Goal: Task Accomplishment & Management: Manage account settings

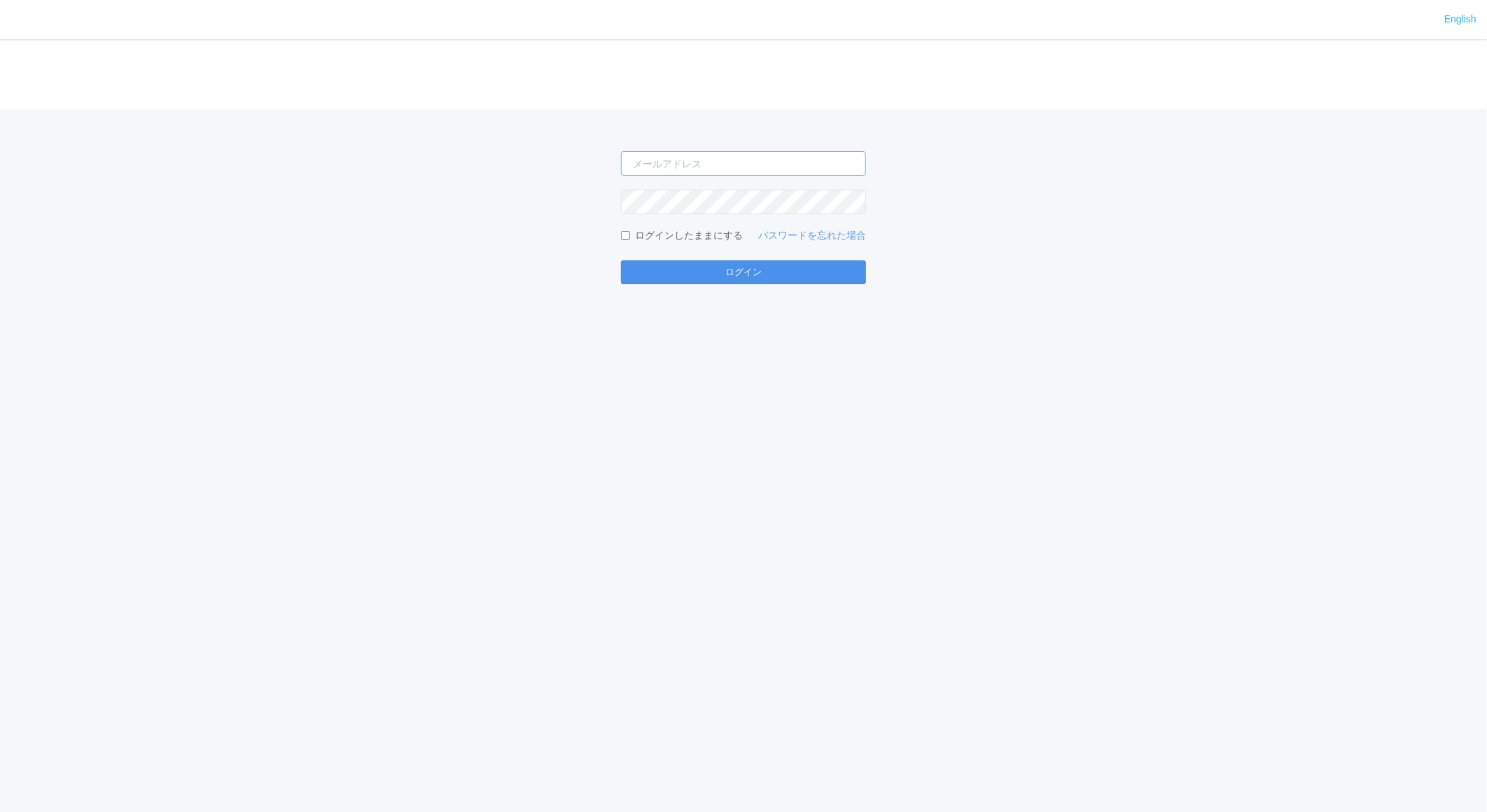
type input "[EMAIL_ADDRESS][DOMAIN_NAME]"
click at [790, 274] on button "ログイン" at bounding box center [743, 272] width 245 height 24
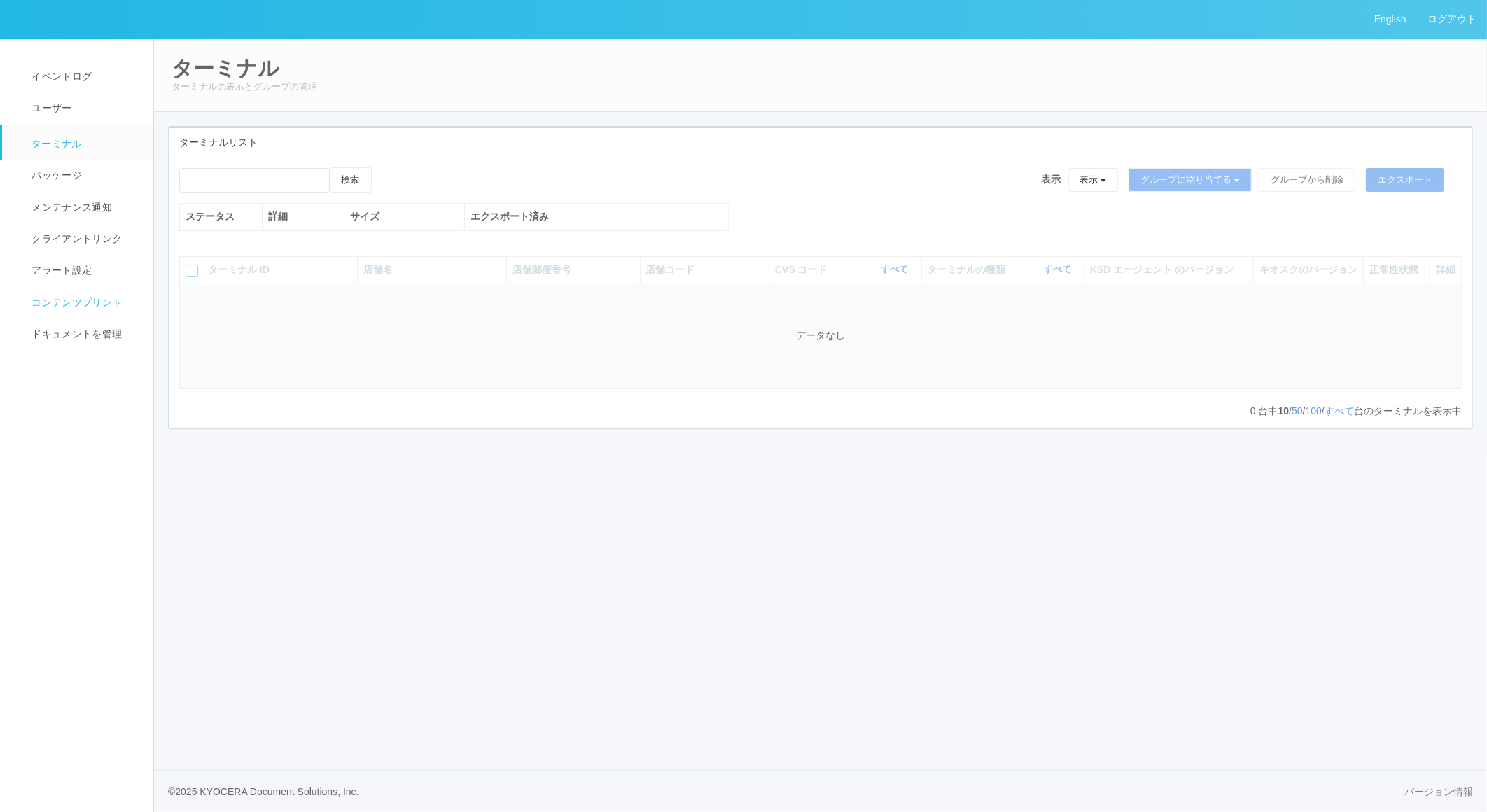
click at [58, 305] on span "コンテンツプリント" at bounding box center [75, 302] width 94 height 11
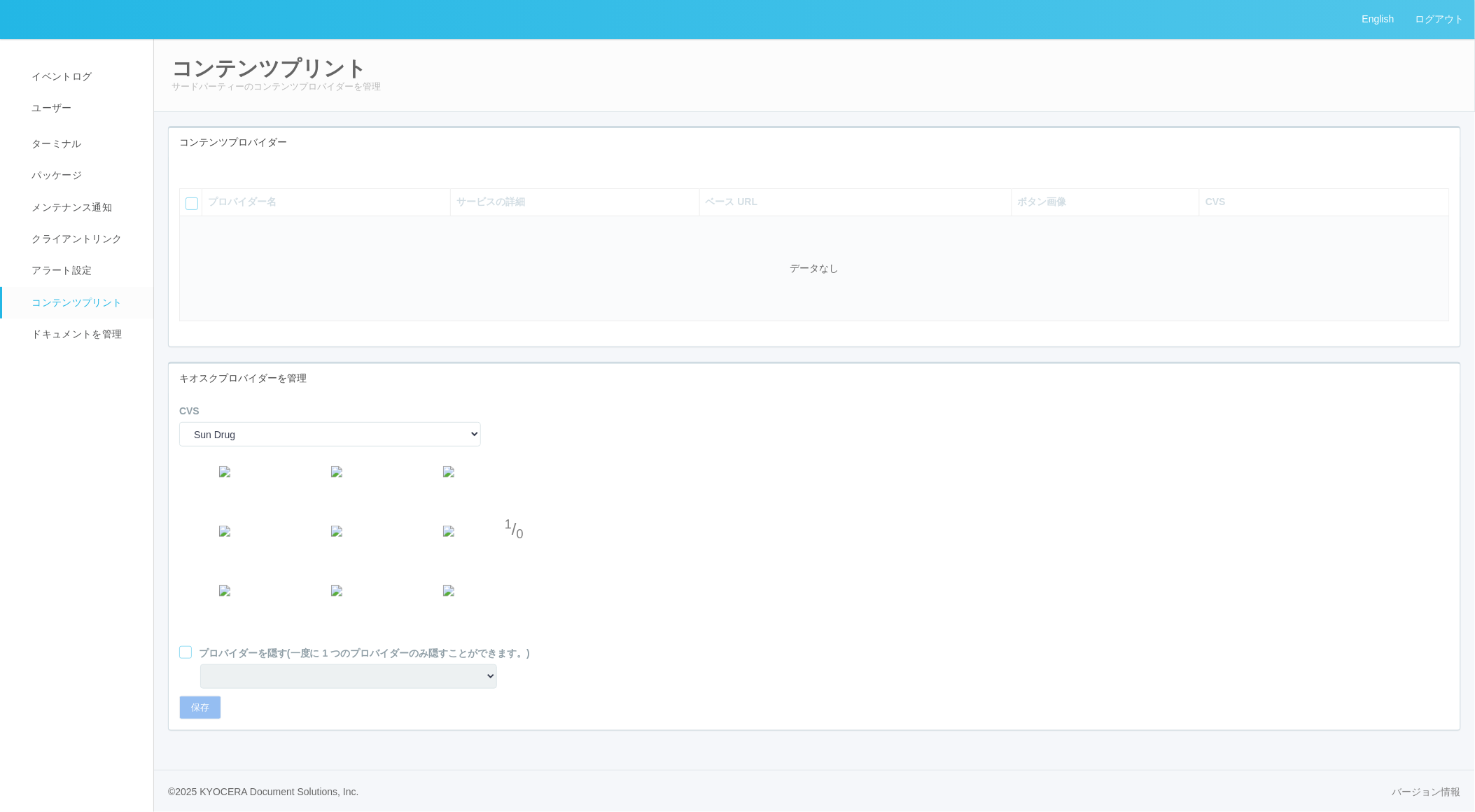
click at [189, 167] on icon at bounding box center [189, 167] width 0 height 0
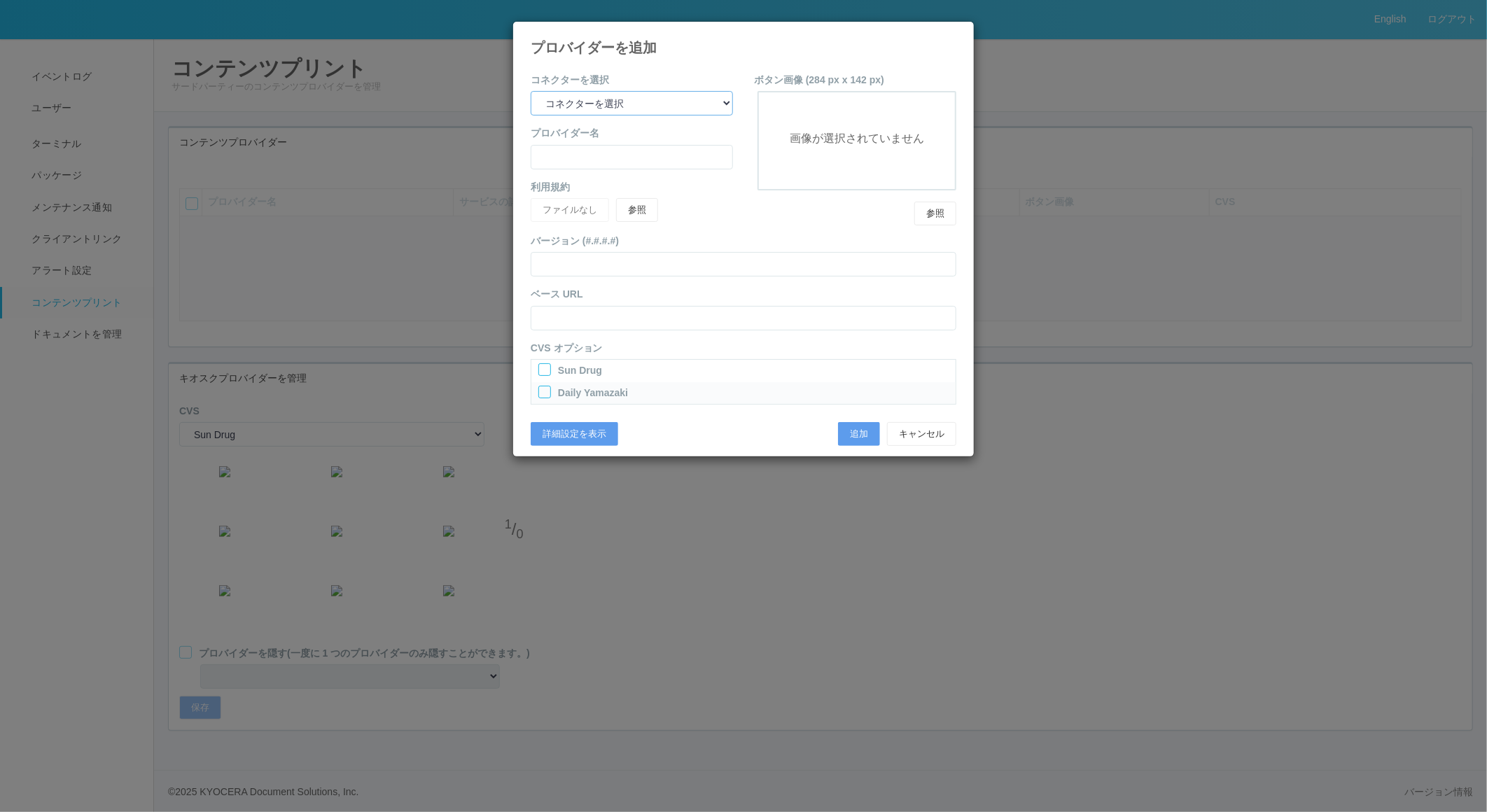
click at [669, 95] on select "コネクターを選択 yamaha-music bit omp keiba busica telecommute-support" at bounding box center [632, 103] width 203 height 25
select select "omp"
click at [531, 91] on select "コネクターを選択 yamaha-music bit omp keiba busica telecommute-support" at bounding box center [632, 103] width 203 height 25
type input "Operations Manual Print"
click at [547, 366] on div at bounding box center [545, 369] width 12 height 12
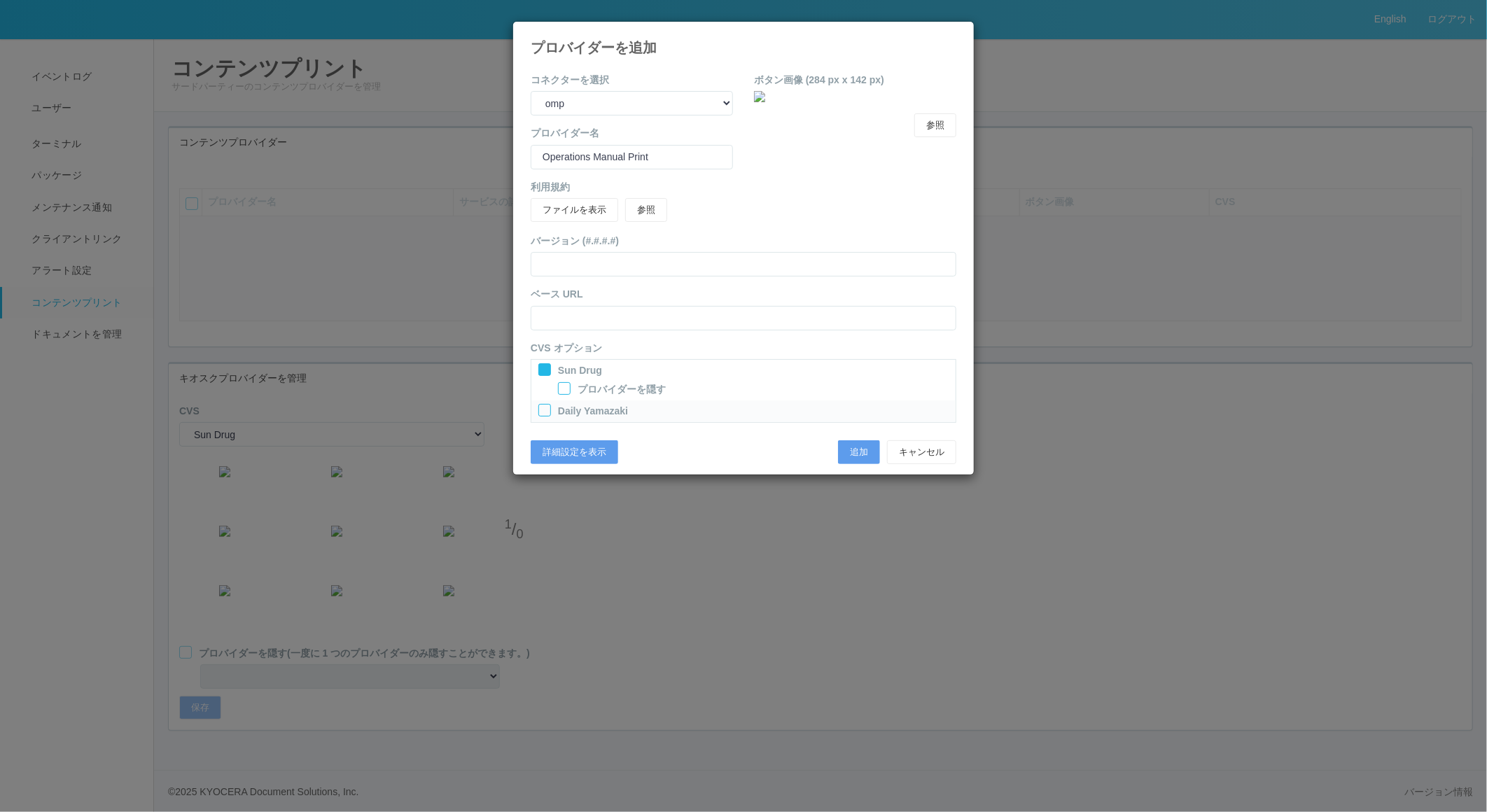
click at [543, 408] on div at bounding box center [545, 410] width 12 height 12
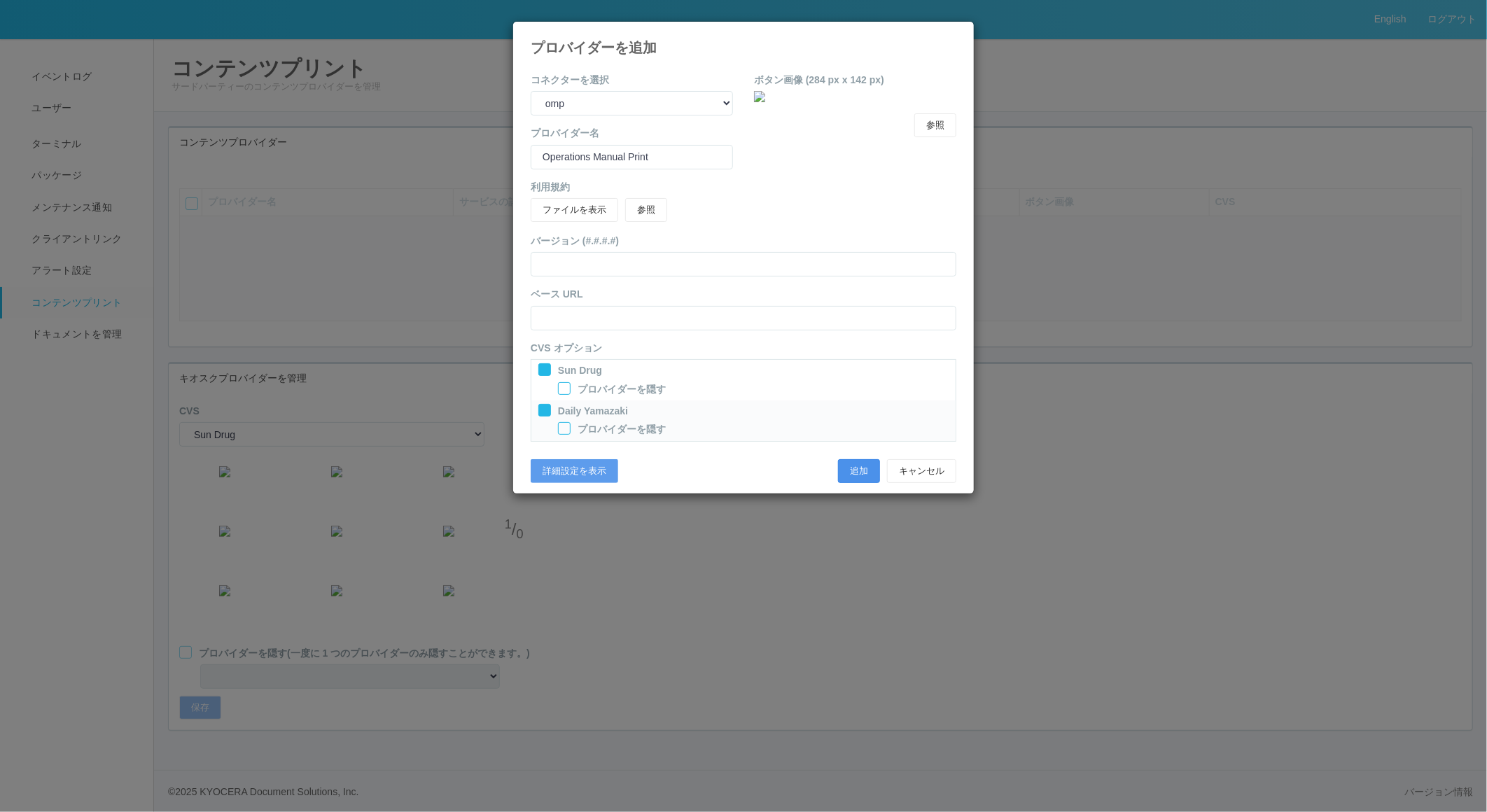
click at [845, 470] on button "追加" at bounding box center [859, 471] width 42 height 24
select select "0"
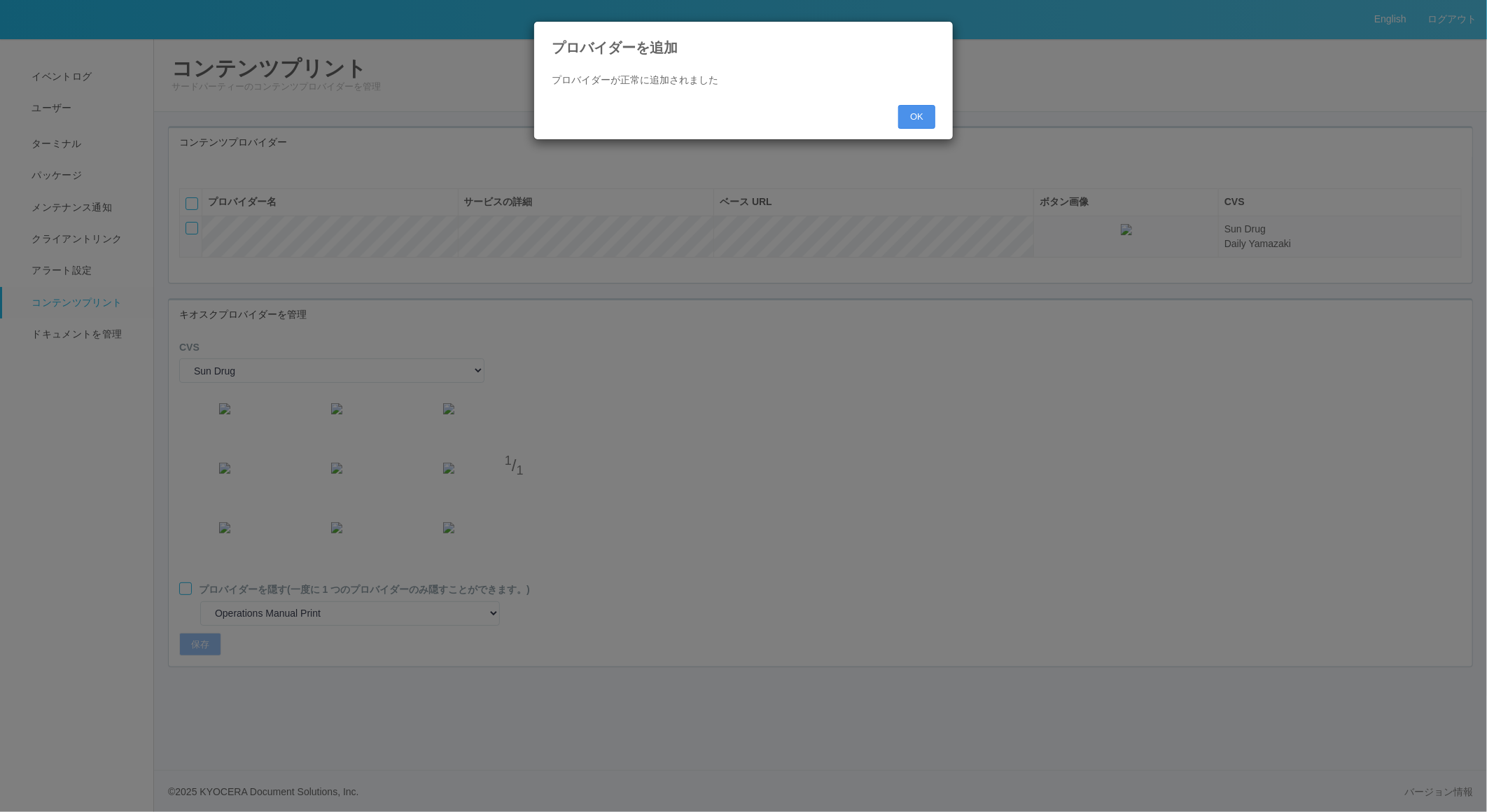
click at [919, 122] on button "OK" at bounding box center [917, 117] width 37 height 24
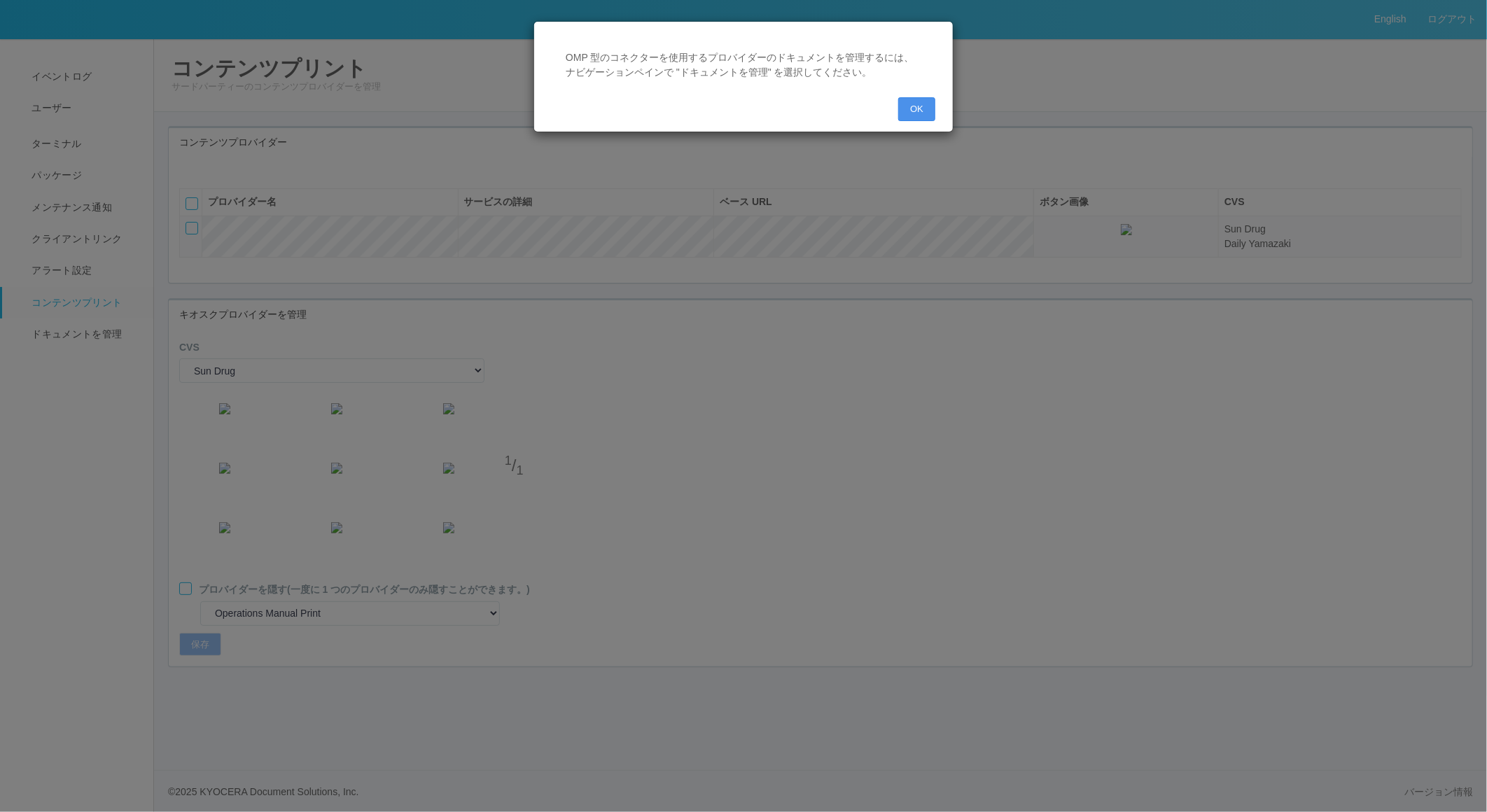
click at [921, 116] on button "OK" at bounding box center [917, 109] width 37 height 24
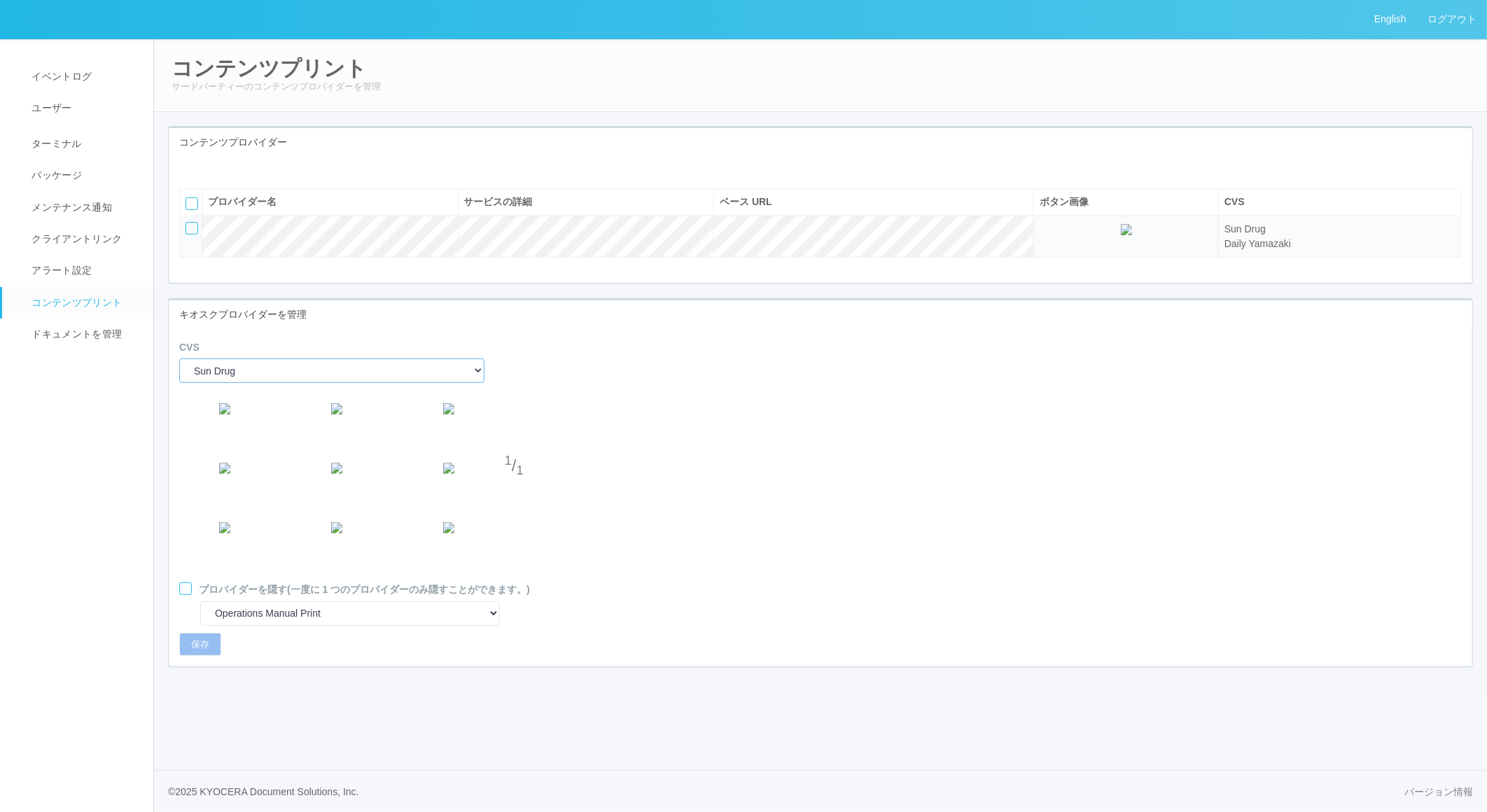
click at [257, 383] on select "Sun Drug Daily Yamazaki" at bounding box center [332, 371] width 305 height 25
click at [665, 385] on div "CVS Sun Drug Daily Yamazaki" at bounding box center [820, 367] width 1304 height 53
click at [75, 339] on span "ドキュメントを管理" at bounding box center [75, 333] width 94 height 11
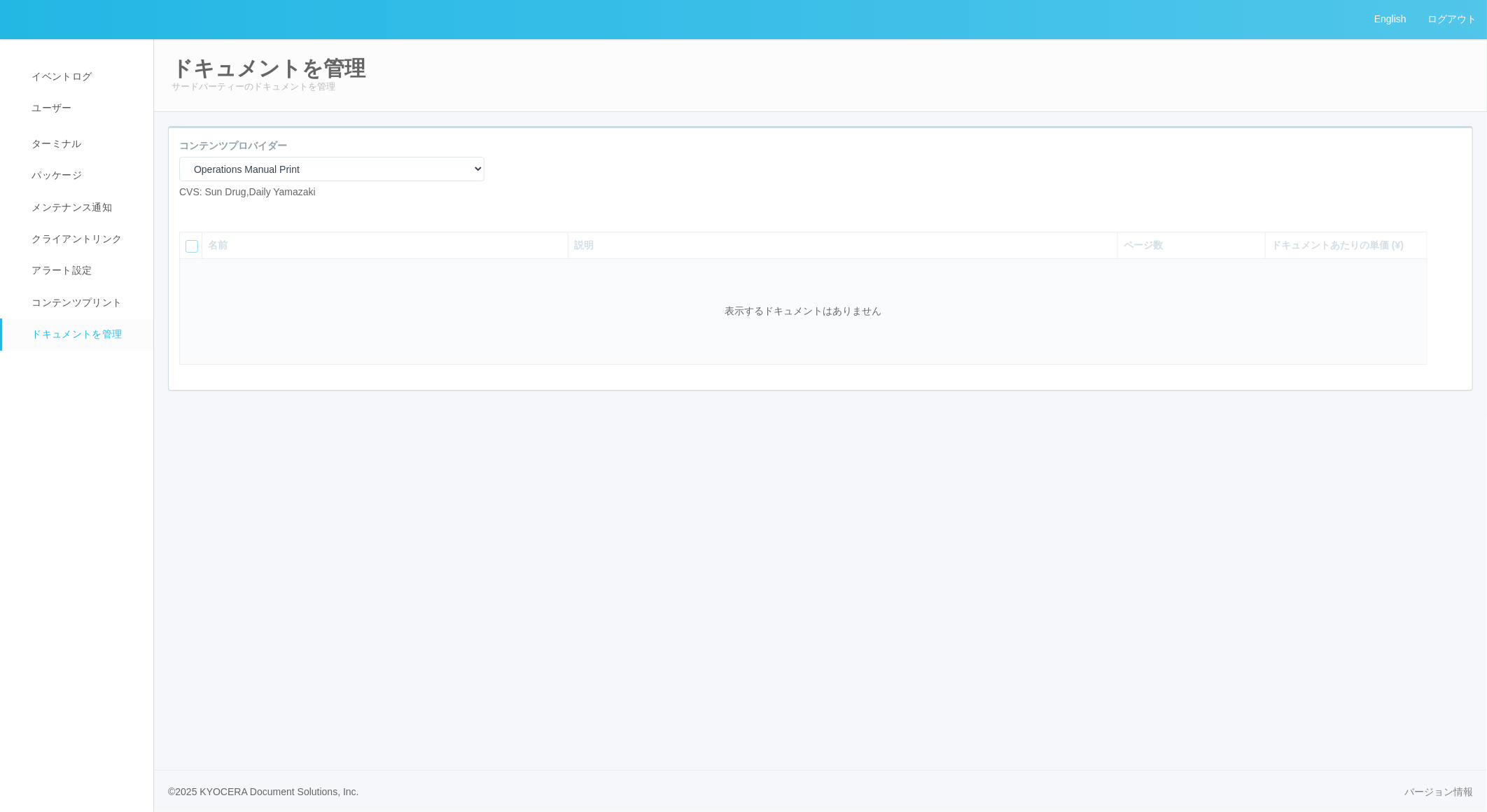
click at [189, 210] on icon at bounding box center [189, 210] width 0 height 0
select select "A4"
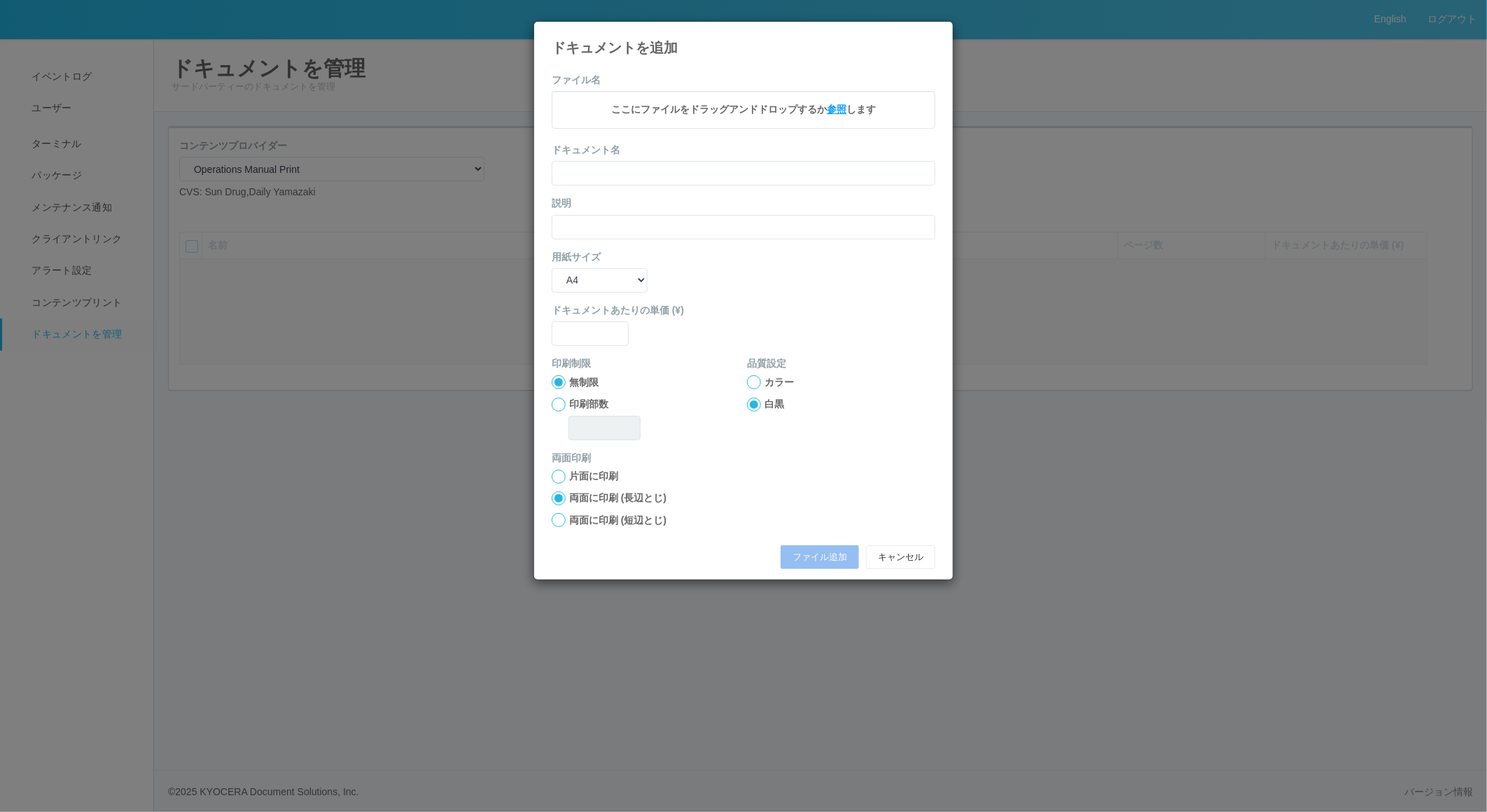
click at [835, 110] on span "参照" at bounding box center [837, 109] width 19 height 11
click at [590, 329] on input "text" at bounding box center [590, 336] width 77 height 25
type input "0"
click at [609, 170] on input "text" at bounding box center [743, 175] width 383 height 25
type input "A4"
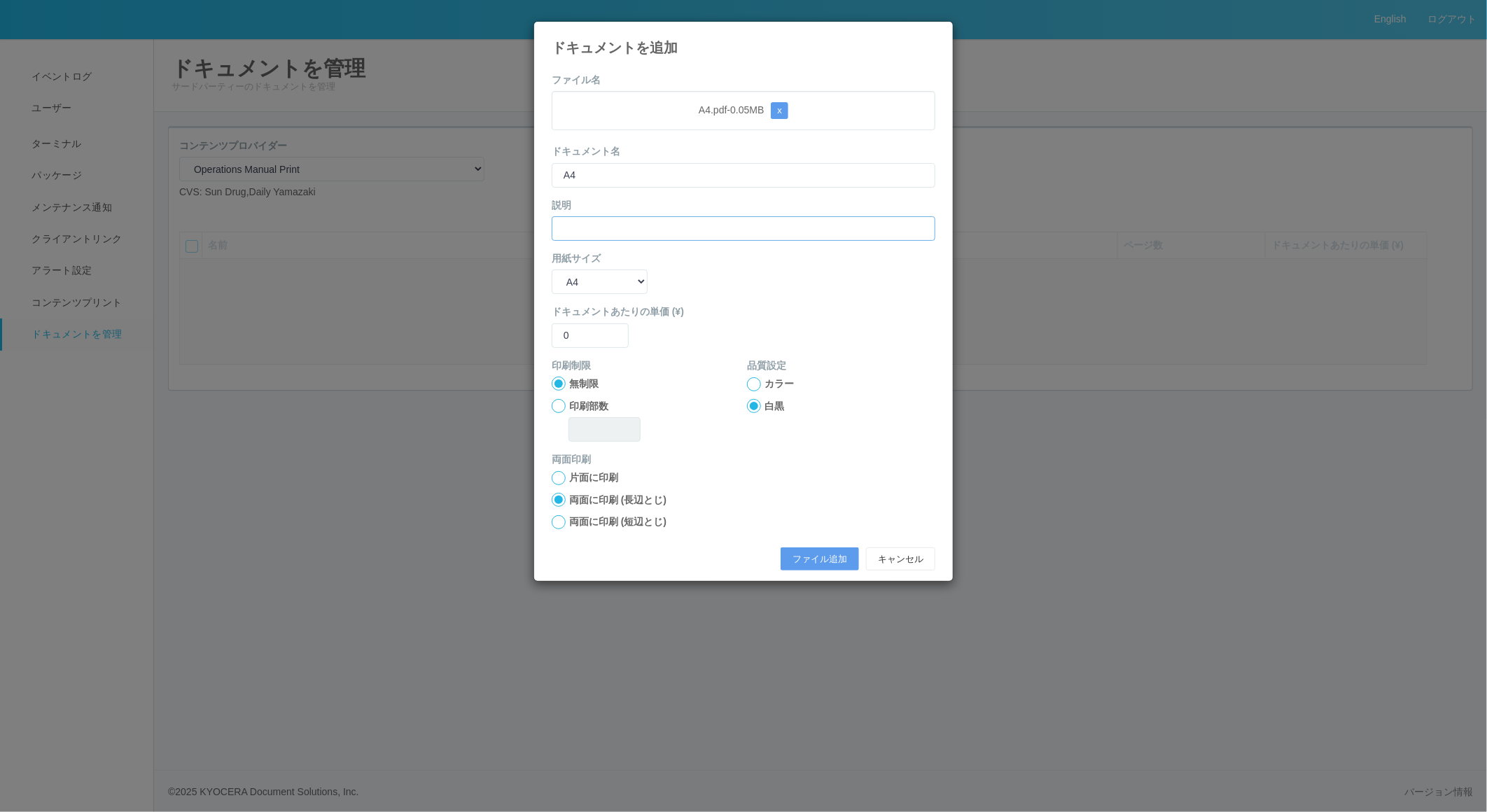
type input "A4"
click at [800, 558] on button "ファイル追加" at bounding box center [819, 559] width 78 height 24
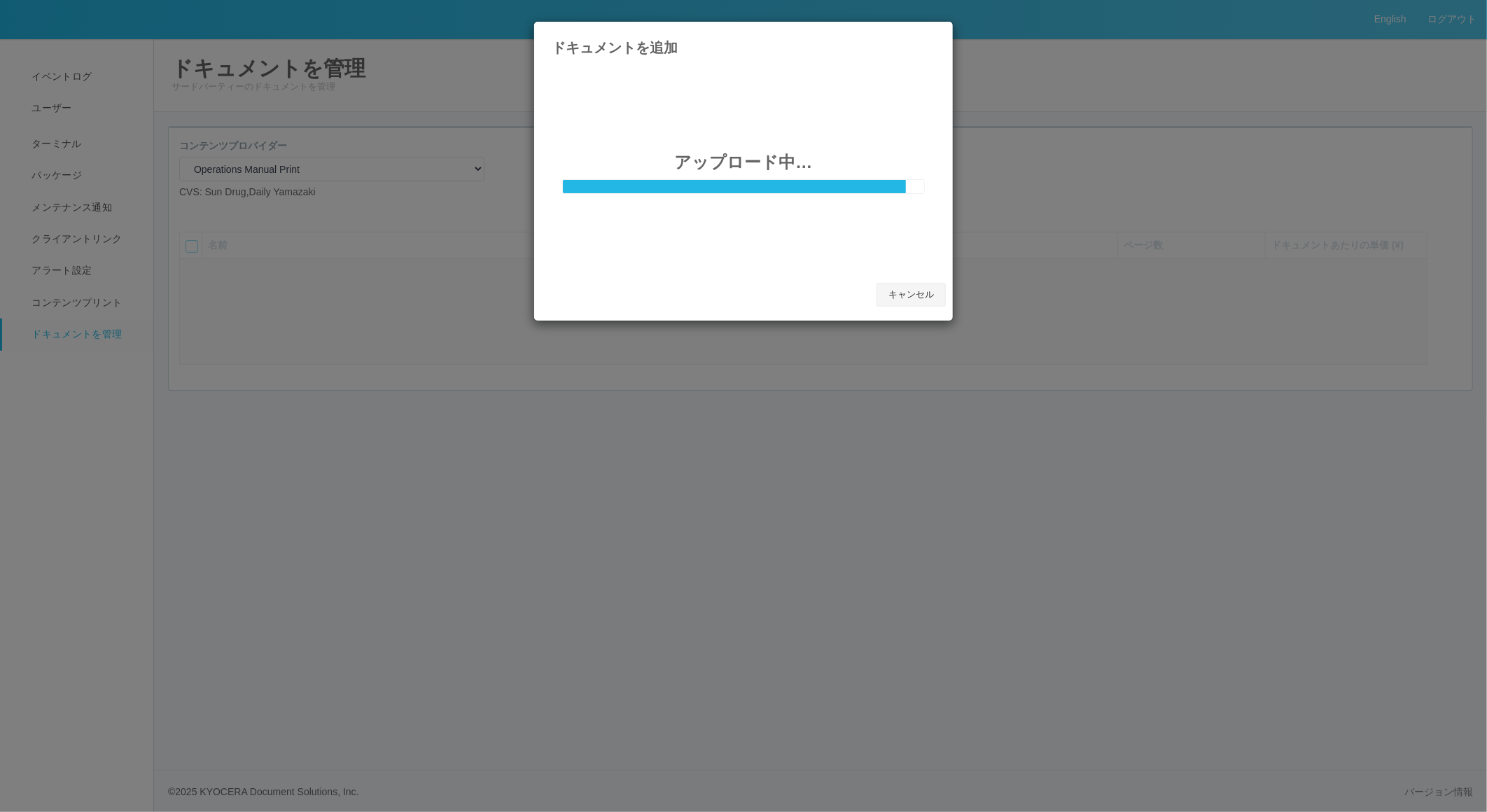
click at [920, 292] on button "キャンセル" at bounding box center [911, 294] width 69 height 24
click at [918, 292] on button "キャンセル" at bounding box center [911, 294] width 69 height 24
click at [935, 32] on icon at bounding box center [935, 32] width 0 height 0
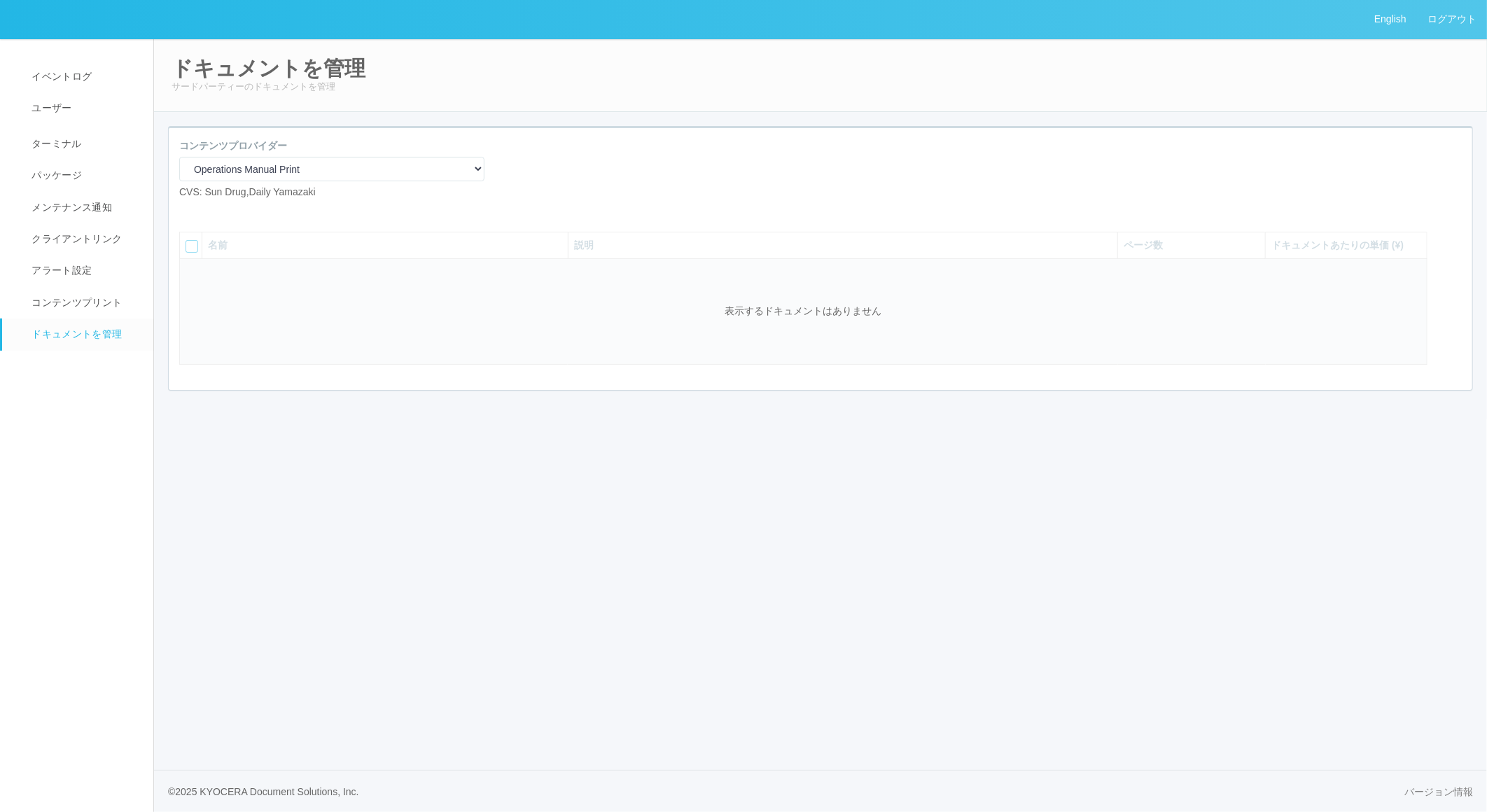
click at [189, 210] on icon at bounding box center [189, 210] width 0 height 0
select select "A4"
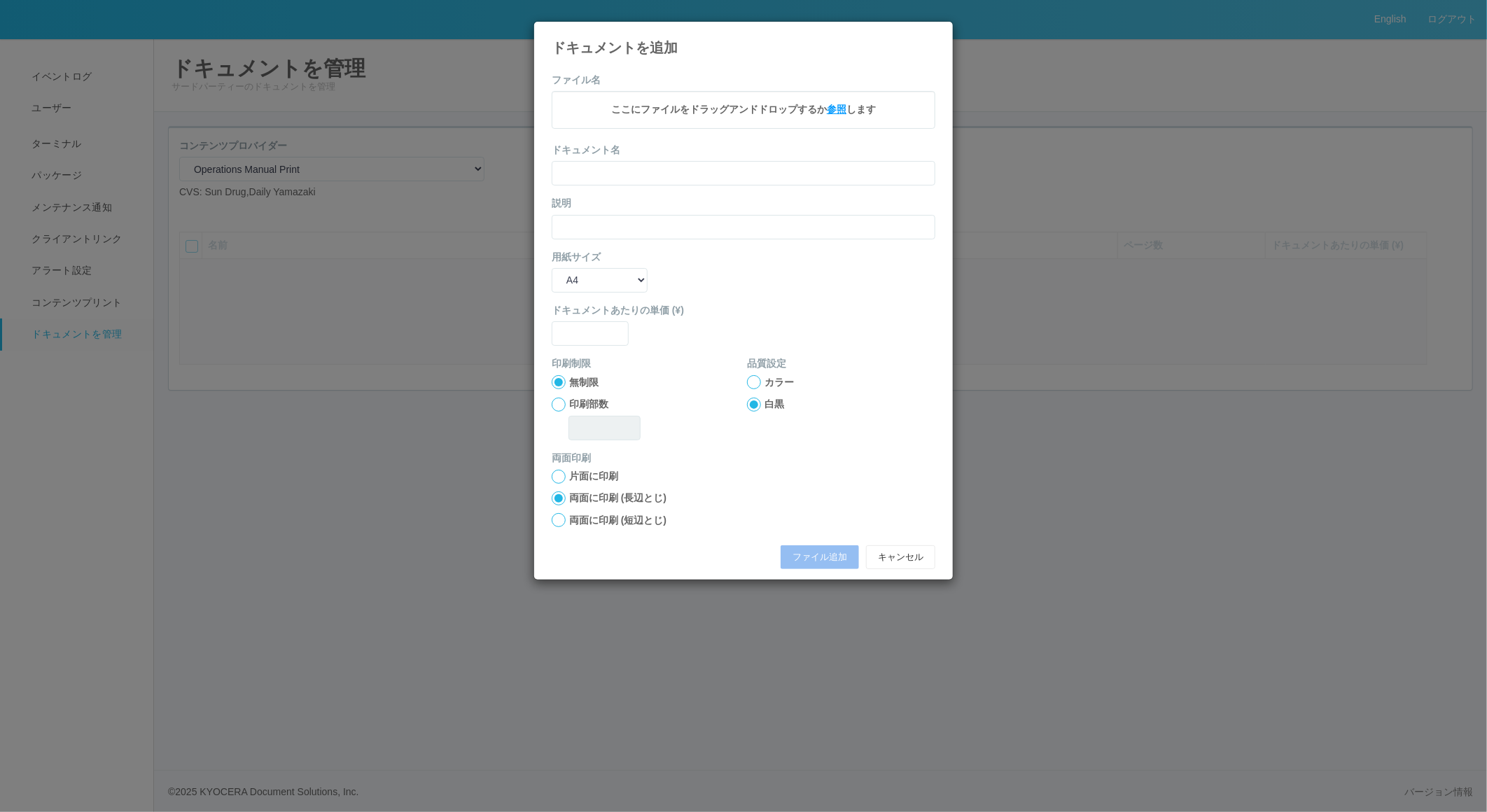
click at [844, 110] on span "参照" at bounding box center [837, 109] width 19 height 11
click at [632, 183] on input "text" at bounding box center [743, 175] width 383 height 25
type input "A4"
type input "0"
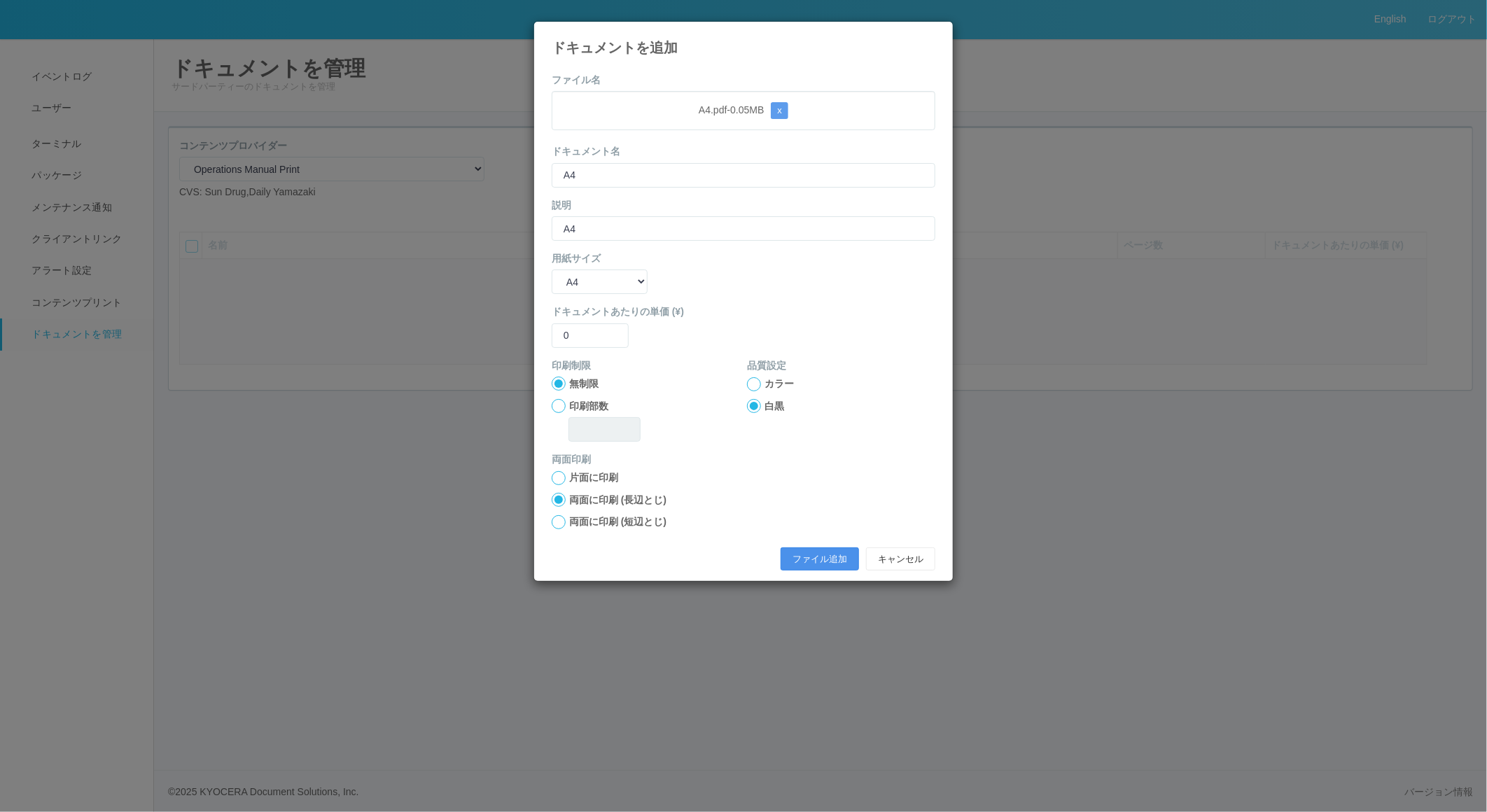
click at [824, 557] on button "ファイル追加" at bounding box center [819, 559] width 78 height 24
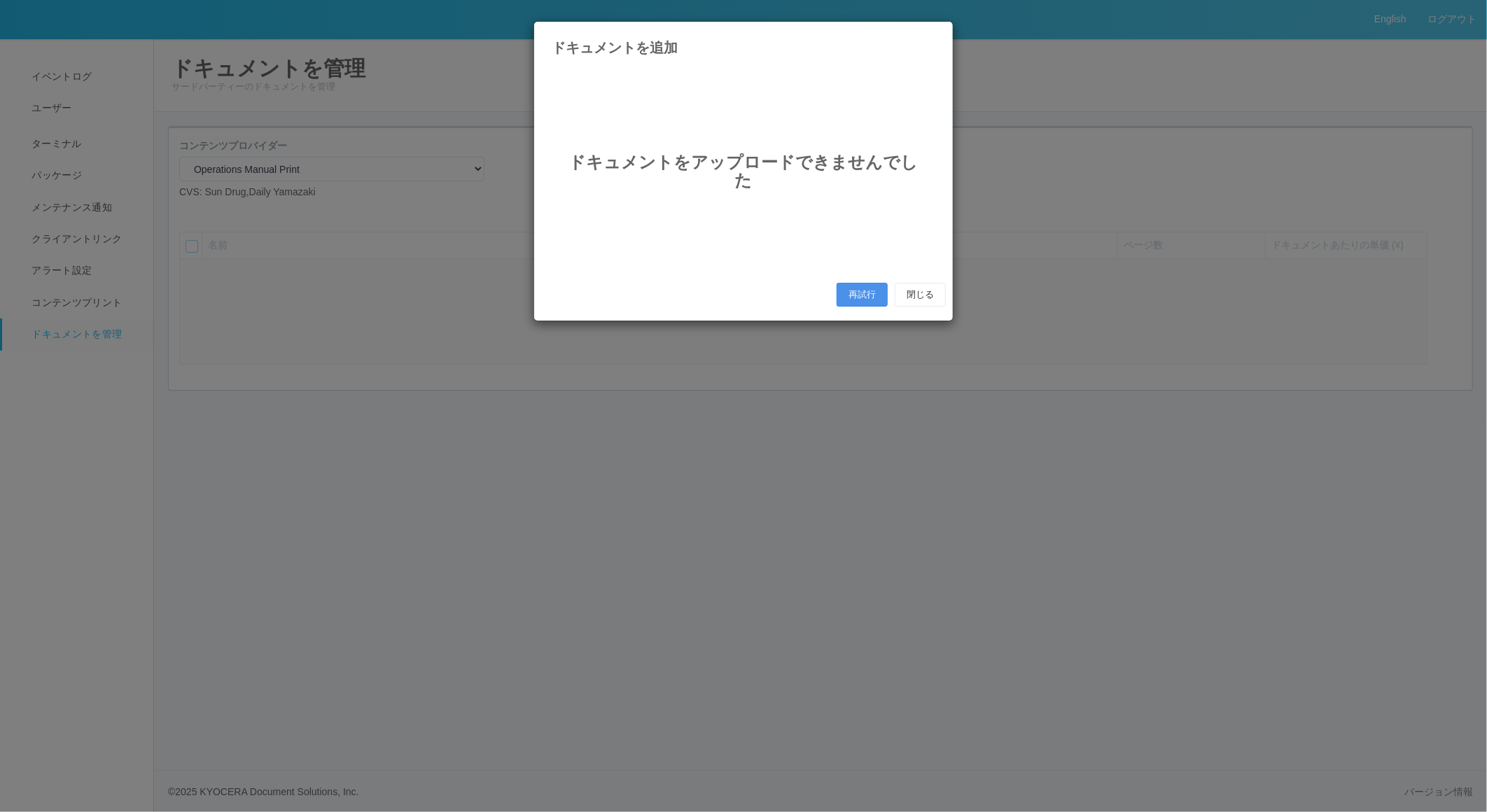
click at [859, 296] on button "再試行" at bounding box center [862, 294] width 51 height 24
select select "A4"
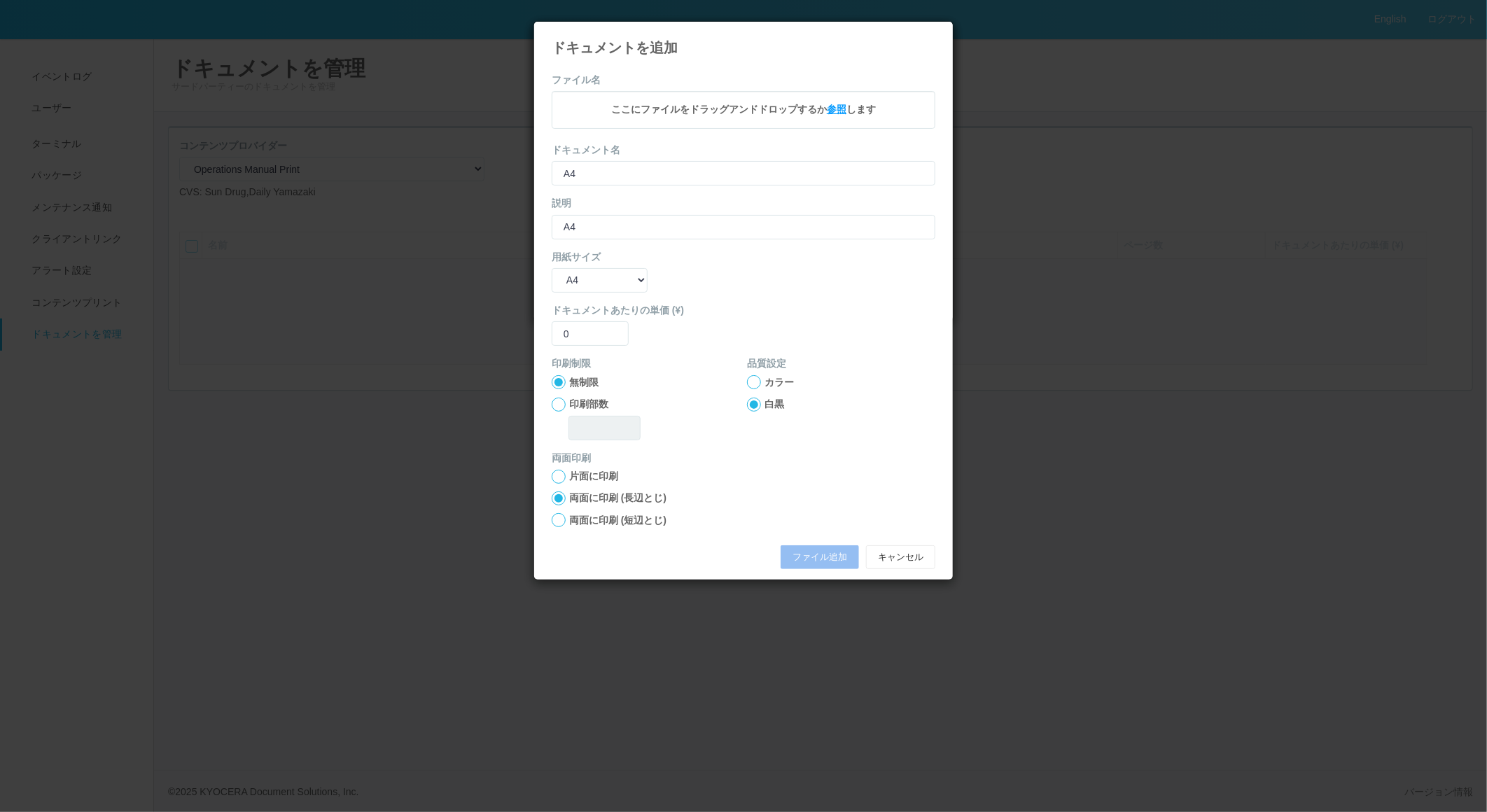
click at [831, 106] on span "参照" at bounding box center [837, 109] width 19 height 11
click at [586, 477] on label "片面に印刷" at bounding box center [594, 477] width 49 height 15
click at [0, 0] on input "片面に印刷" at bounding box center [0, 0] width 0 height 0
click at [809, 560] on button "ファイル追加" at bounding box center [819, 559] width 78 height 24
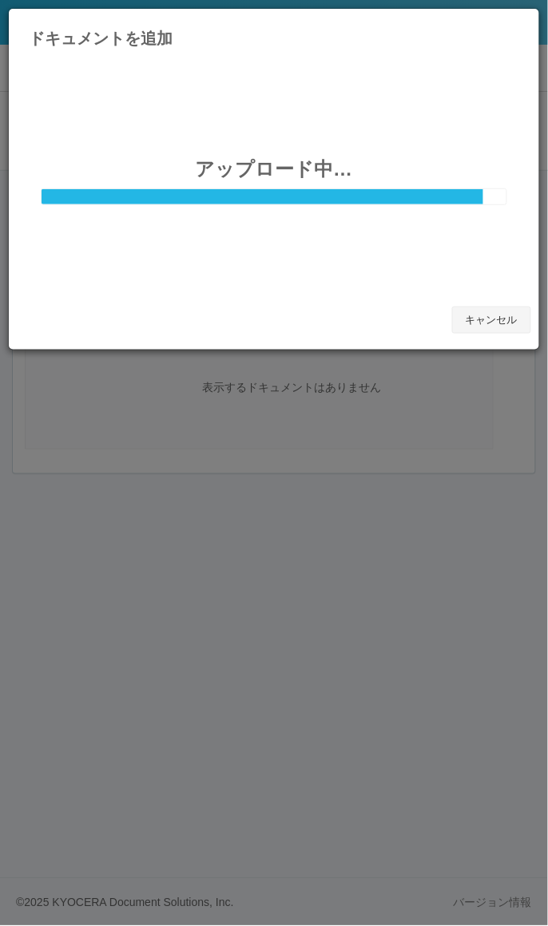
click at [505, 322] on button "キャンセル" at bounding box center [491, 320] width 79 height 27
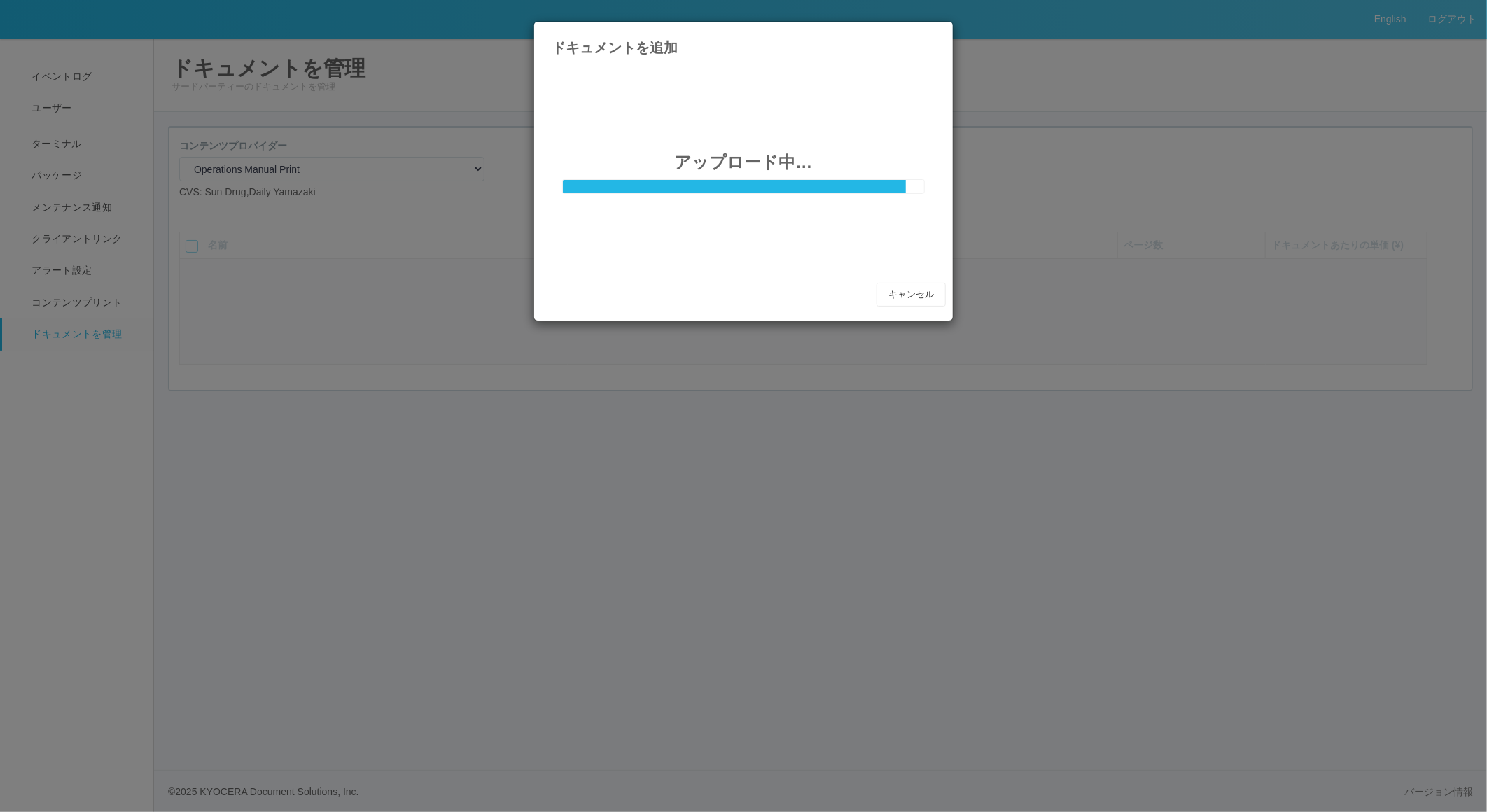
click at [935, 32] on icon at bounding box center [935, 32] width 0 height 0
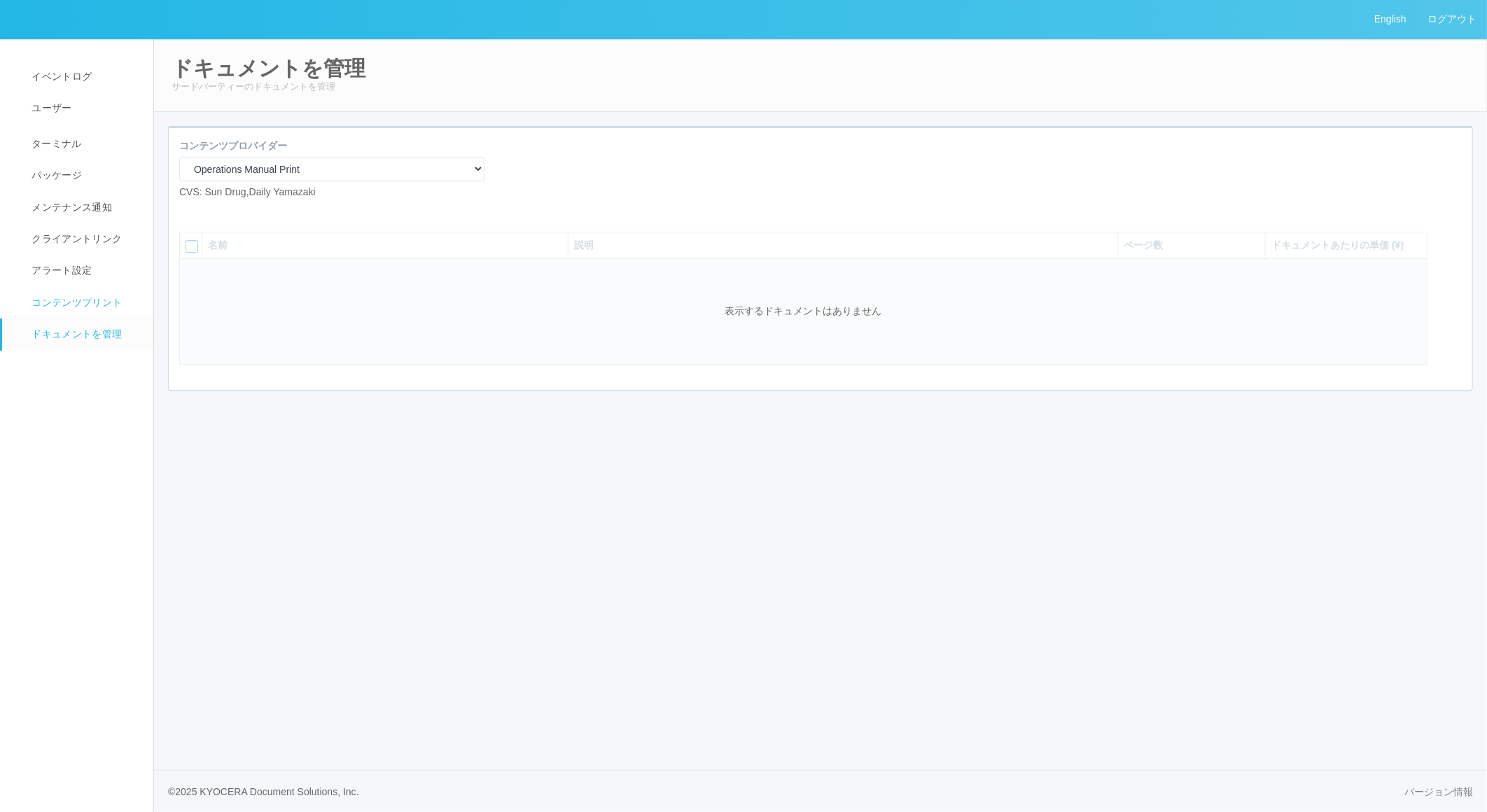
click at [18, 306] on em at bounding box center [19, 306] width 18 height 0
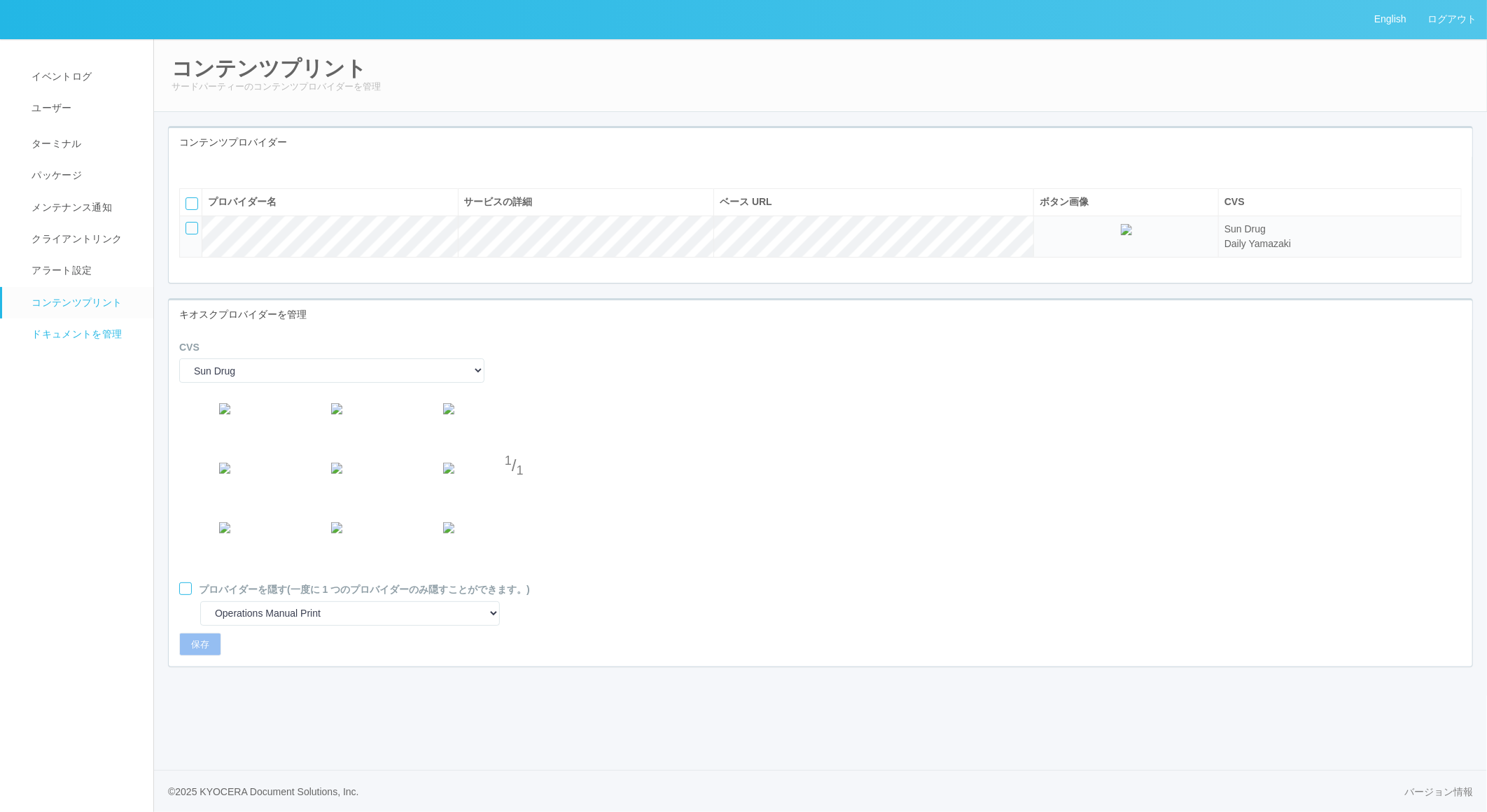
click at [78, 342] on link "ドキュメントを管理" at bounding box center [83, 334] width 164 height 32
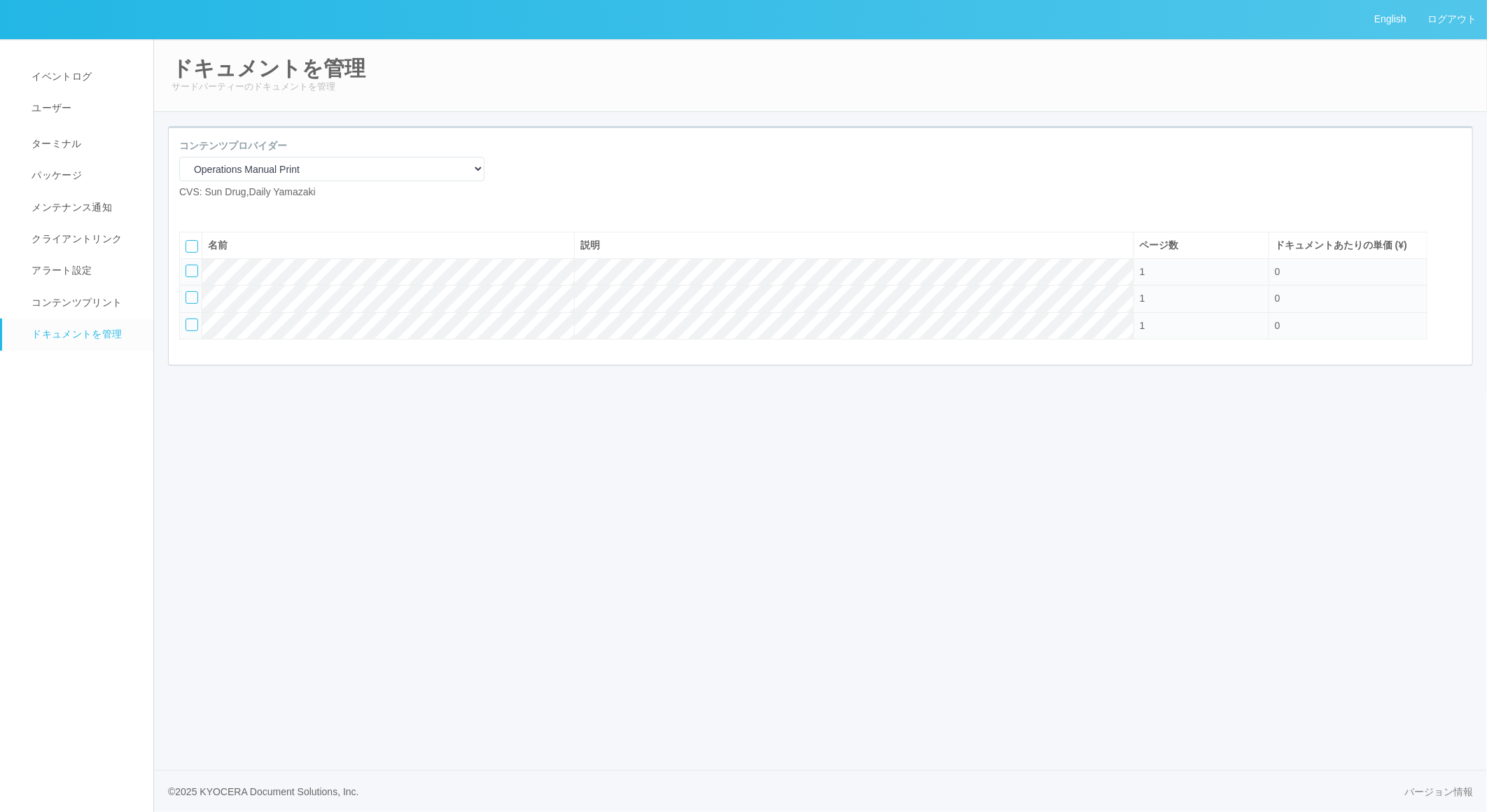
click at [190, 303] on div at bounding box center [192, 297] width 12 height 12
click at [254, 439] on div "English ログアウト イベントログ ユーザー ターミナル パッケージ メンテナンス通知 クライアントリンク アラート設定 コンテンツプリント ドキュメン…" at bounding box center [743, 406] width 1487 height 812
click at [575, 172] on div "コンテンツプロバイダー Operations Manual Print CVS: Sun Drug,Daily Yamazaki" at bounding box center [820, 175] width 1304 height 72
click at [64, 306] on span "コンテンツプリント" at bounding box center [75, 302] width 94 height 11
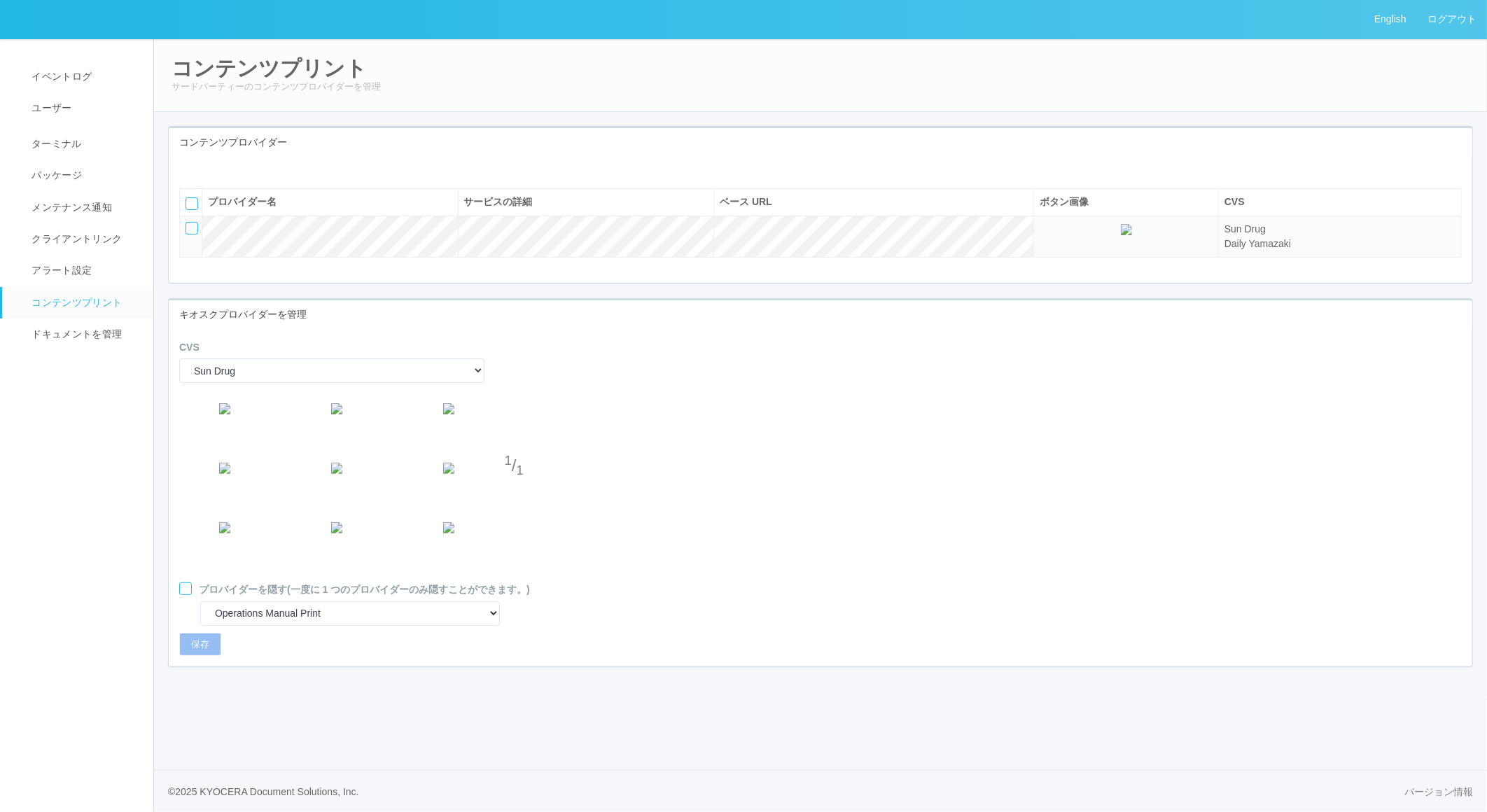
click at [184, 595] on div at bounding box center [185, 588] width 12 height 12
click at [189, 657] on button "保存" at bounding box center [200, 645] width 42 height 24
click at [82, 275] on span "アラート設定" at bounding box center [60, 270] width 64 height 11
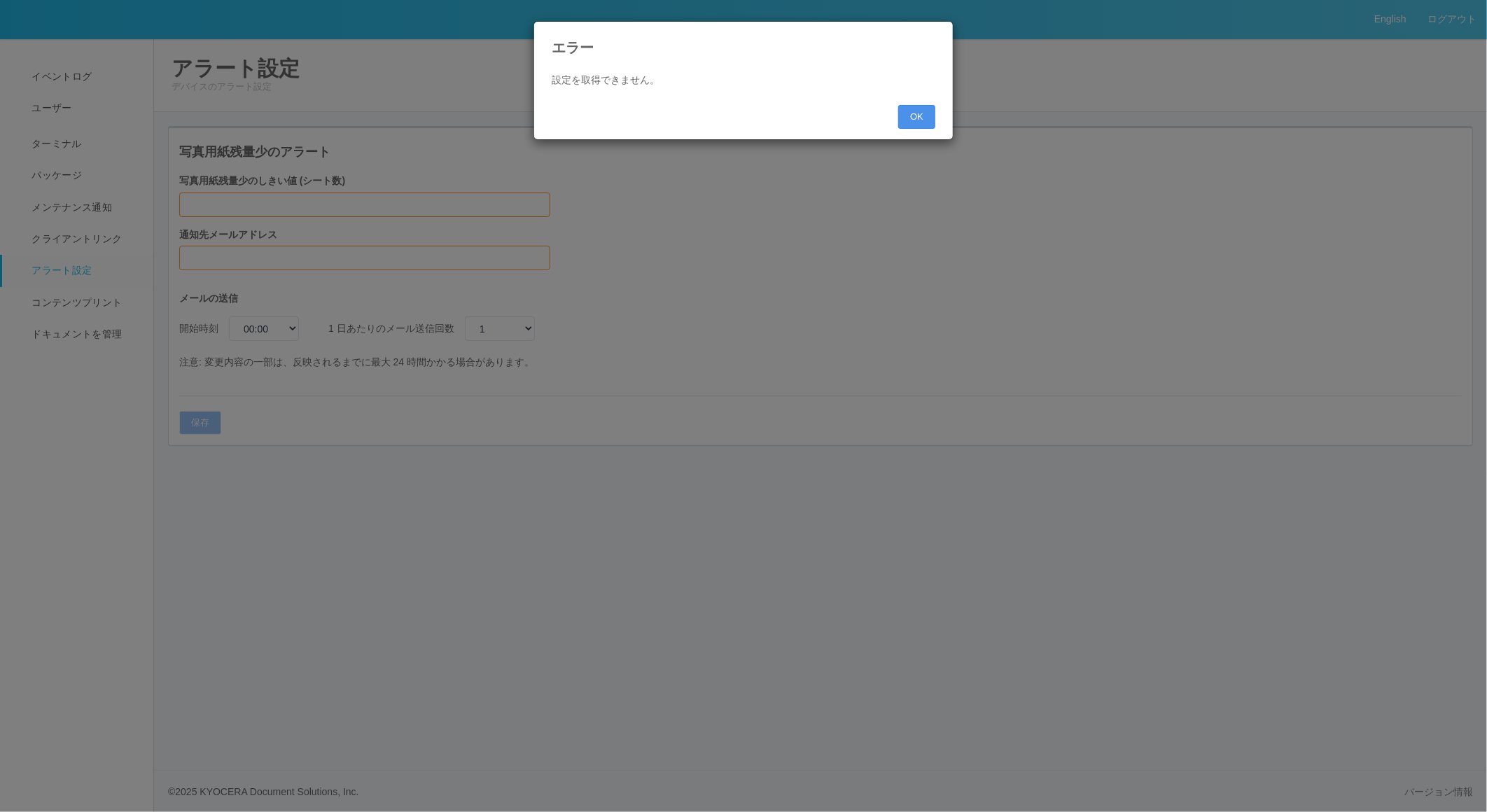
drag, startPoint x: 908, startPoint y: 113, endPoint x: 897, endPoint y: 113, distance: 11.0
click at [909, 113] on button "OK" at bounding box center [917, 117] width 37 height 24
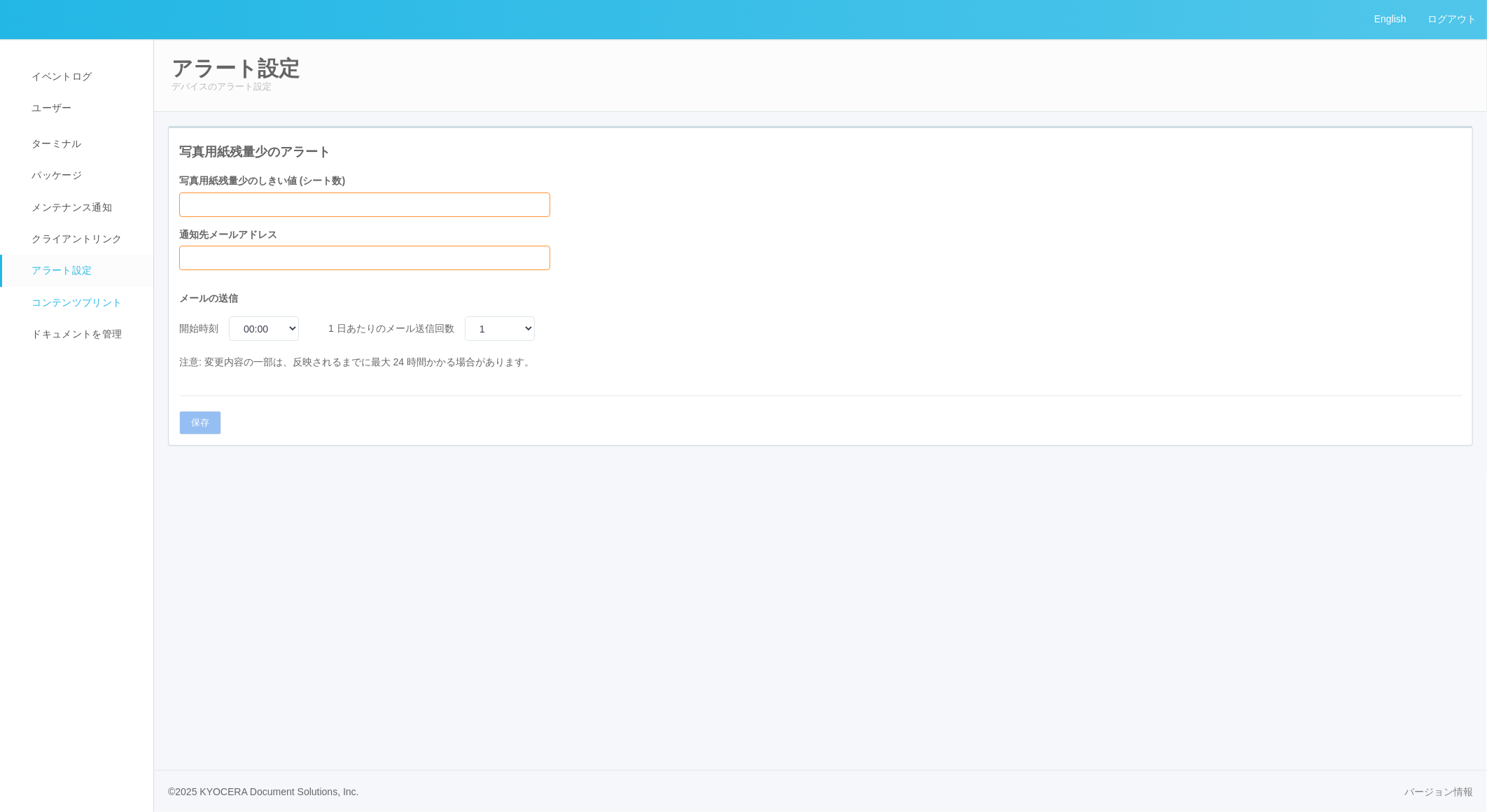
click at [43, 303] on span "コンテンツプリント" at bounding box center [75, 302] width 94 height 11
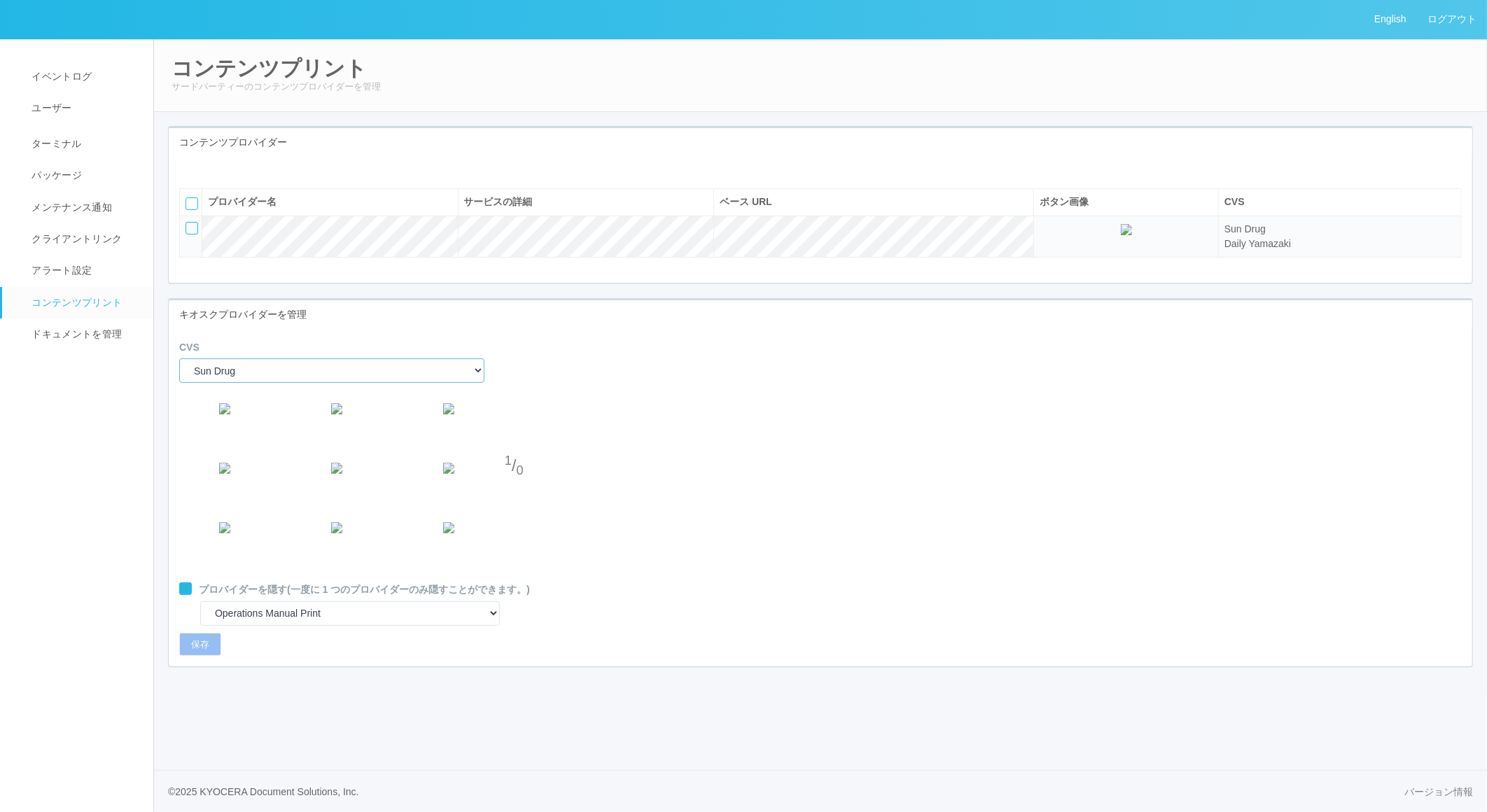
click at [322, 383] on select "Sun Drug Daily Yamazaki" at bounding box center [332, 371] width 305 height 25
select select "1"
click at [179, 383] on select "Sun Drug Daily Yamazaki" at bounding box center [332, 371] width 305 height 25
click at [187, 619] on div "CVS Sun Drug Daily Yamazaki 1 / 1 プロバイダーを隠す (一度に 1 つのプロバイダーのみ隠すことができます。) Operat…" at bounding box center [820, 498] width 1304 height 338
click at [185, 595] on div at bounding box center [185, 588] width 12 height 12
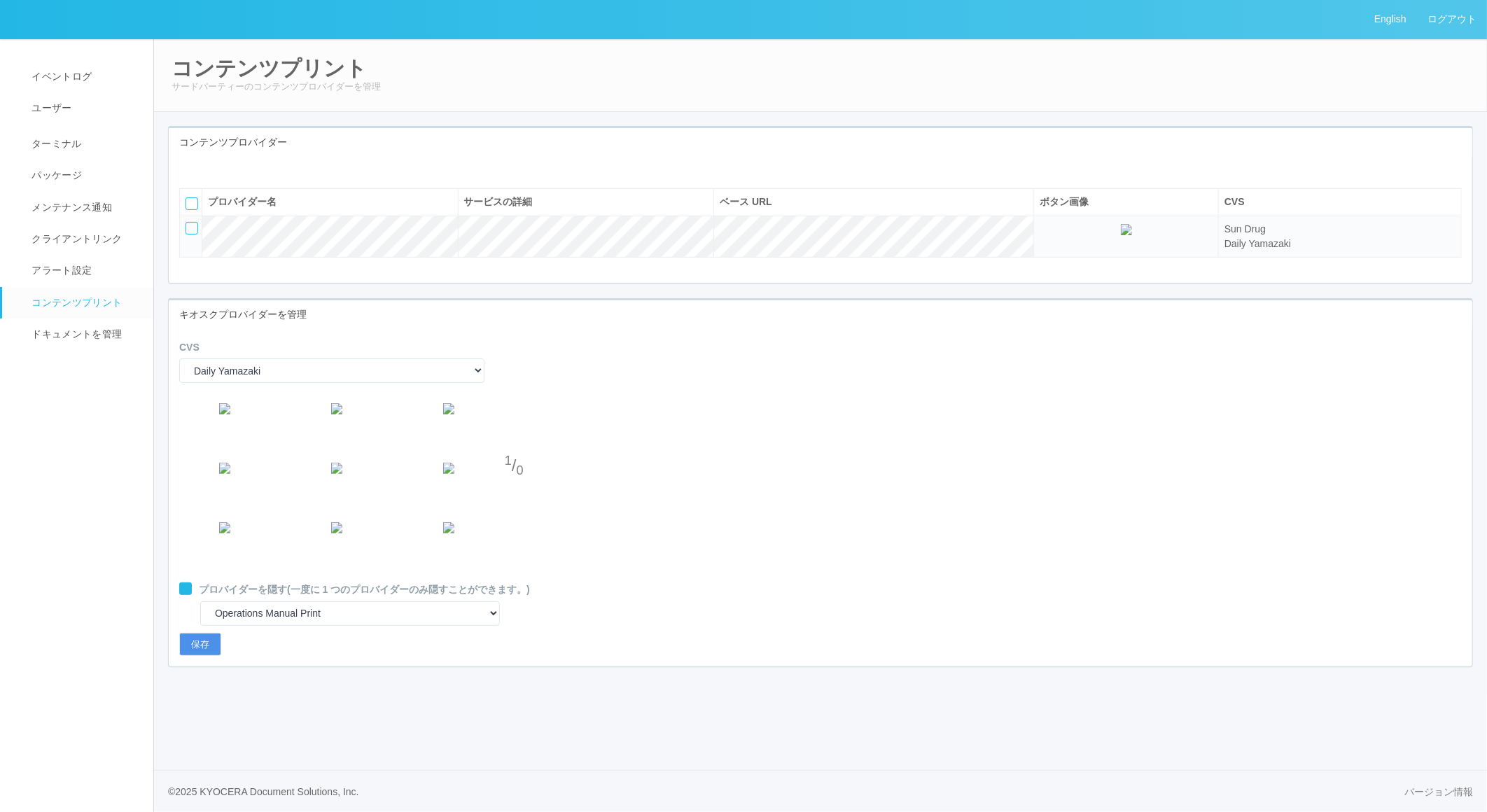
click at [193, 657] on button "保存" at bounding box center [200, 645] width 42 height 24
click at [105, 333] on span "ドキュメントを管理" at bounding box center [75, 333] width 94 height 11
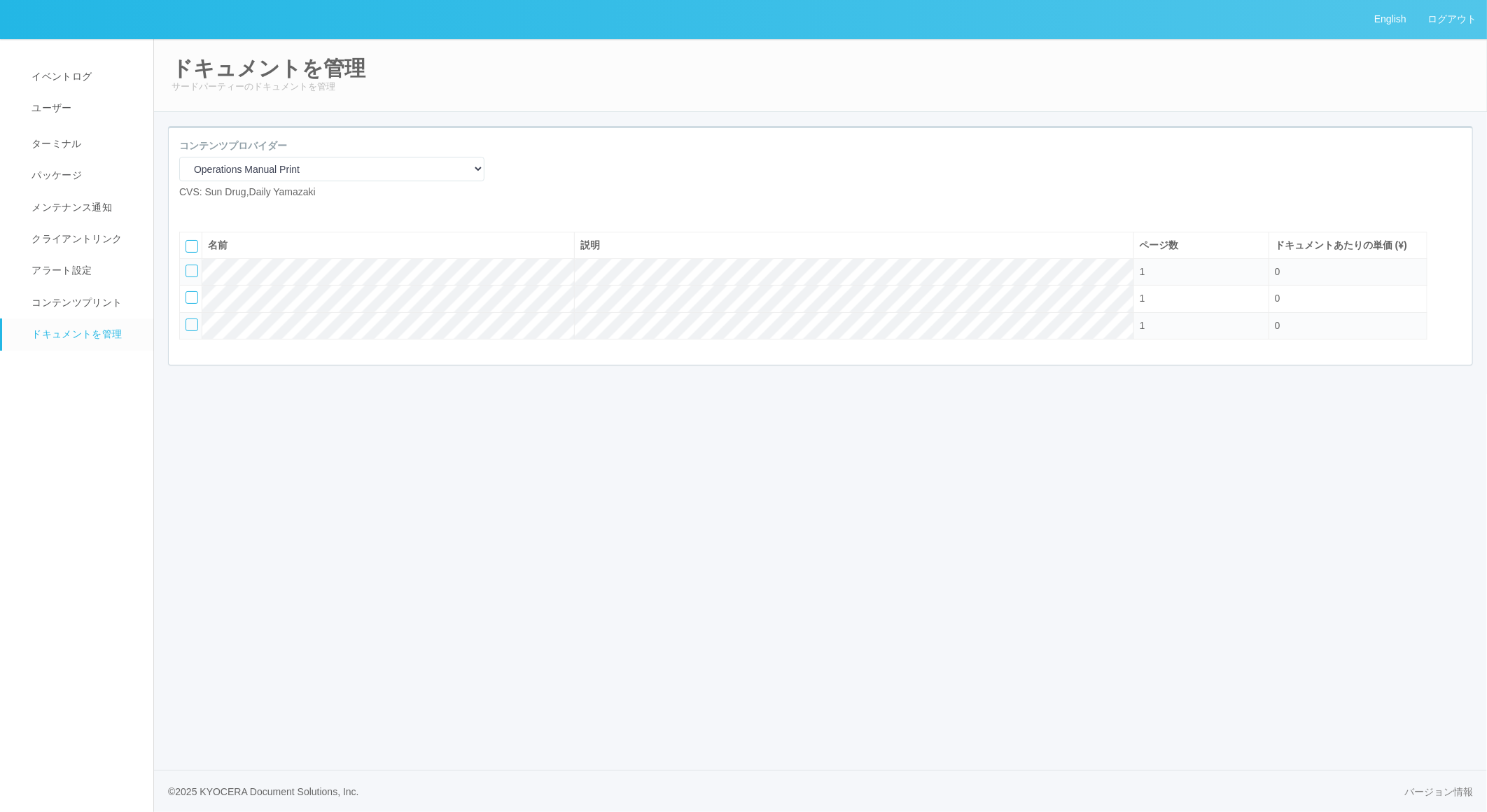
click at [197, 277] on div at bounding box center [192, 271] width 12 height 12
click at [189, 303] on div at bounding box center [192, 297] width 12 height 12
click at [232, 210] on icon at bounding box center [232, 210] width 0 height 0
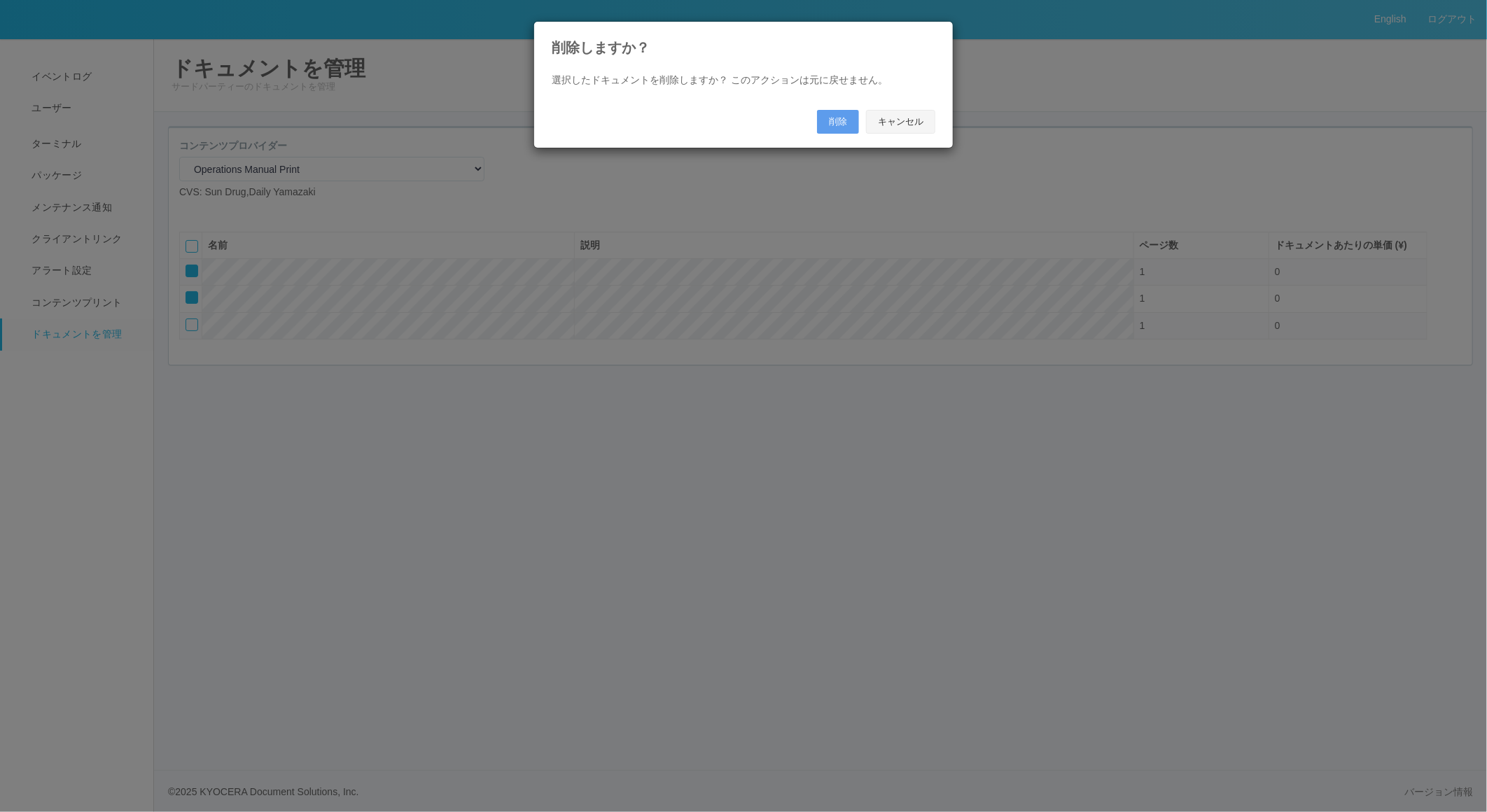
click at [876, 117] on button "キャンセル" at bounding box center [900, 121] width 69 height 24
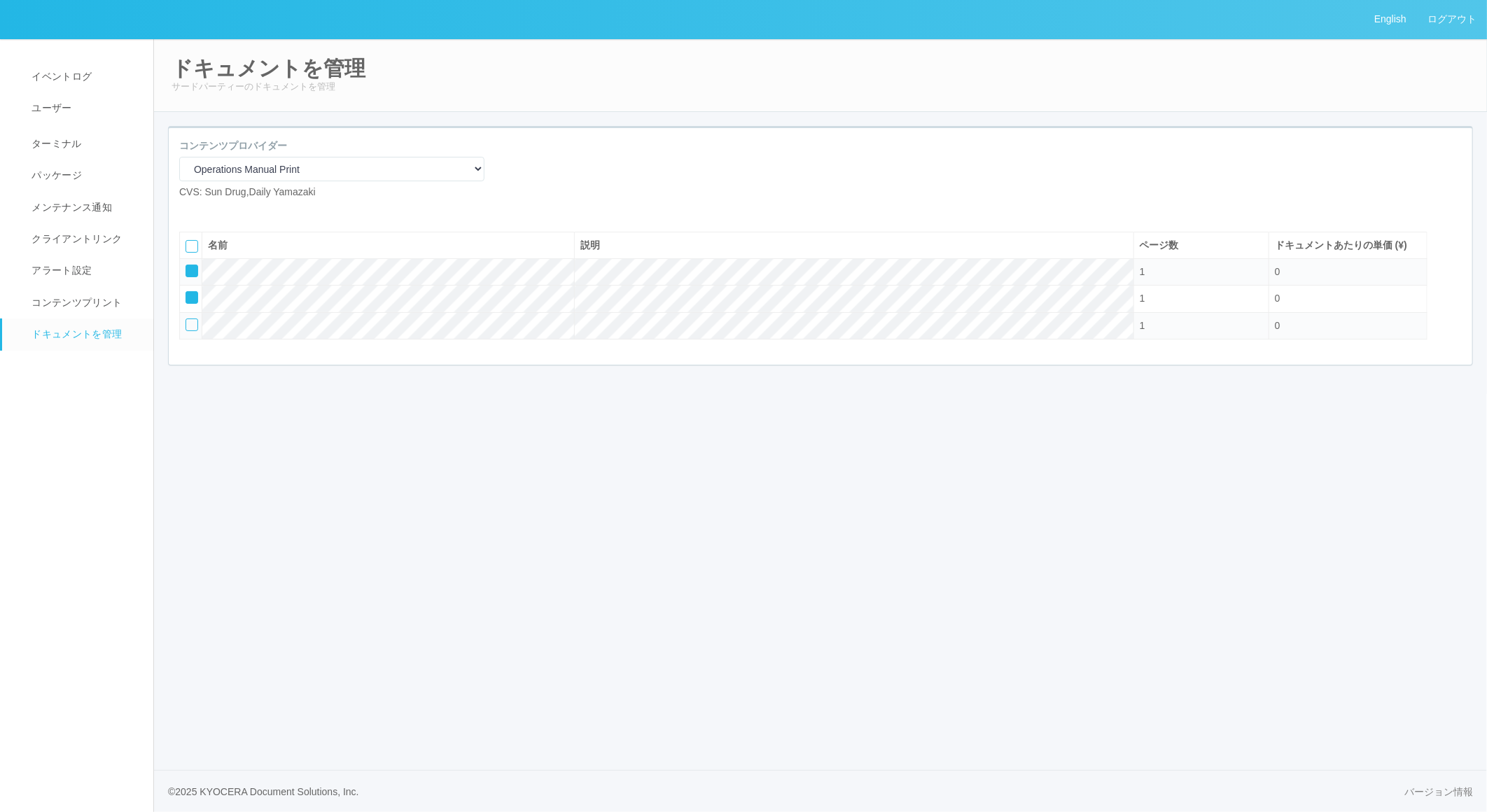
click at [190, 331] on div at bounding box center [192, 324] width 12 height 12
click at [232, 210] on icon at bounding box center [232, 210] width 0 height 0
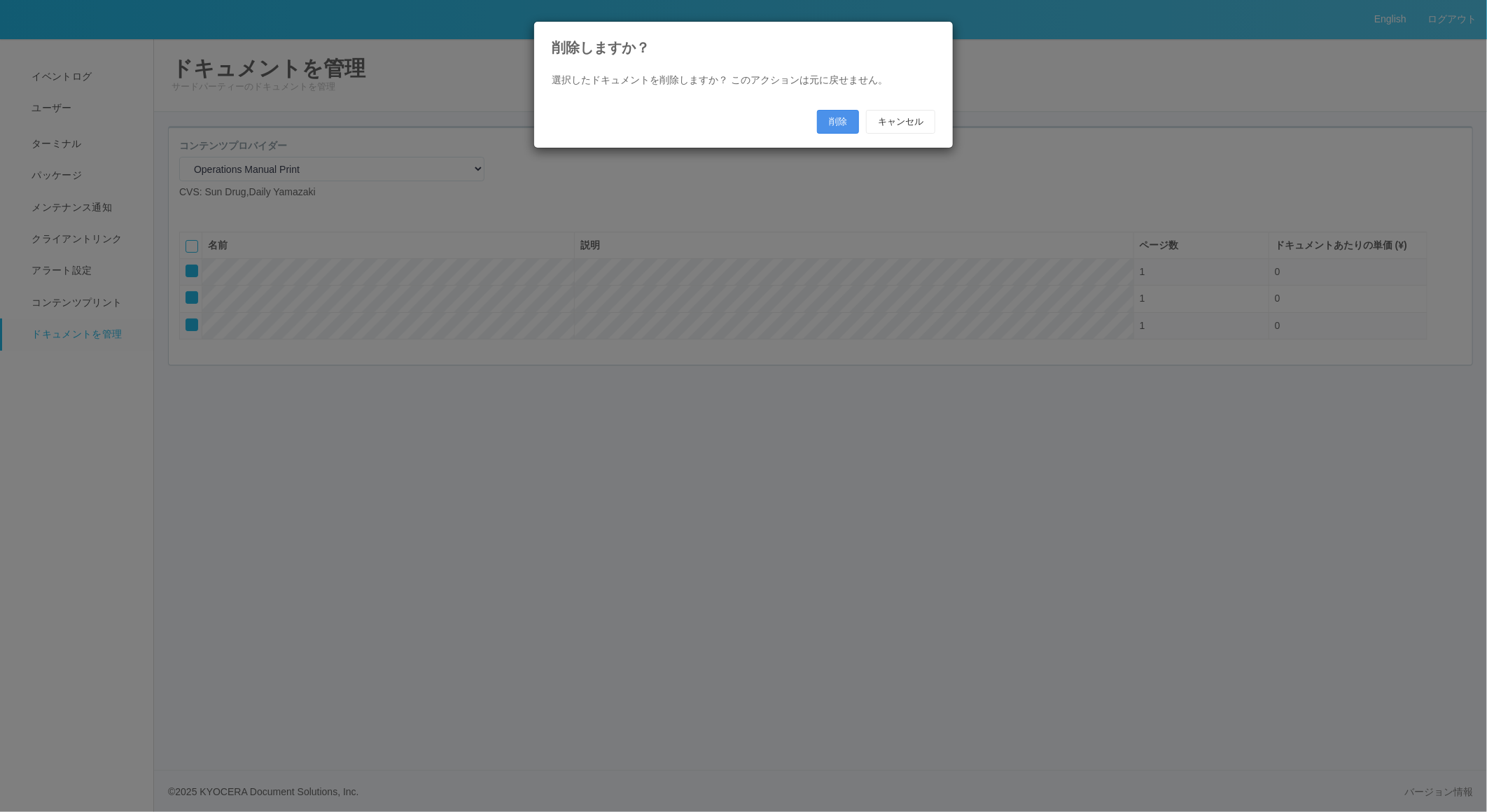
click at [859, 123] on div "削除 キャンセル" at bounding box center [876, 121] width 118 height 24
click at [845, 119] on button "削除" at bounding box center [839, 121] width 42 height 24
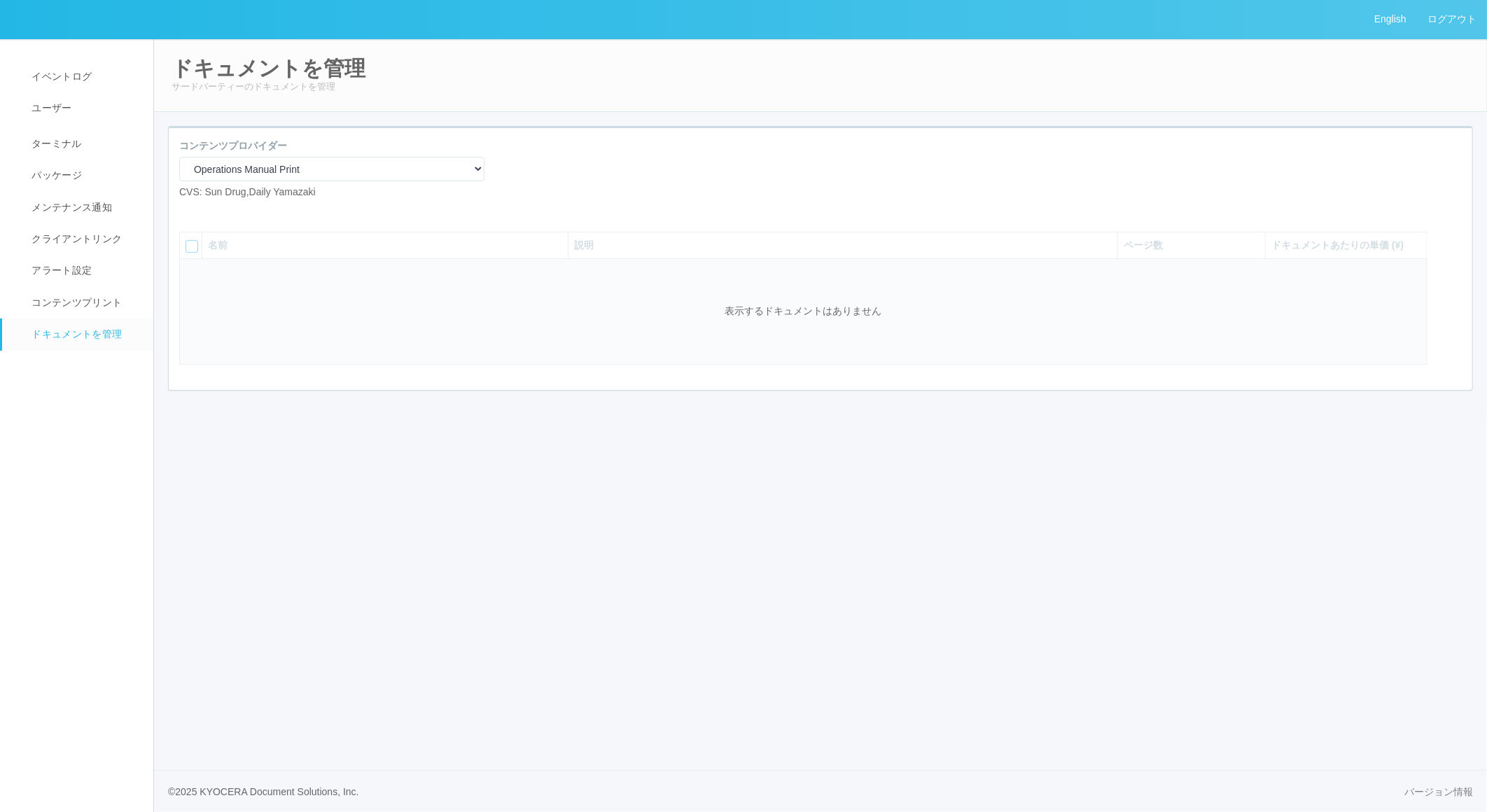
click at [189, 210] on icon at bounding box center [189, 210] width 0 height 0
select select "A4"
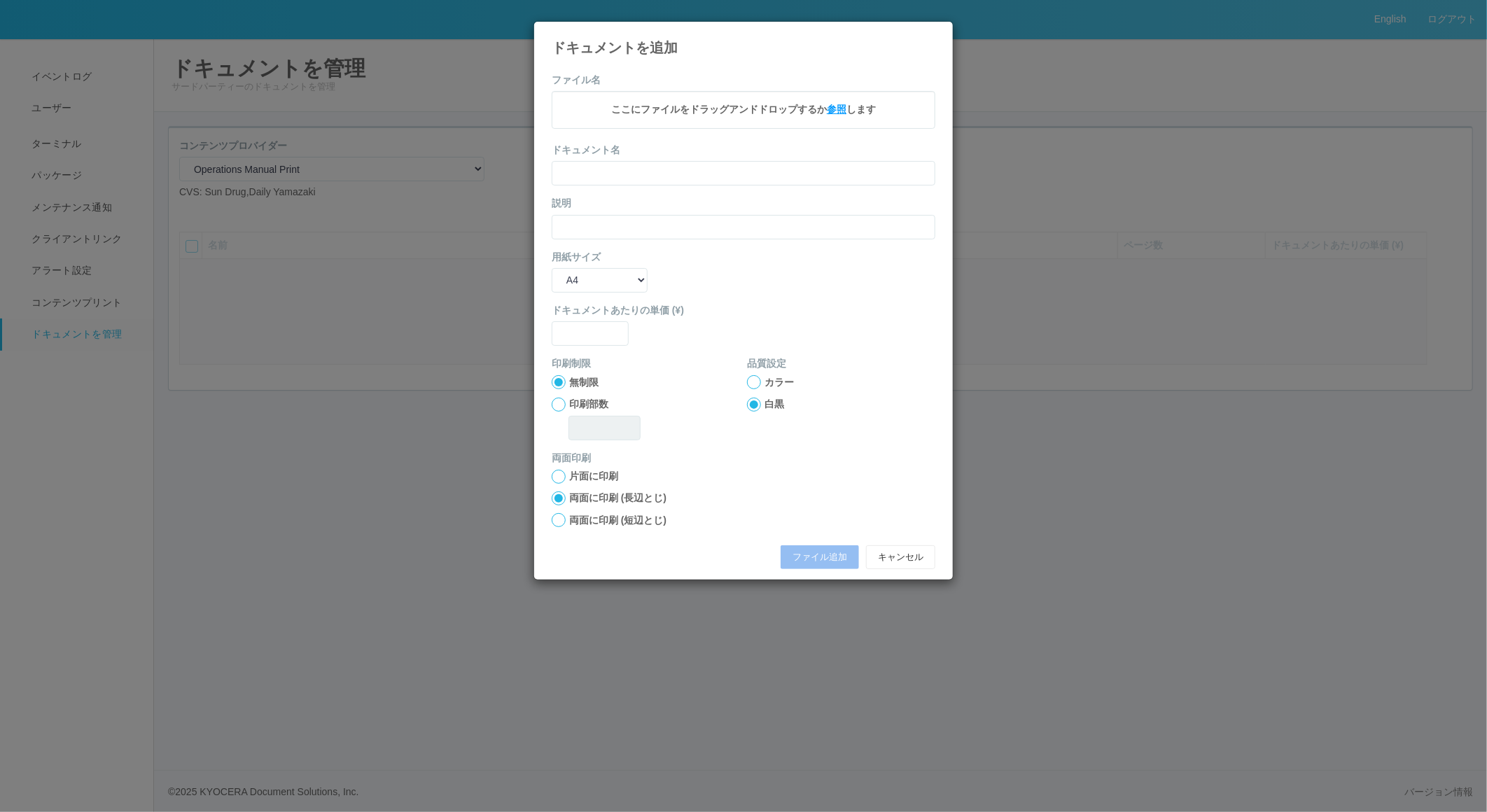
click at [841, 112] on span "参照" at bounding box center [837, 109] width 19 height 11
click at [578, 174] on input "text" at bounding box center [743, 175] width 383 height 25
type input "A4"
type input "0"
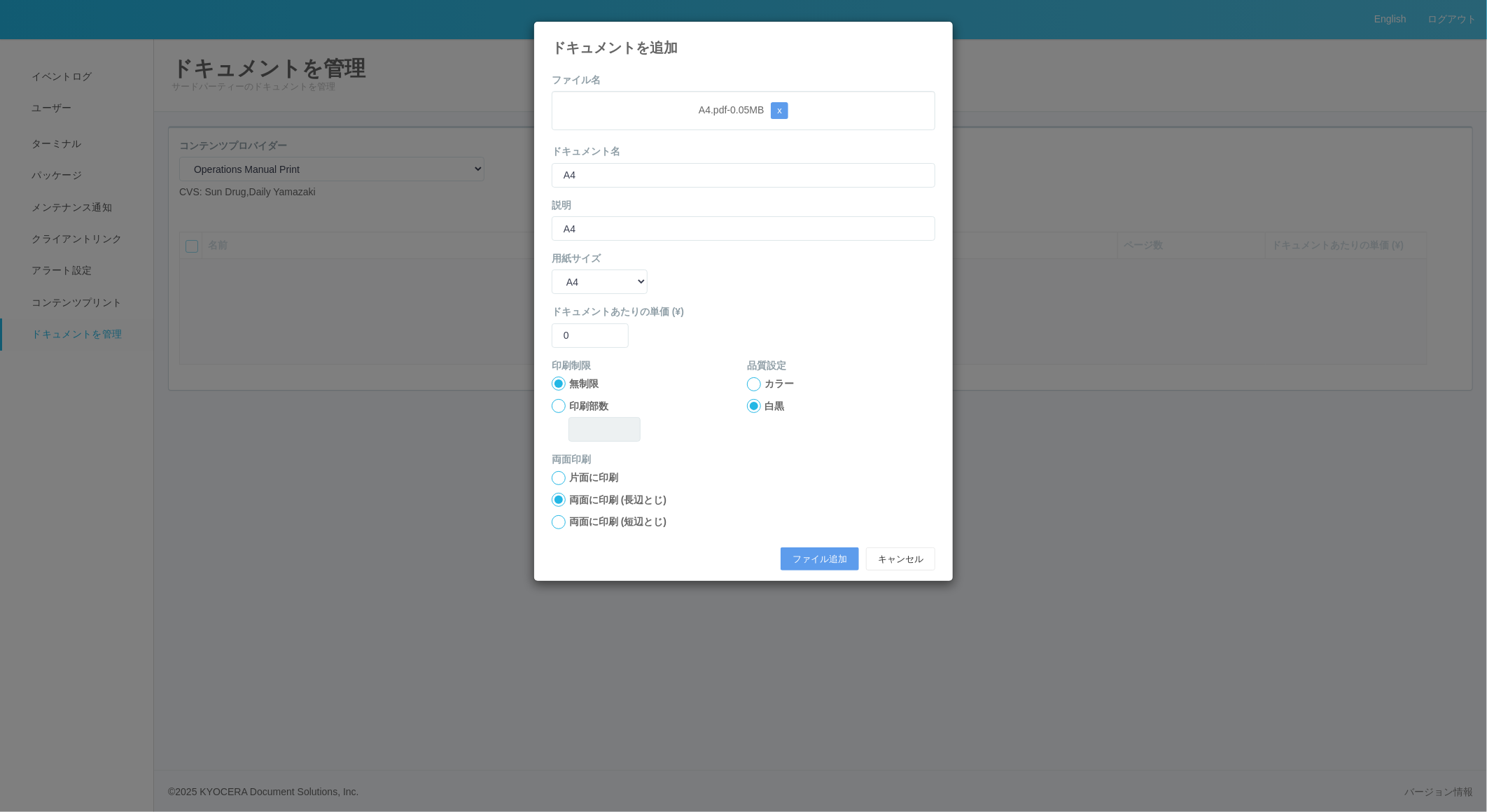
click at [555, 477] on div at bounding box center [559, 478] width 14 height 14
click at [818, 547] on button "ファイル追加" at bounding box center [819, 559] width 78 height 24
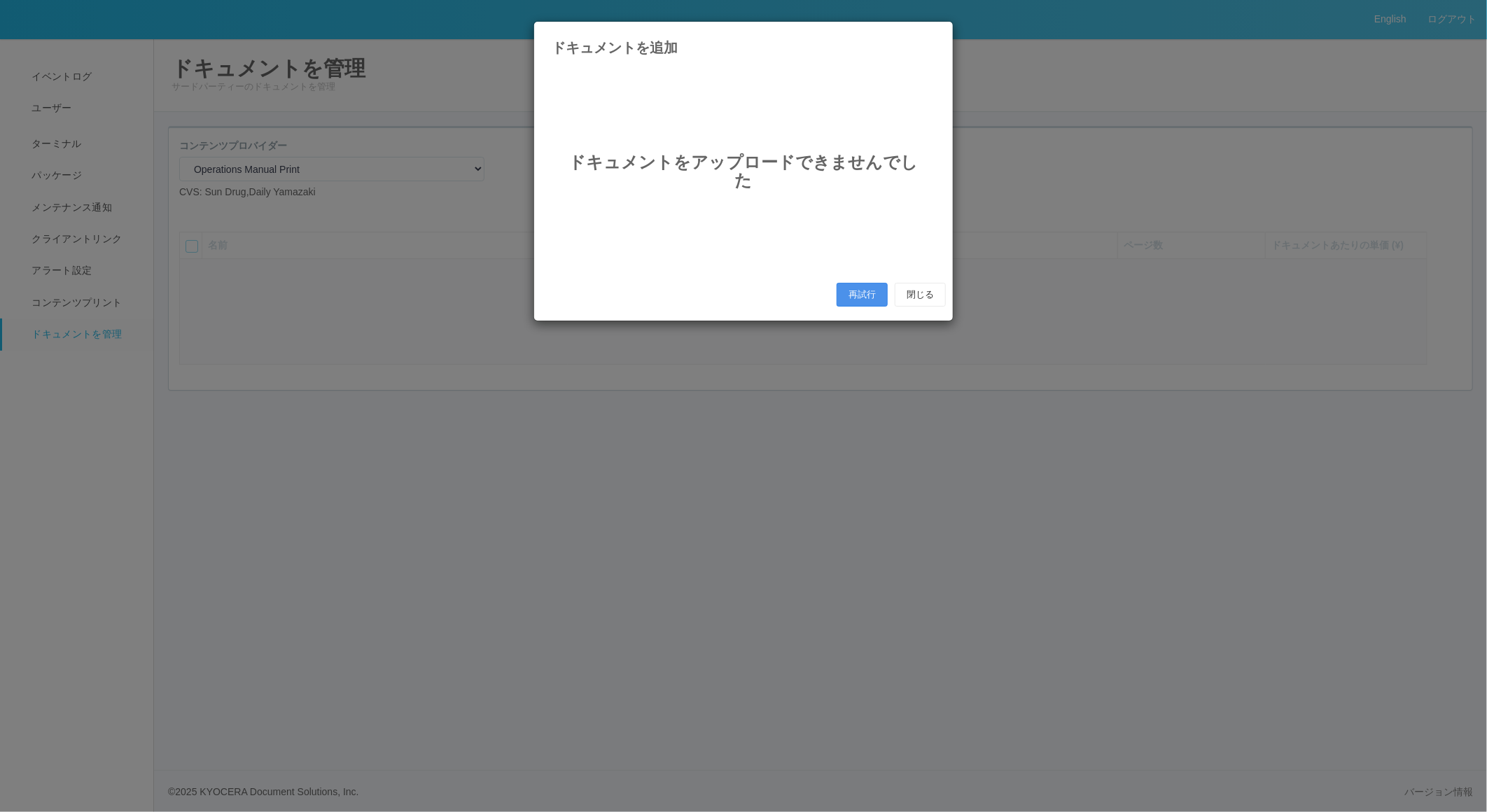
click at [870, 286] on button "再試行" at bounding box center [862, 294] width 51 height 24
select select "A4"
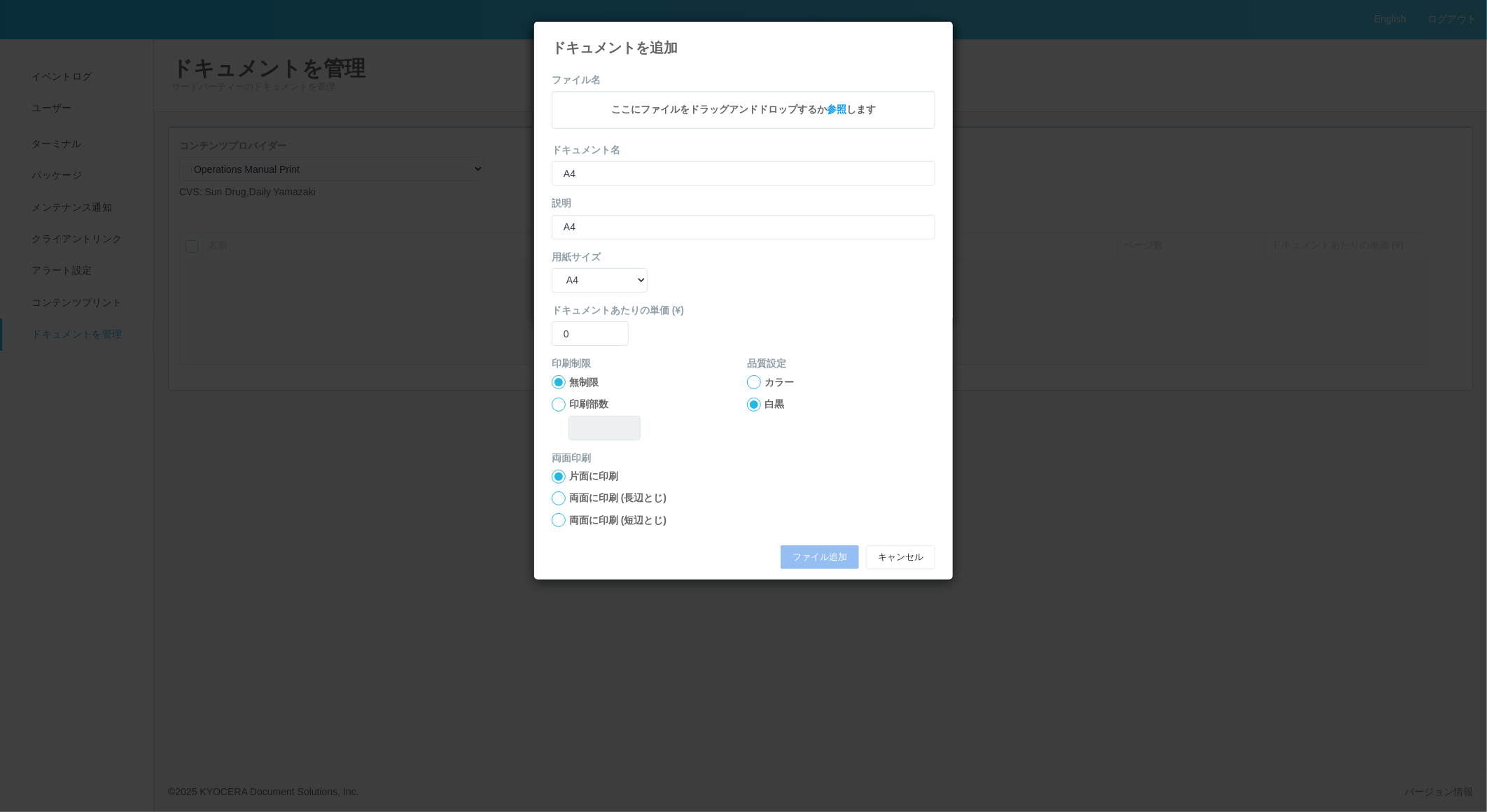
click at [561, 498] on div at bounding box center [559, 498] width 14 height 14
click at [561, 474] on div at bounding box center [559, 477] width 14 height 14
click at [833, 115] on span "参照" at bounding box center [837, 109] width 19 height 11
click at [817, 547] on button "ファイル追加" at bounding box center [819, 559] width 78 height 24
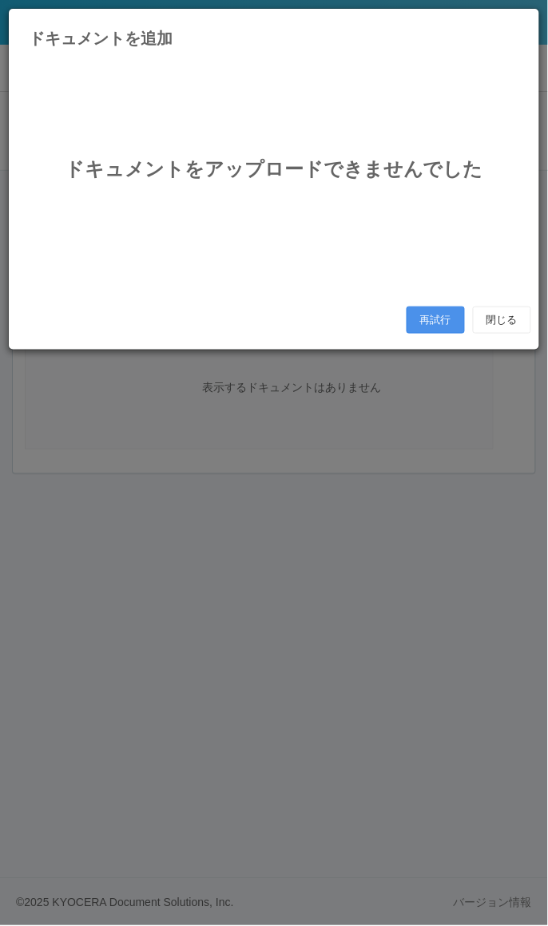
click at [421, 318] on button "再試行" at bounding box center [435, 320] width 58 height 27
select select "A4"
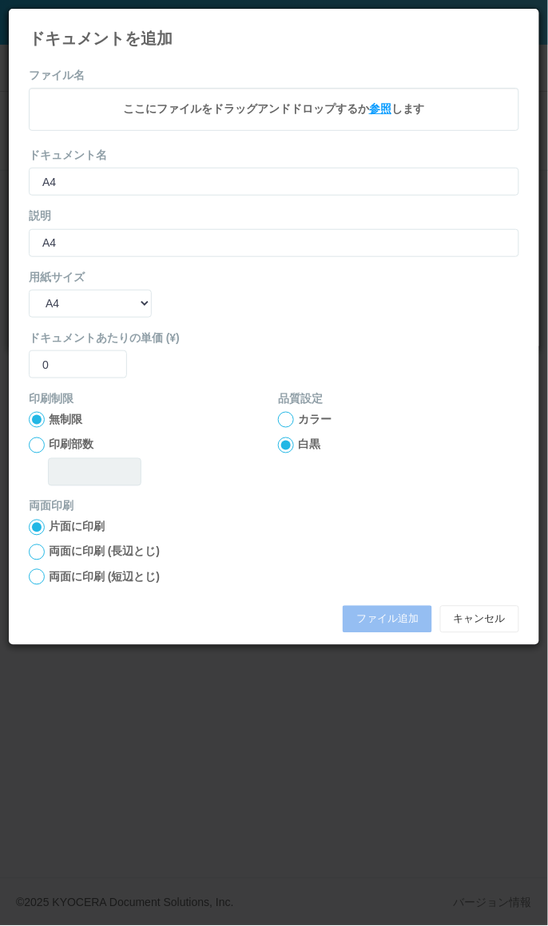
click at [375, 105] on span "参照" at bounding box center [380, 108] width 22 height 13
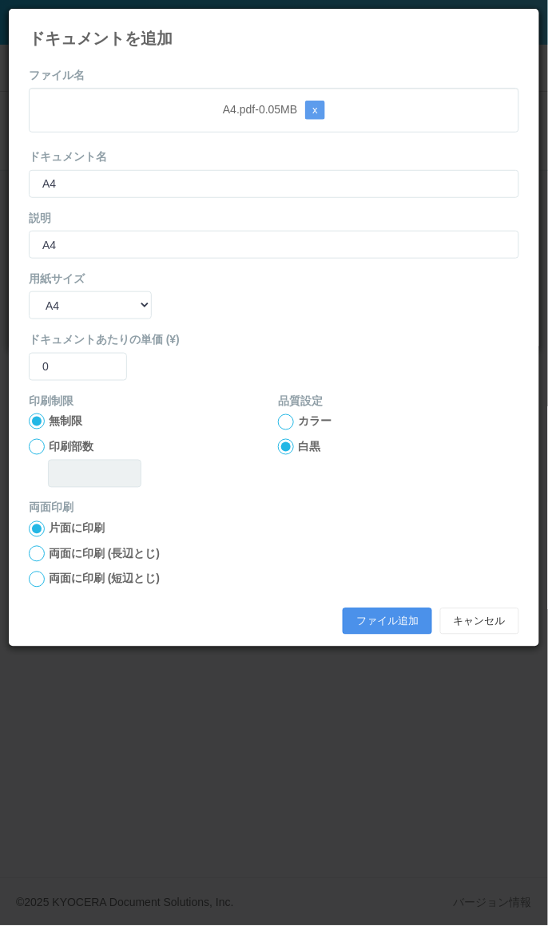
click at [386, 612] on button "ファイル追加" at bounding box center [386, 621] width 89 height 27
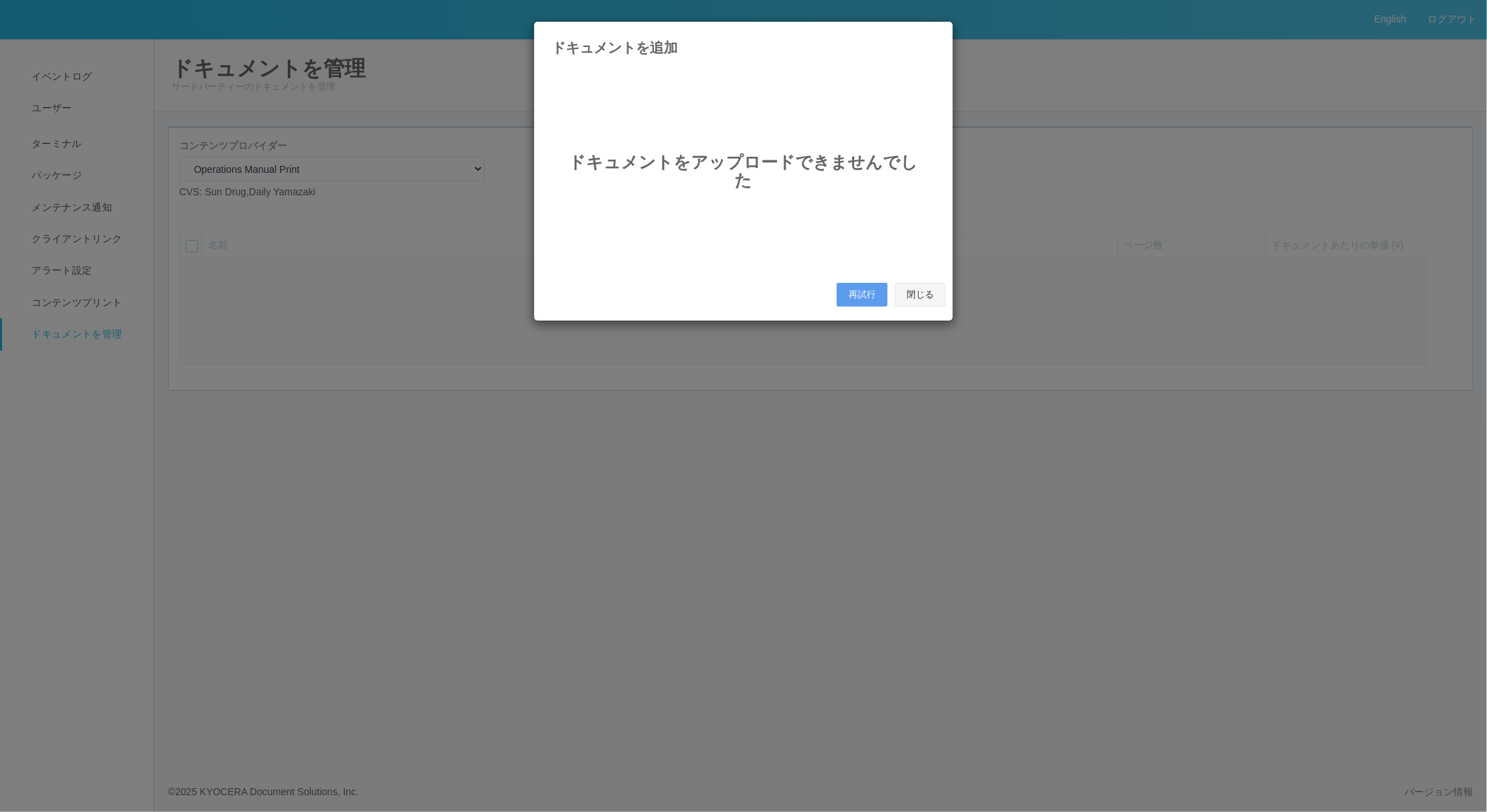
click at [922, 296] on button "閉じる" at bounding box center [920, 294] width 51 height 24
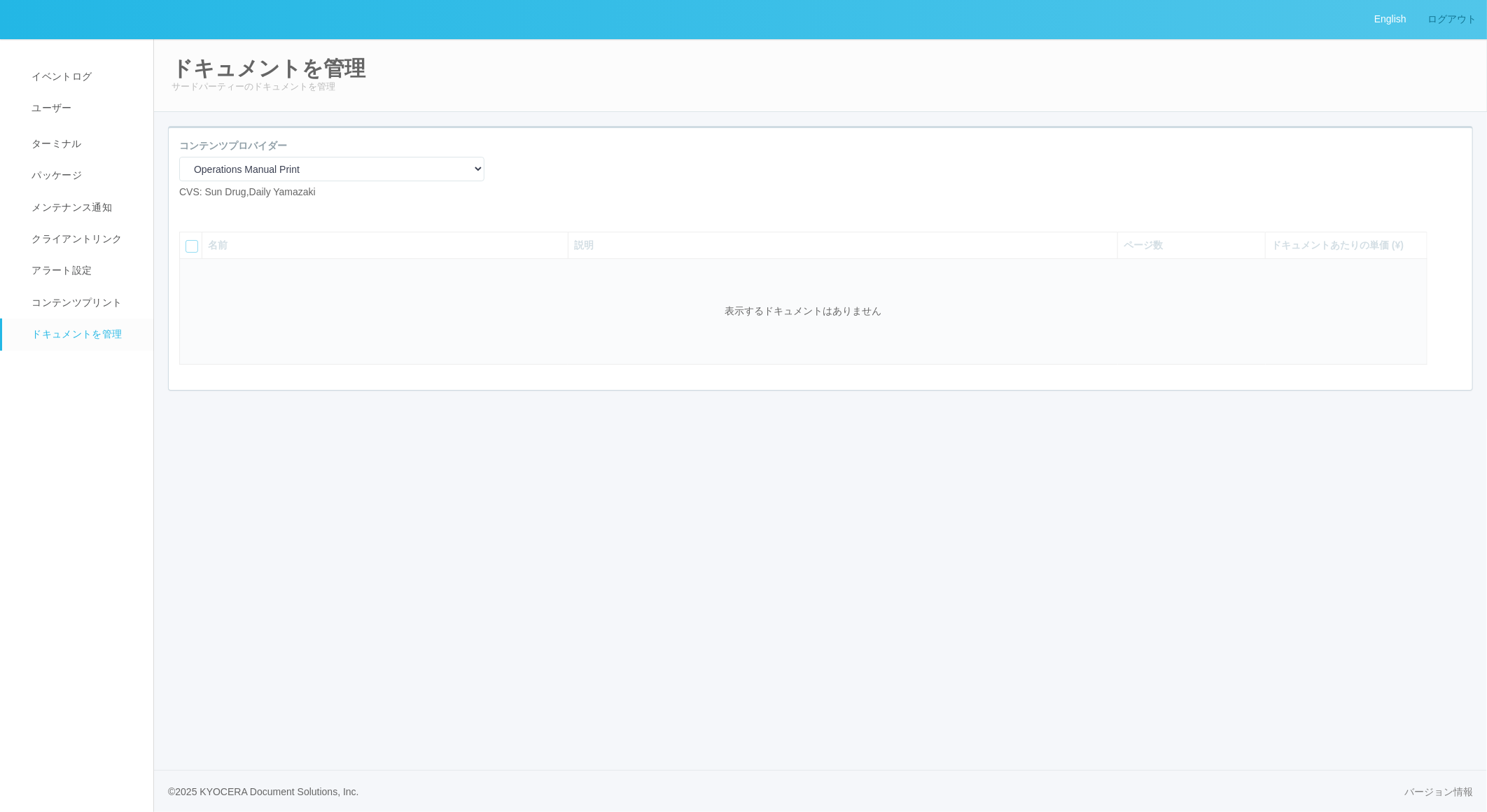
click at [1453, 14] on link "ログアウト" at bounding box center [1453, 19] width 70 height 39
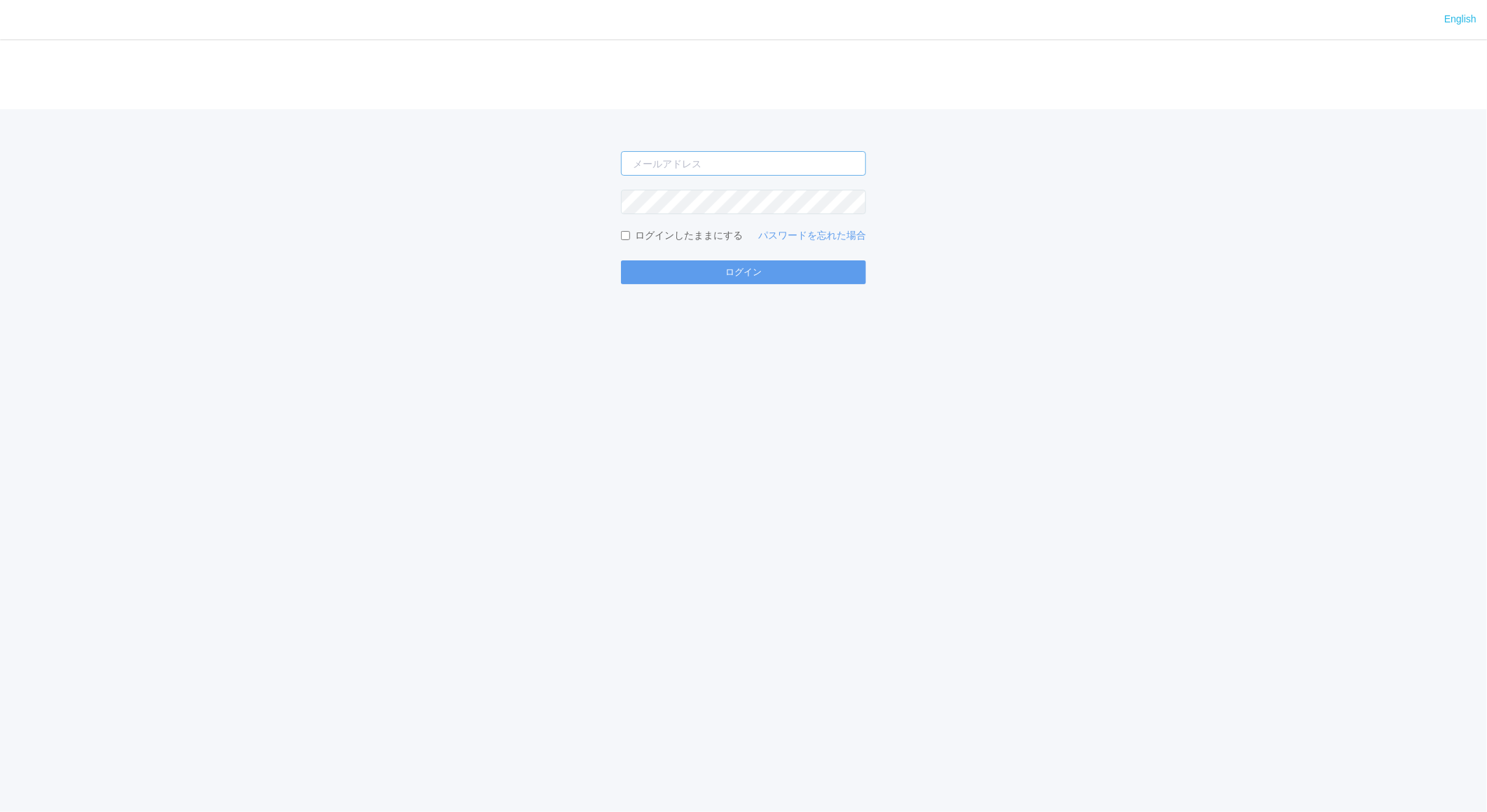
type input "[EMAIL_ADDRESS][DOMAIN_NAME]"
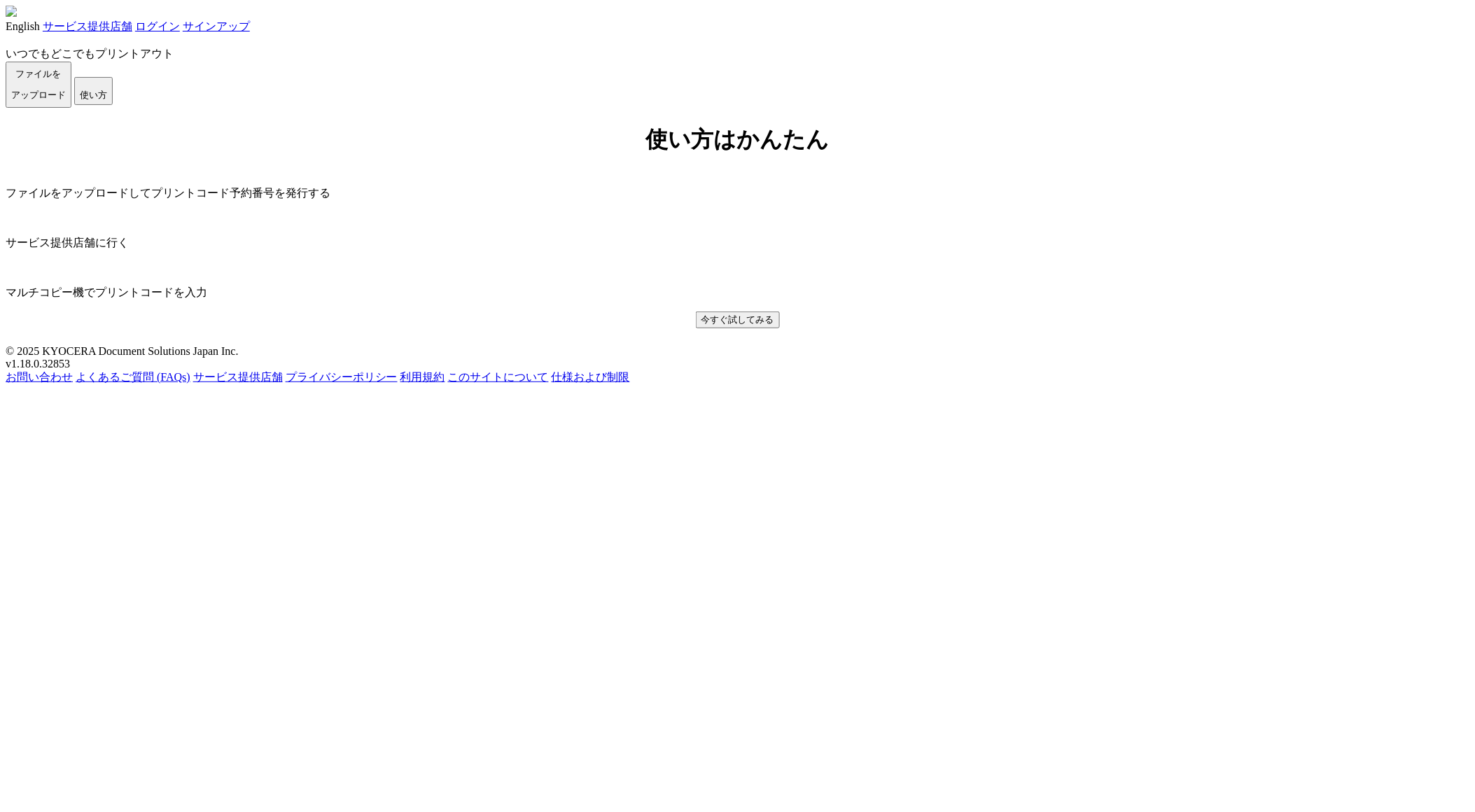
click at [180, 32] on link "ログイン" at bounding box center [157, 26] width 45 height 12
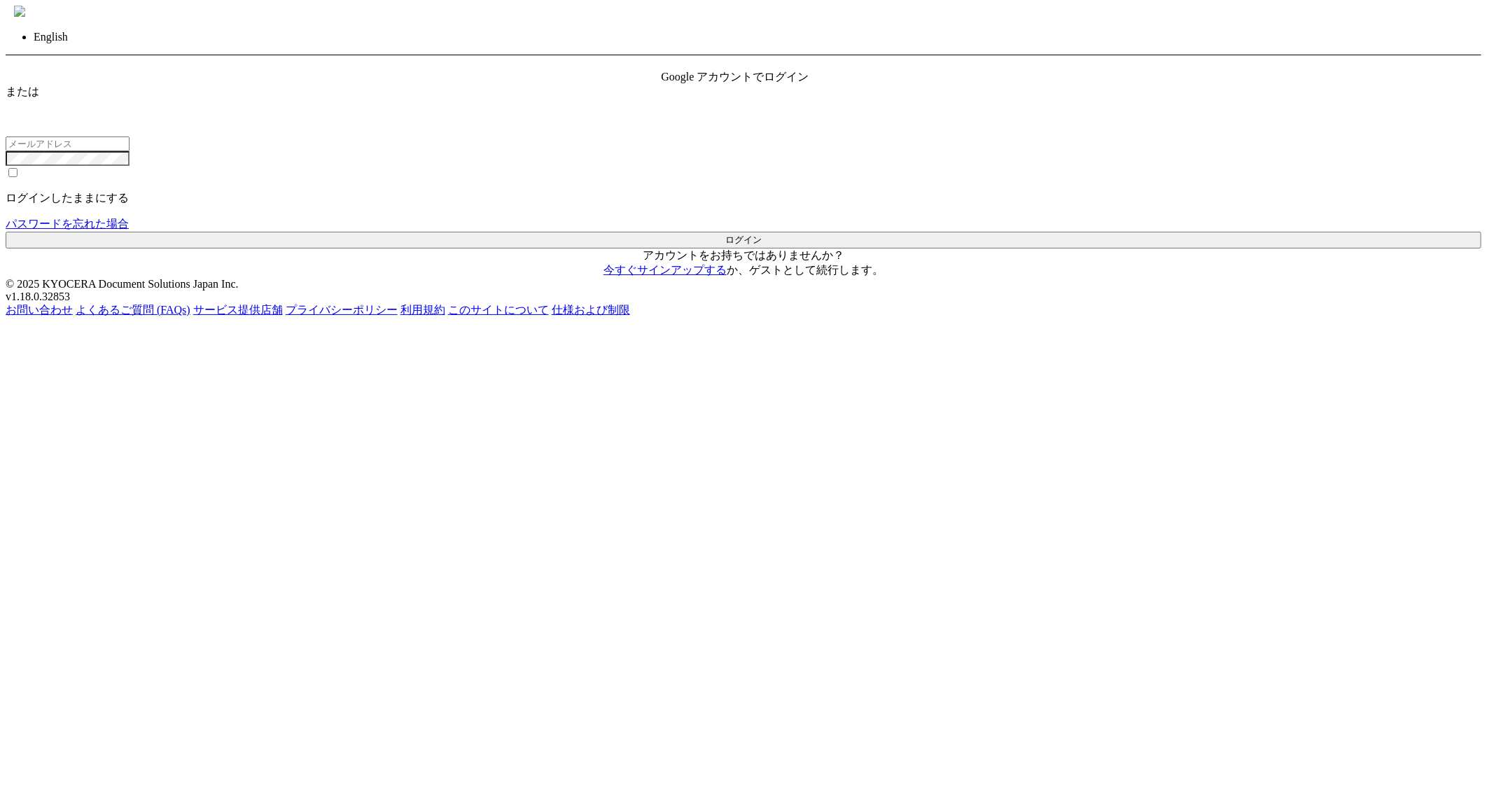
type input "[EMAIL_ADDRESS][DOMAIN_NAME]"
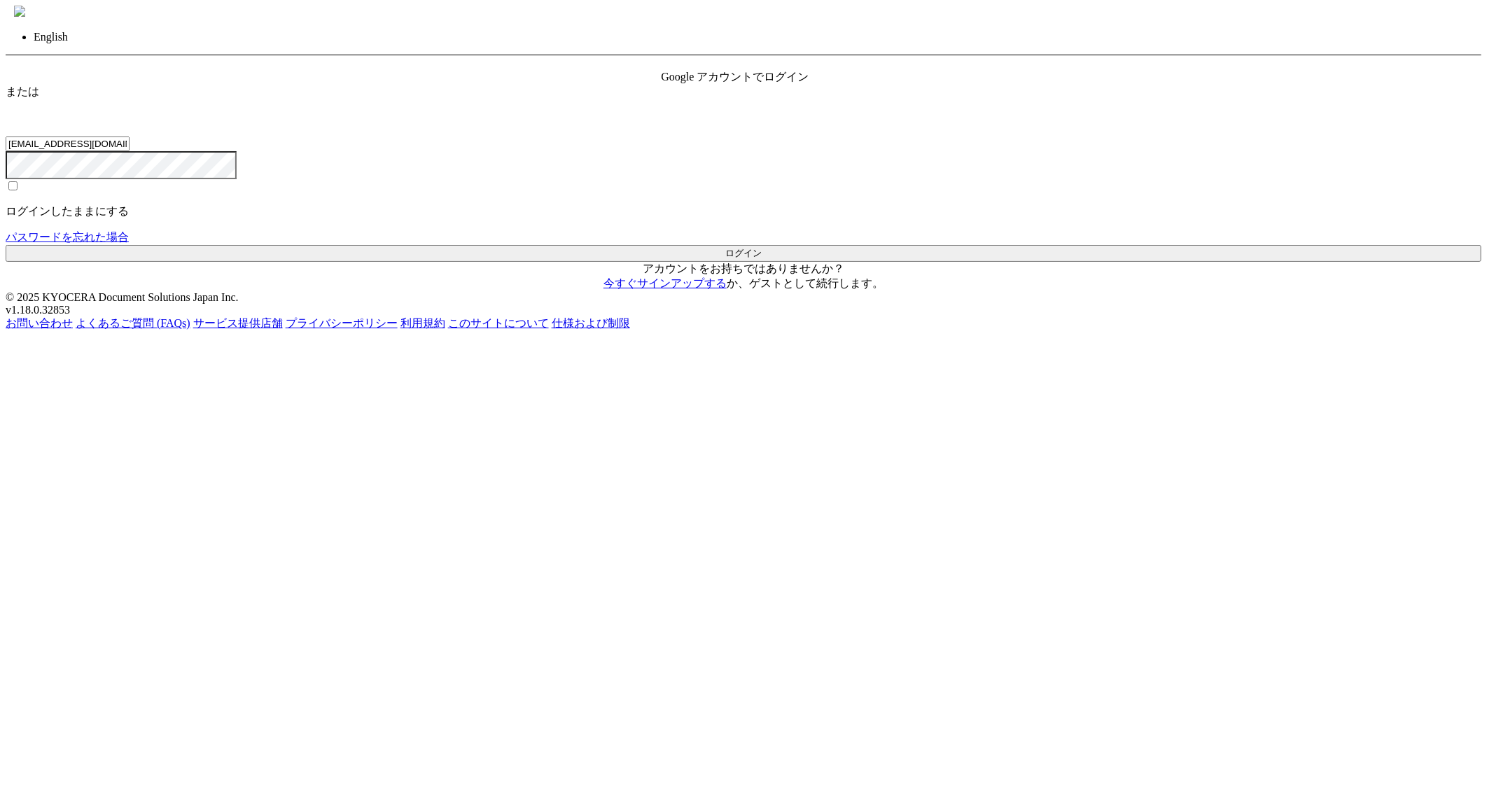
click at [758, 262] on button "ログイン" at bounding box center [743, 253] width 1476 height 17
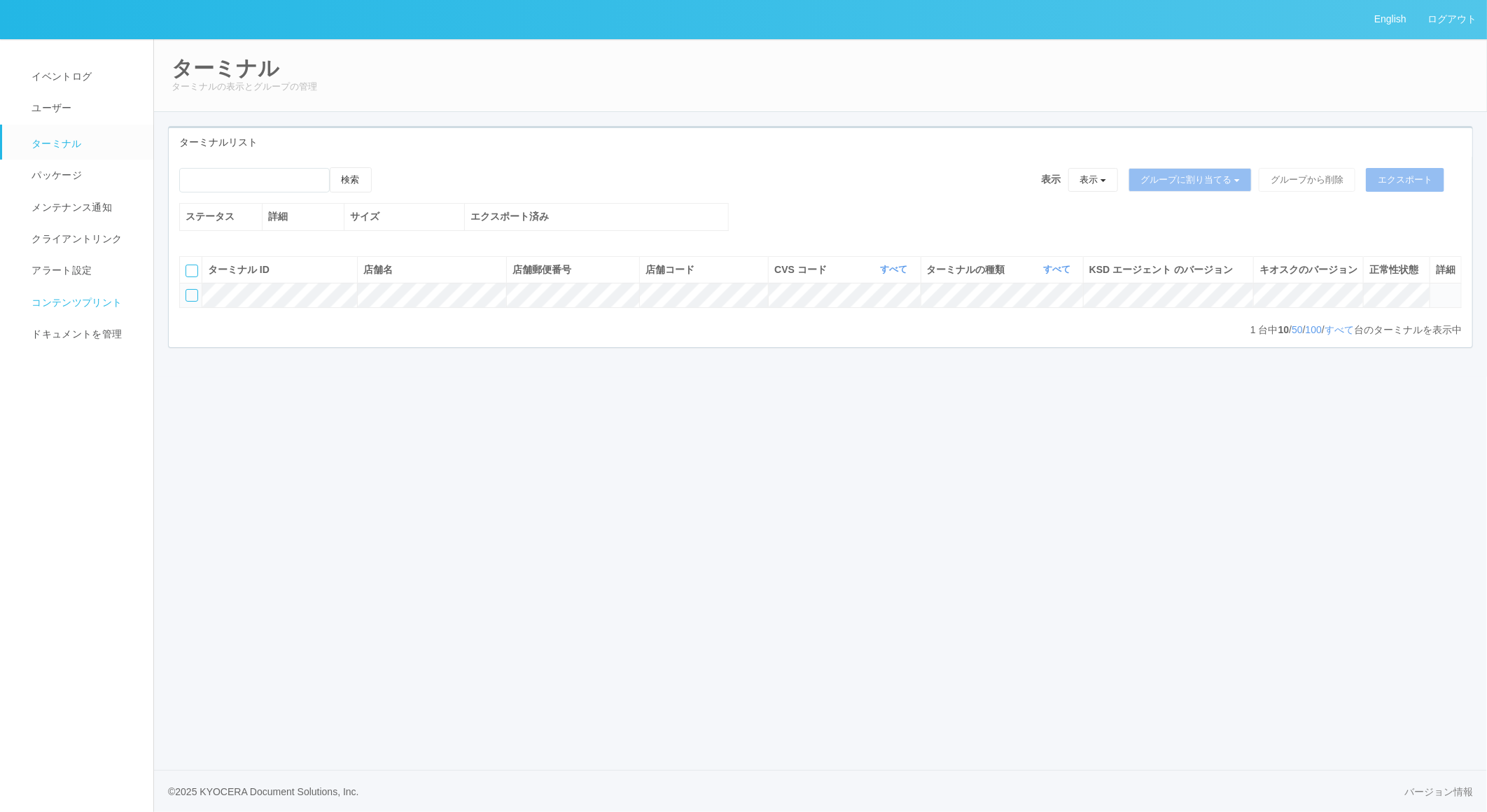
click at [78, 314] on link "コンテンツプリント" at bounding box center [83, 303] width 164 height 32
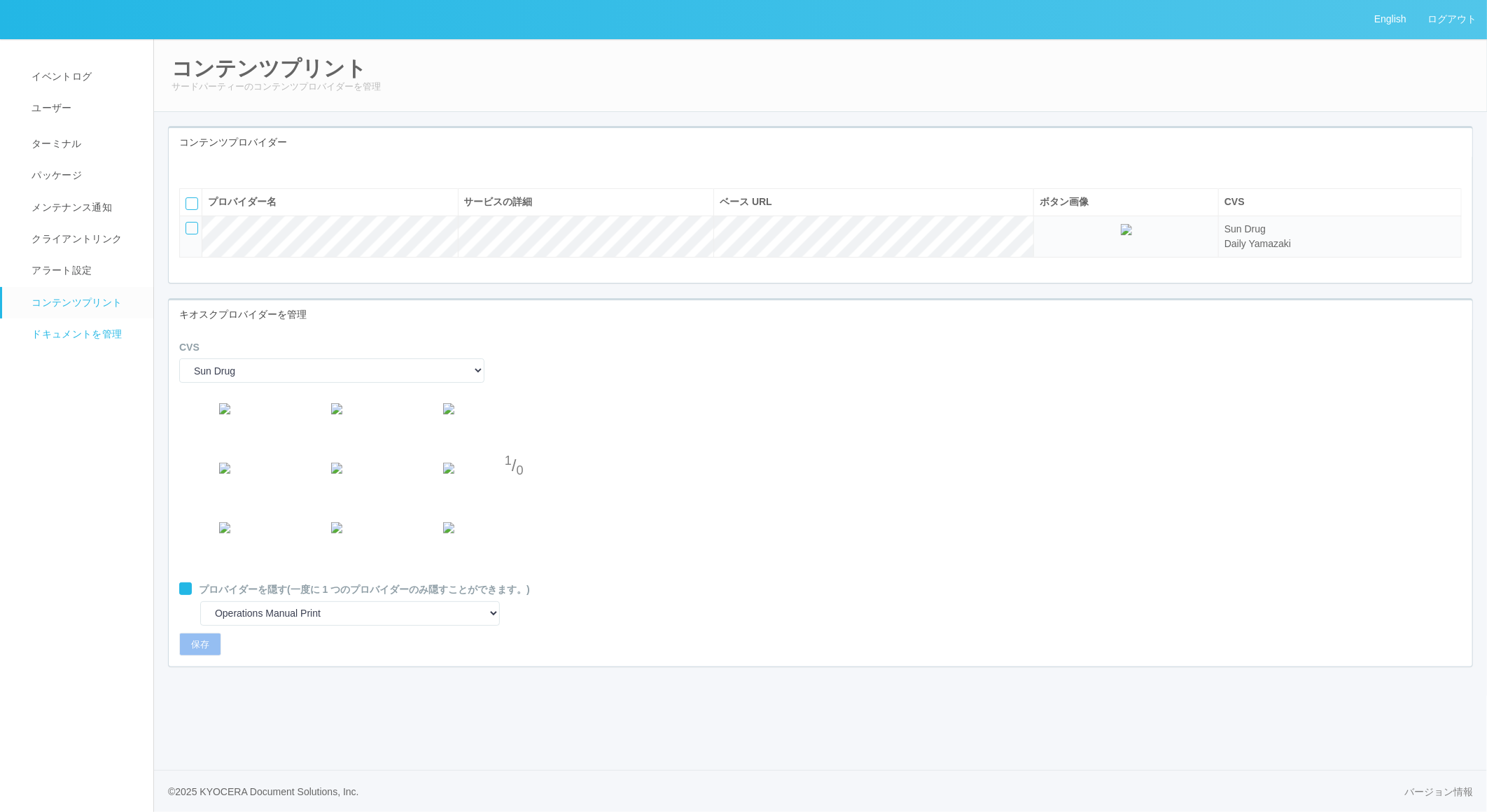
click at [82, 328] on span "ドキュメントを管理" at bounding box center [75, 333] width 94 height 11
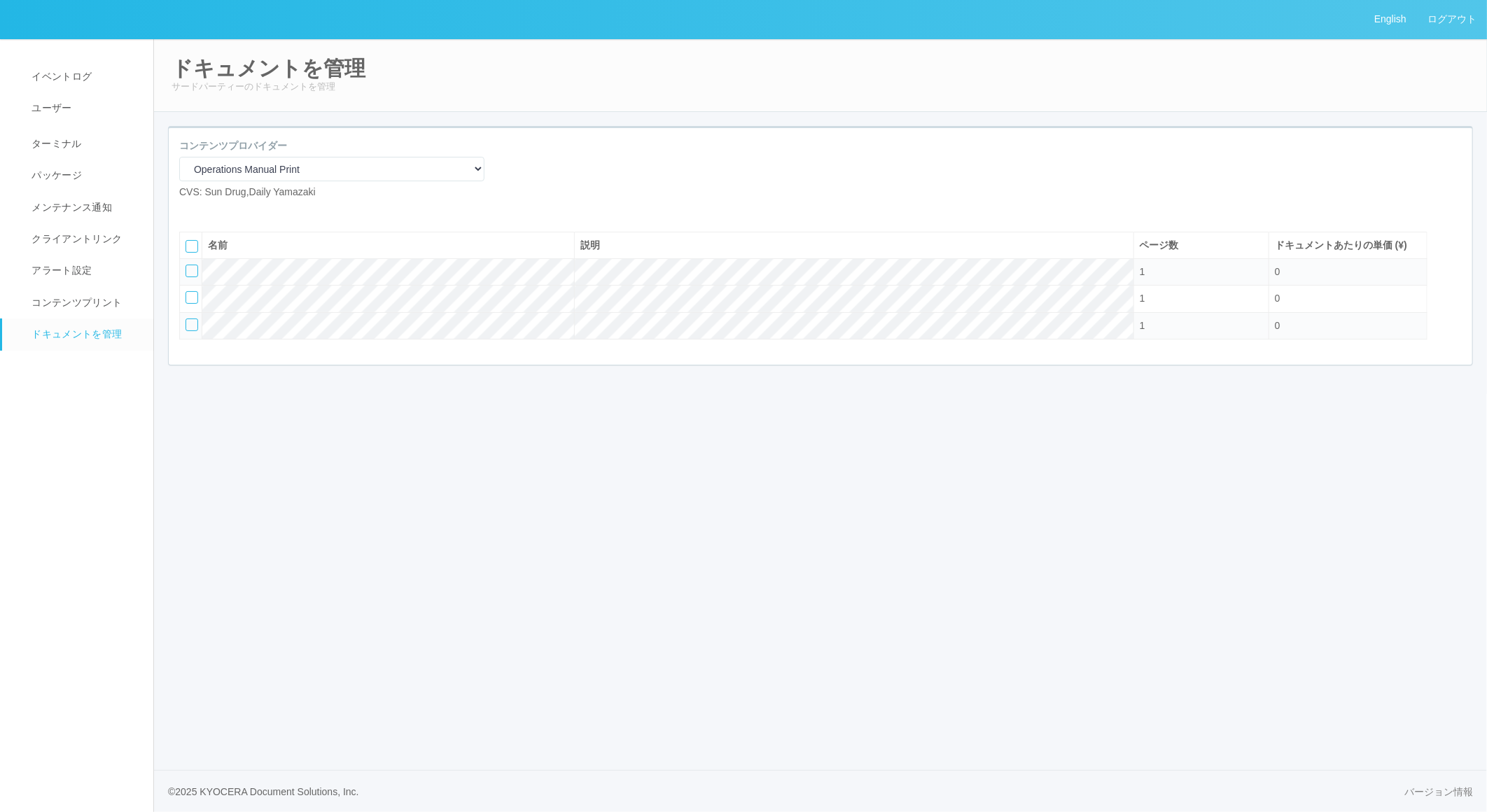
click at [192, 277] on div at bounding box center [192, 271] width 12 height 12
click at [193, 303] on div at bounding box center [192, 297] width 12 height 12
click at [187, 331] on div at bounding box center [192, 324] width 12 height 12
click at [232, 210] on icon at bounding box center [232, 210] width 0 height 0
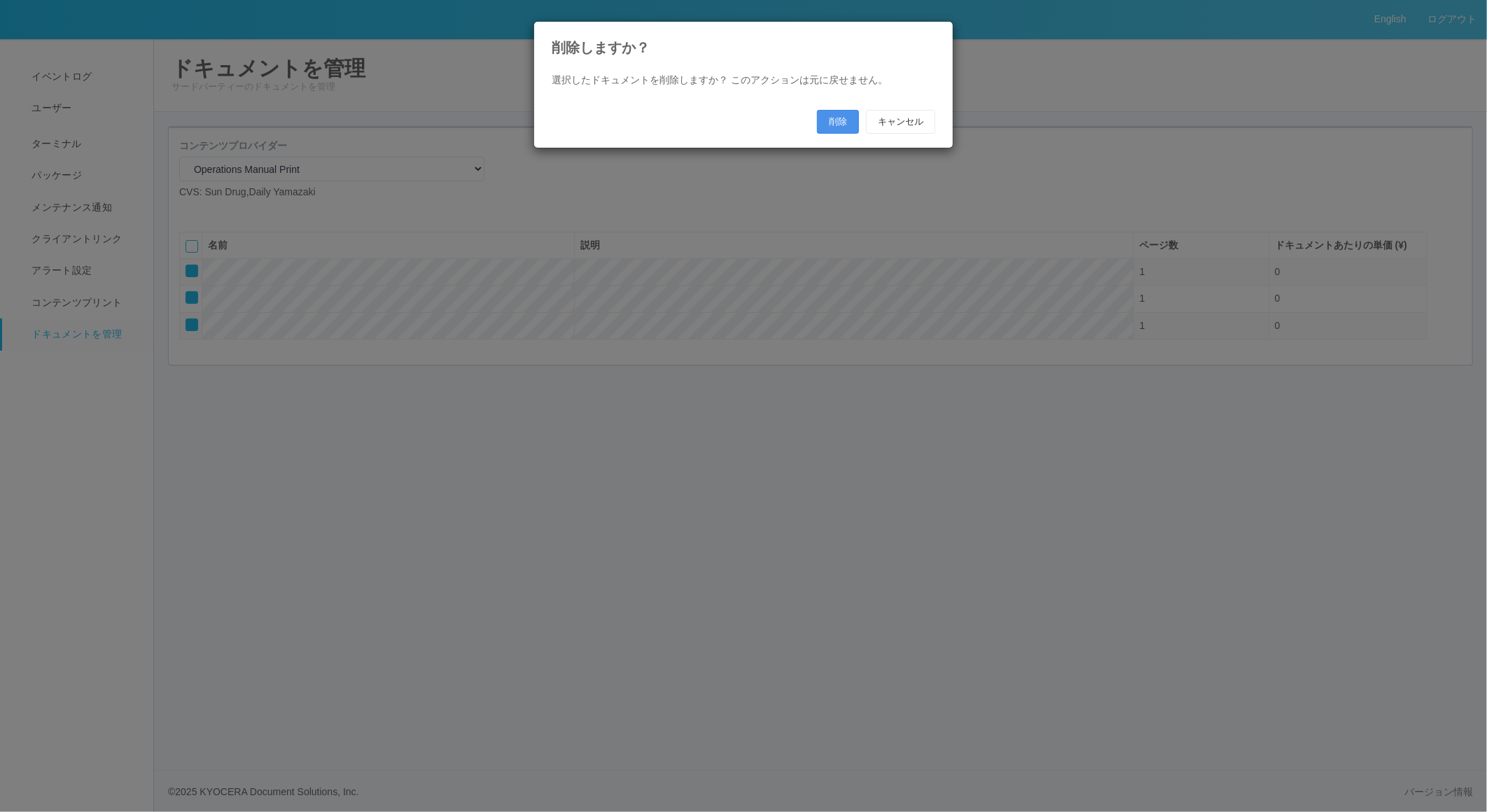
click at [834, 127] on button "削除" at bounding box center [839, 121] width 42 height 24
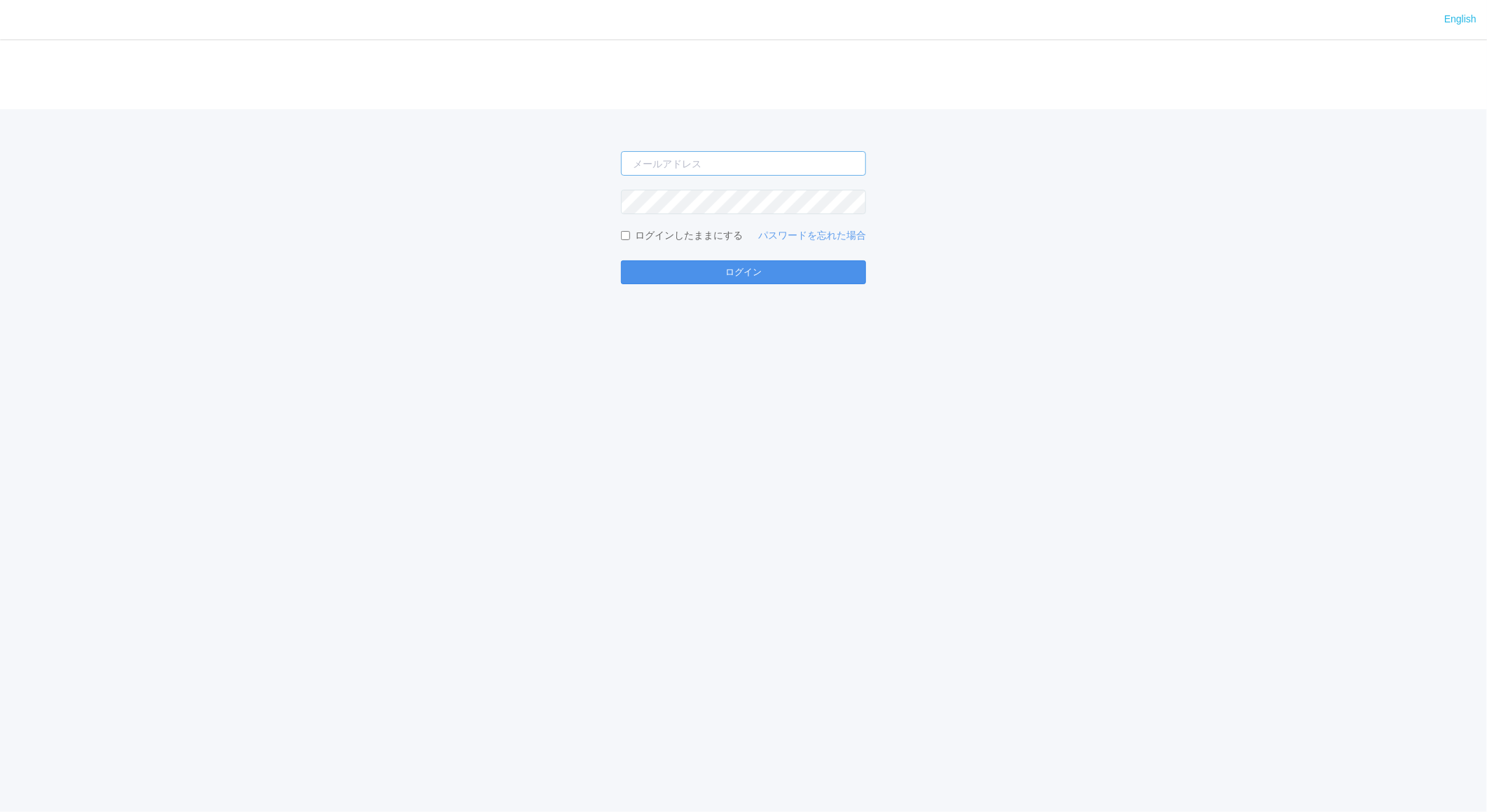
type input "[EMAIL_ADDRESS][DOMAIN_NAME]"
click at [765, 274] on button "ログイン" at bounding box center [743, 272] width 245 height 24
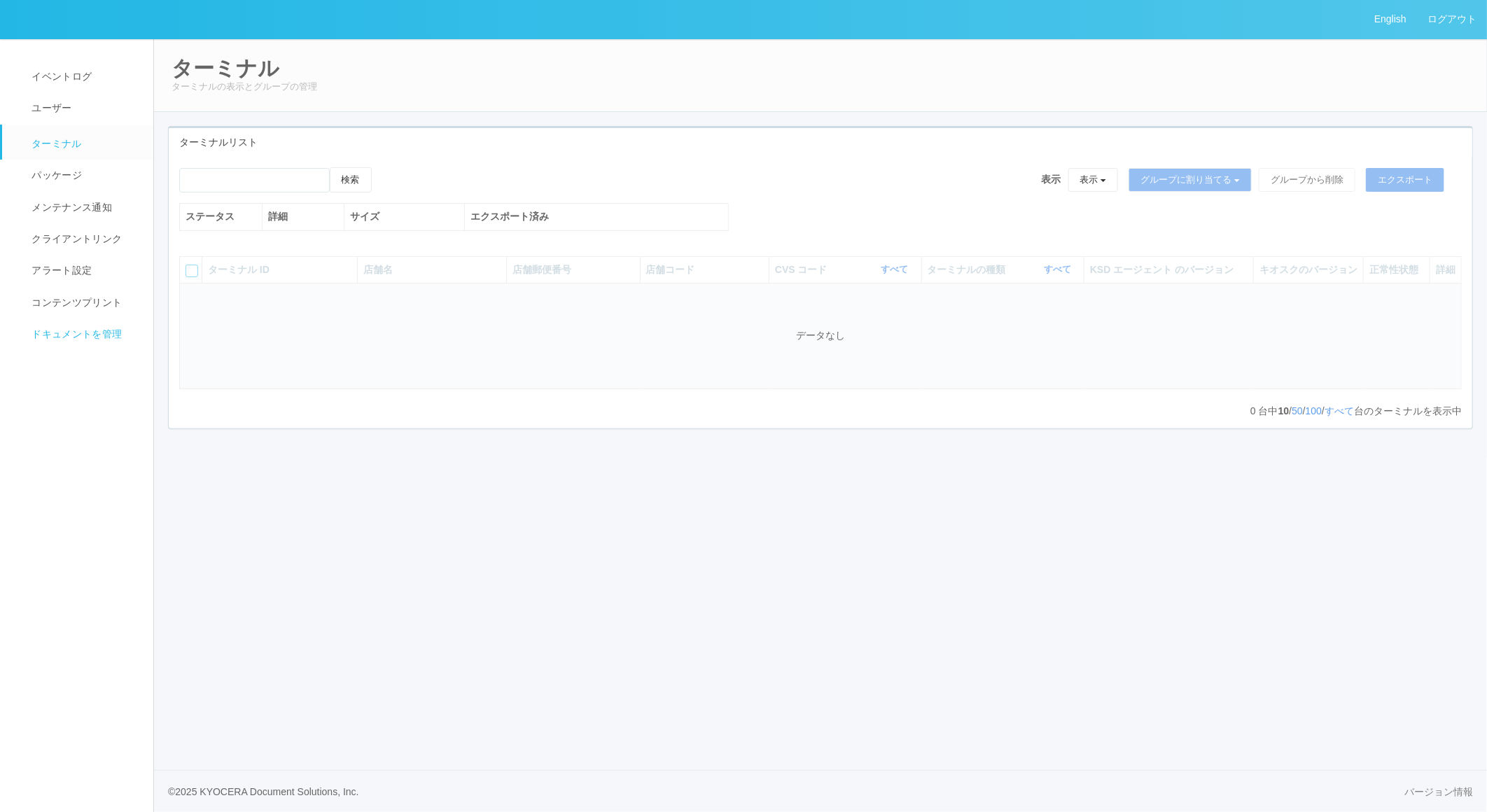
click at [82, 331] on span "ドキュメントを管理" at bounding box center [75, 333] width 94 height 11
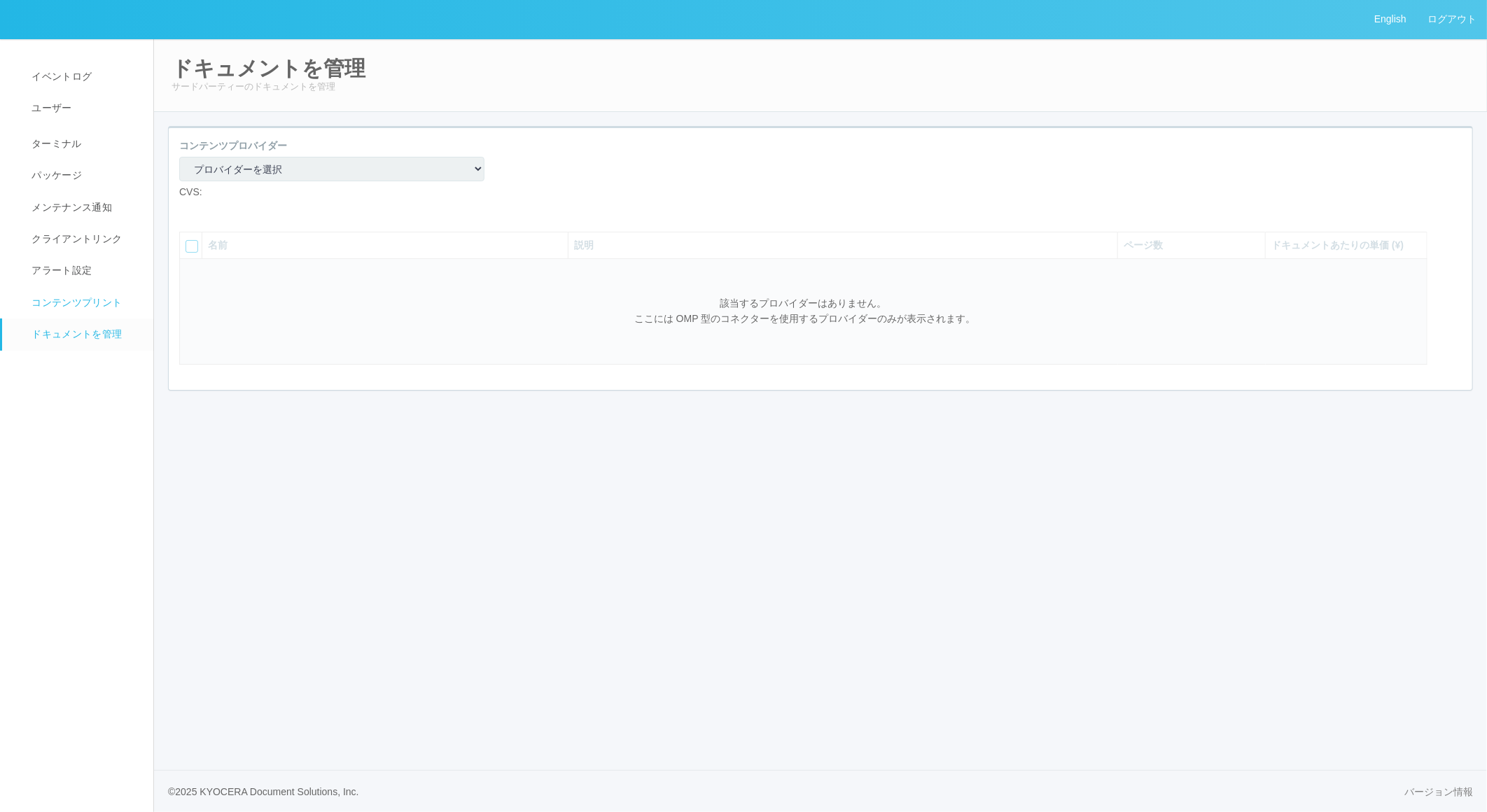
click at [80, 303] on span "コンテンツプリント" at bounding box center [75, 302] width 94 height 11
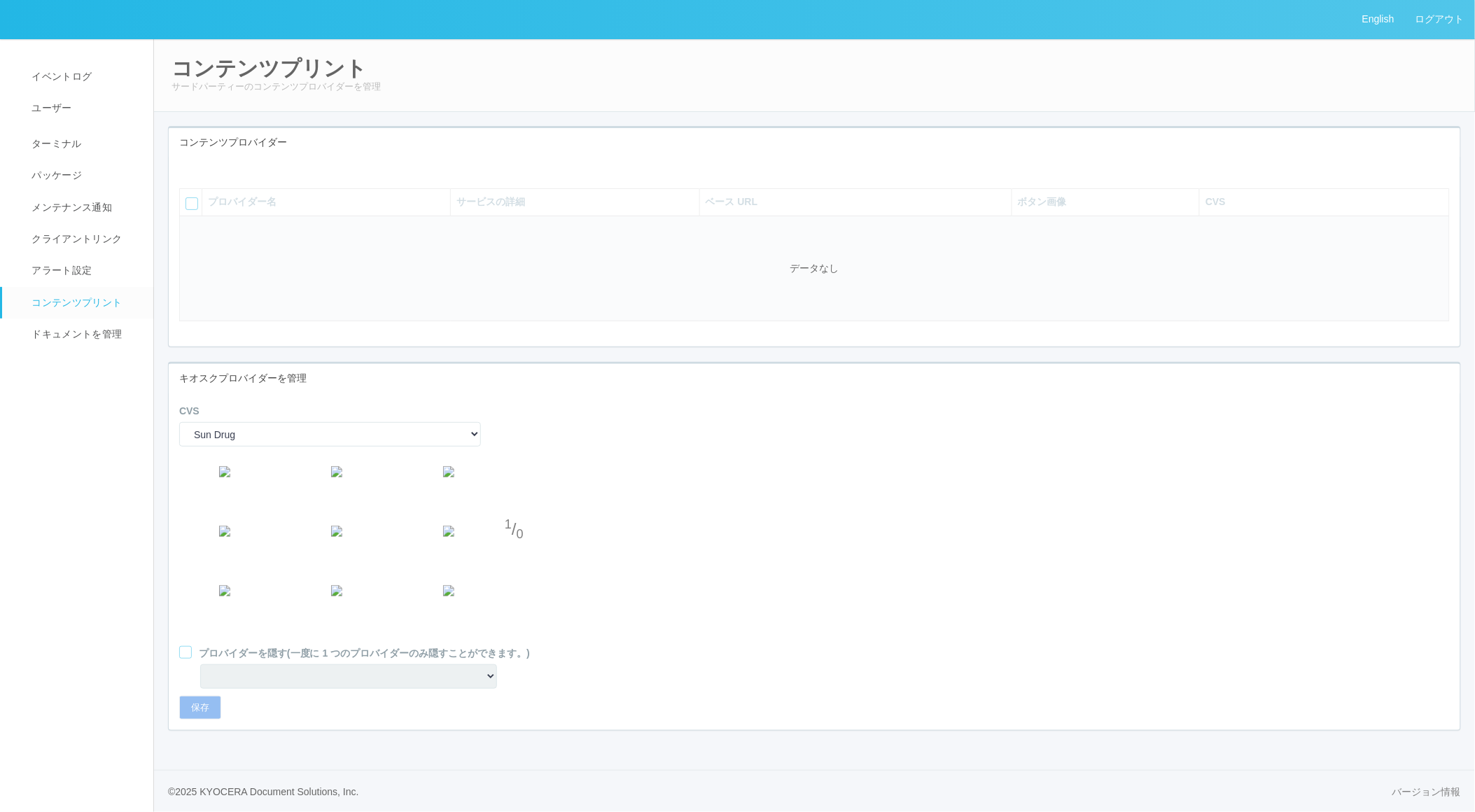
click at [189, 167] on icon at bounding box center [189, 167] width 0 height 0
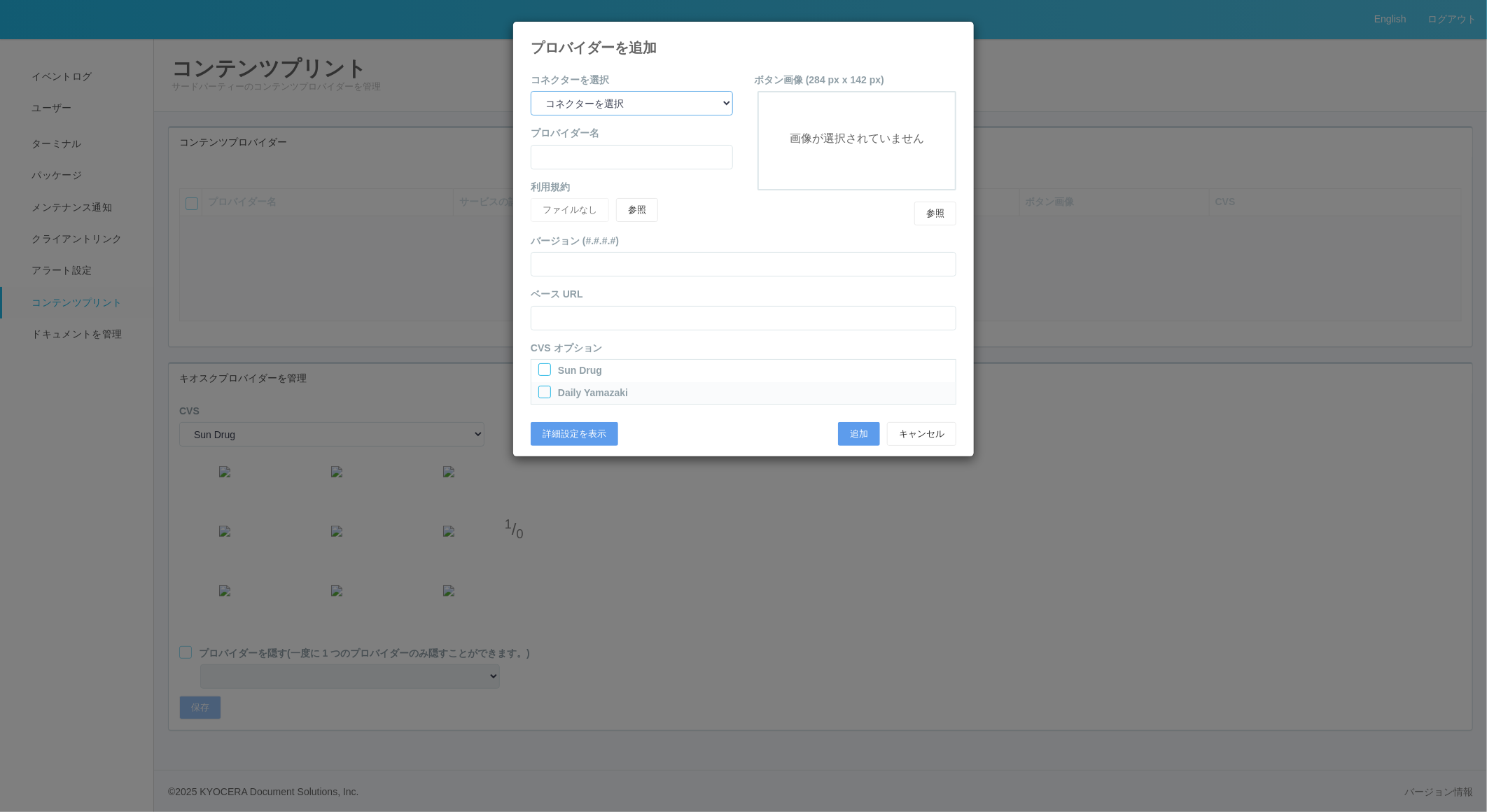
click at [693, 106] on select "コネクターを選択 yamaha-music bit omp keiba busica telecommute-support" at bounding box center [632, 103] width 203 height 25
select select "omp"
click at [531, 91] on select "コネクターを選択 yamaha-music bit omp keiba busica telecommute-support" at bounding box center [632, 103] width 203 height 25
type input "Operations Manual Print"
click at [547, 367] on div at bounding box center [545, 369] width 12 height 12
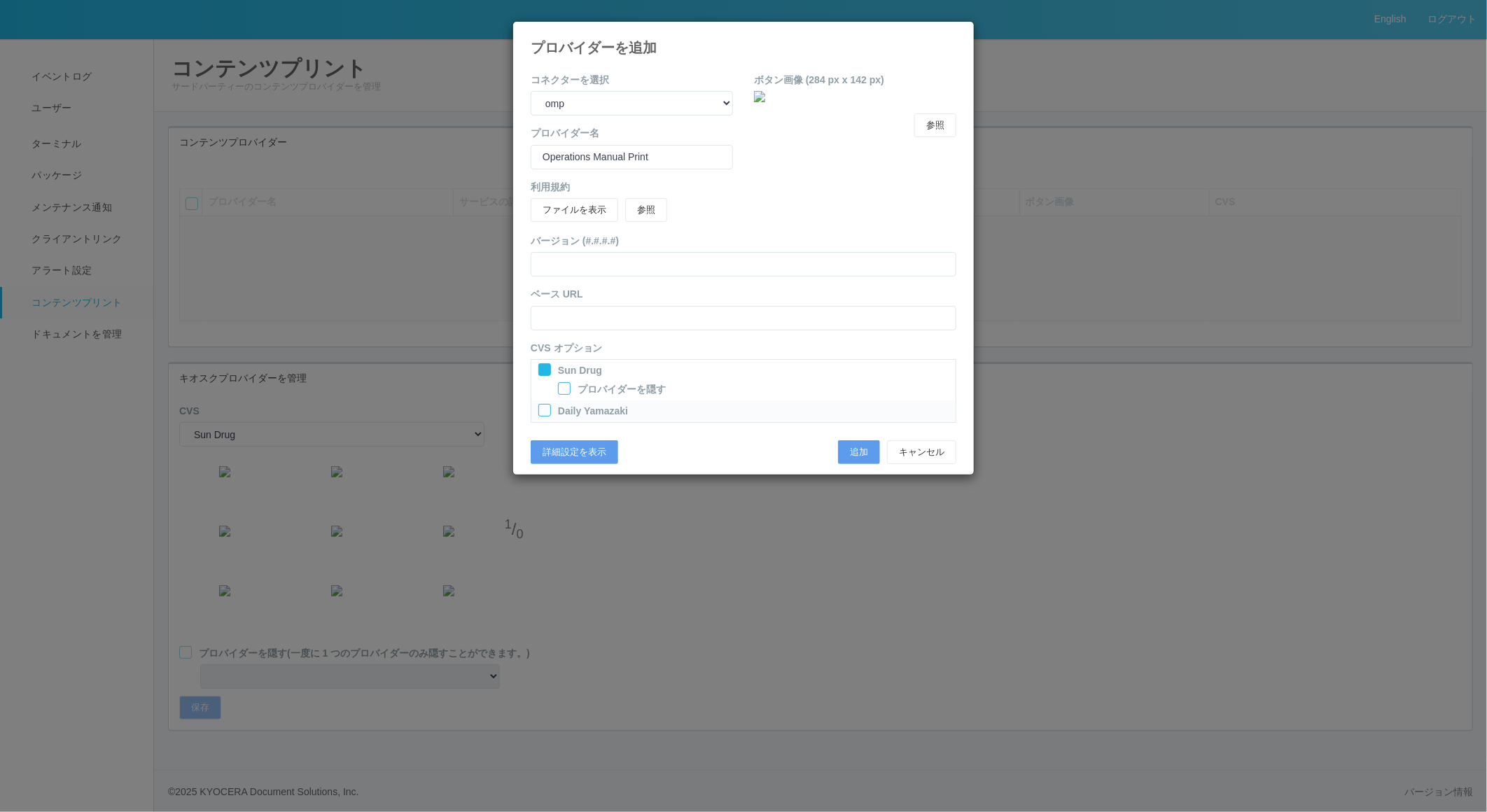
click at [543, 409] on div at bounding box center [545, 410] width 12 height 12
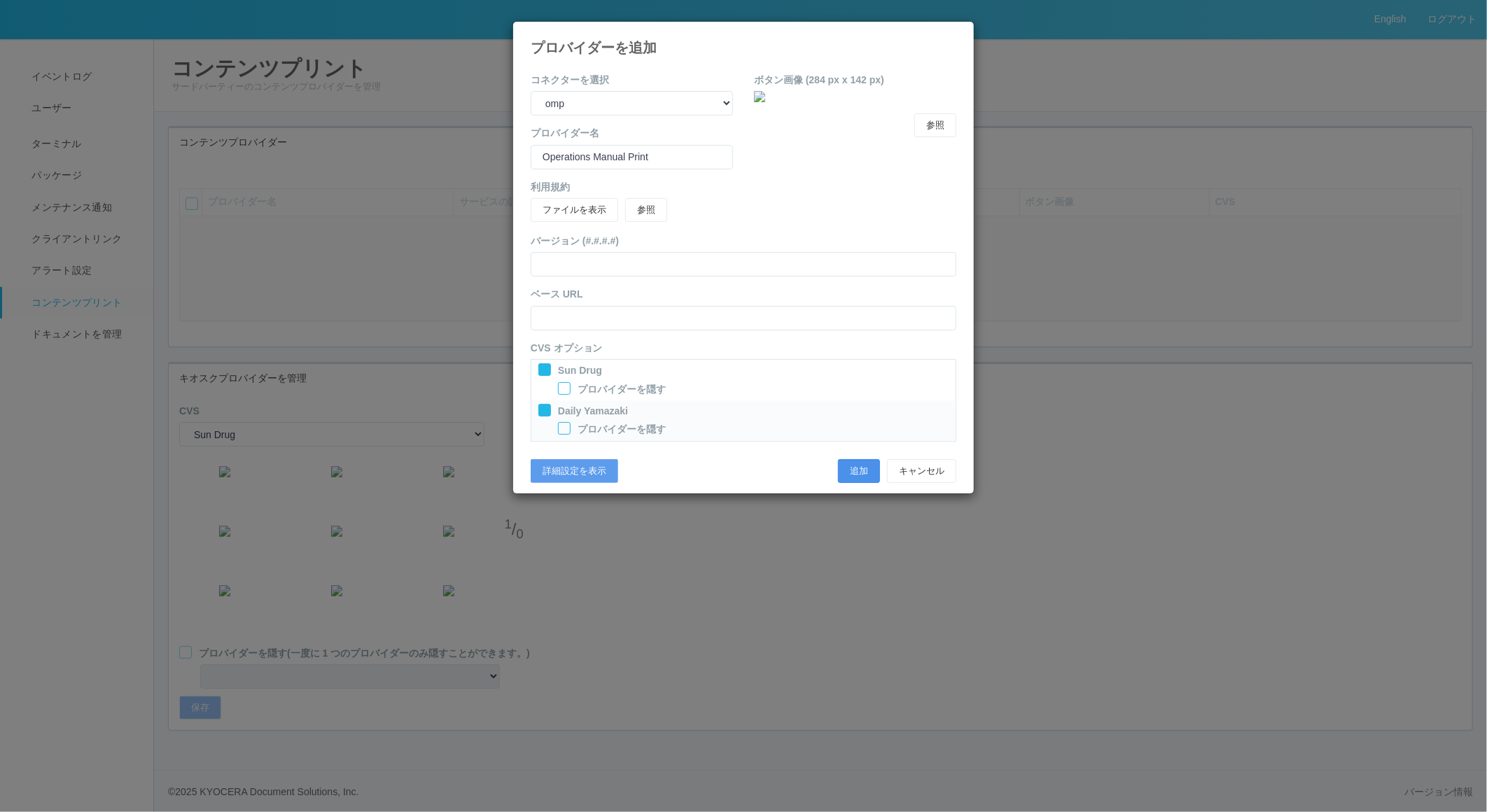
click at [859, 471] on button "追加" at bounding box center [859, 471] width 42 height 24
select select "0"
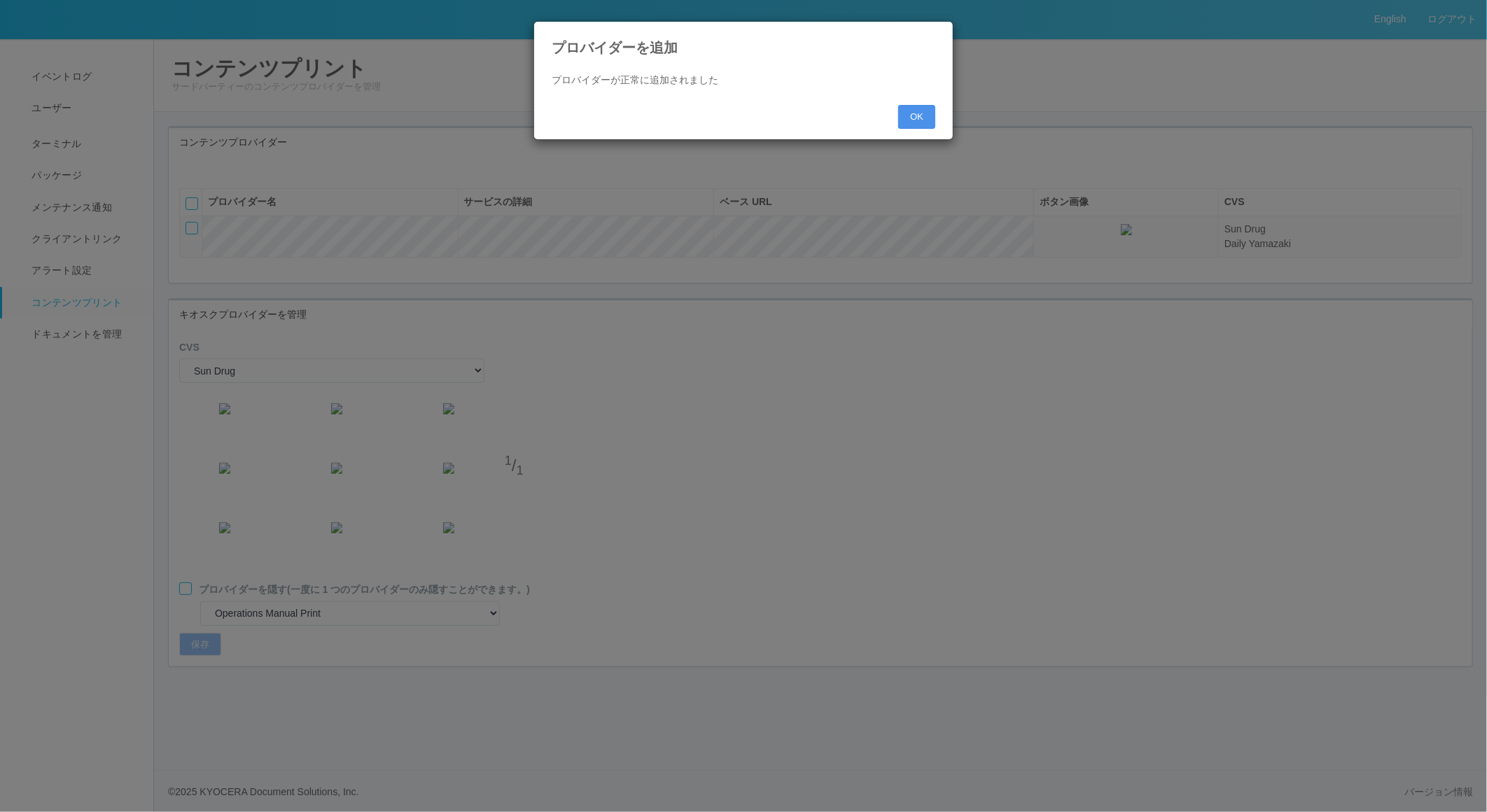
click at [908, 117] on button "OK" at bounding box center [917, 117] width 37 height 24
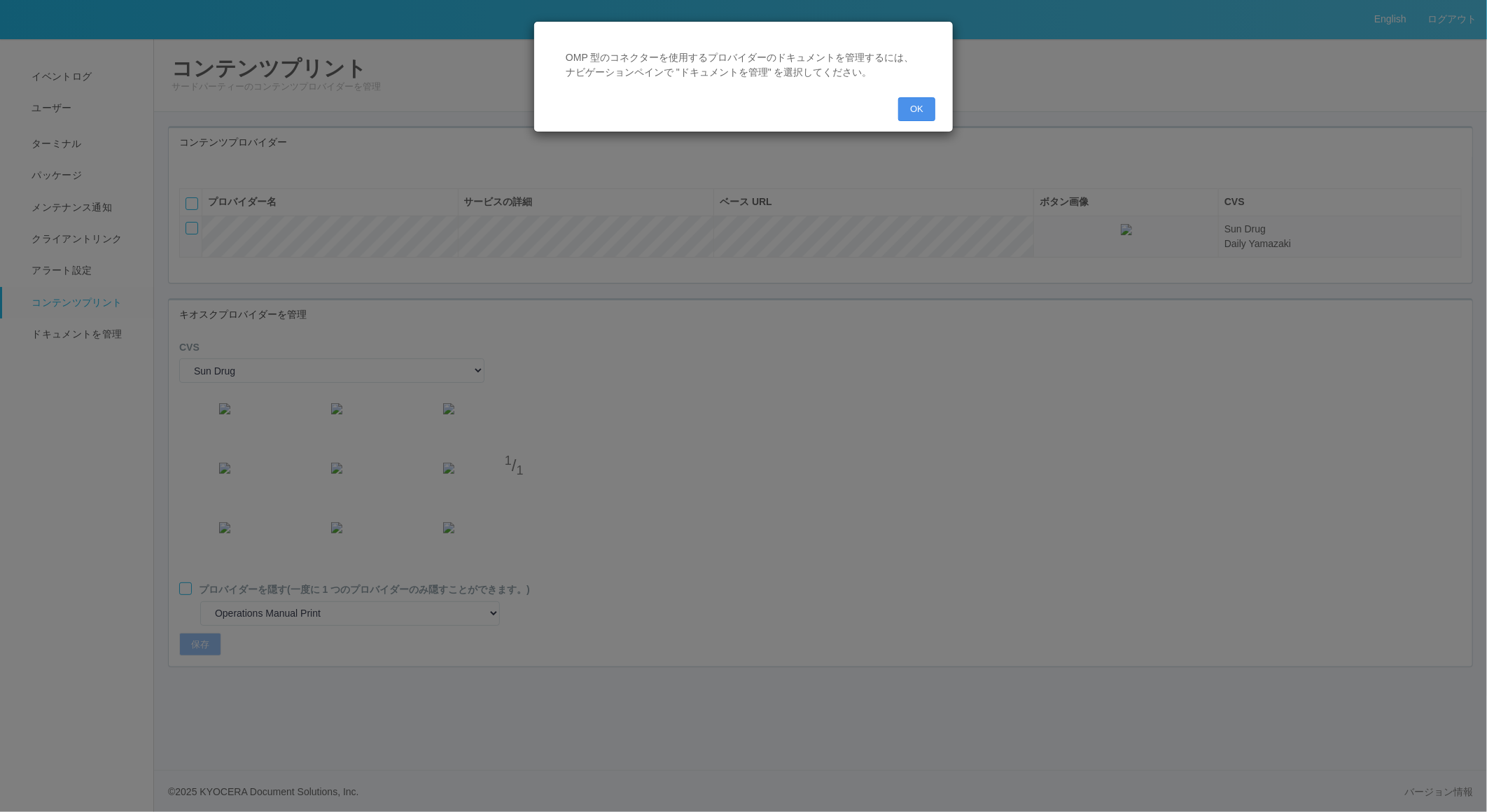
click at [928, 106] on button "OK" at bounding box center [917, 109] width 37 height 24
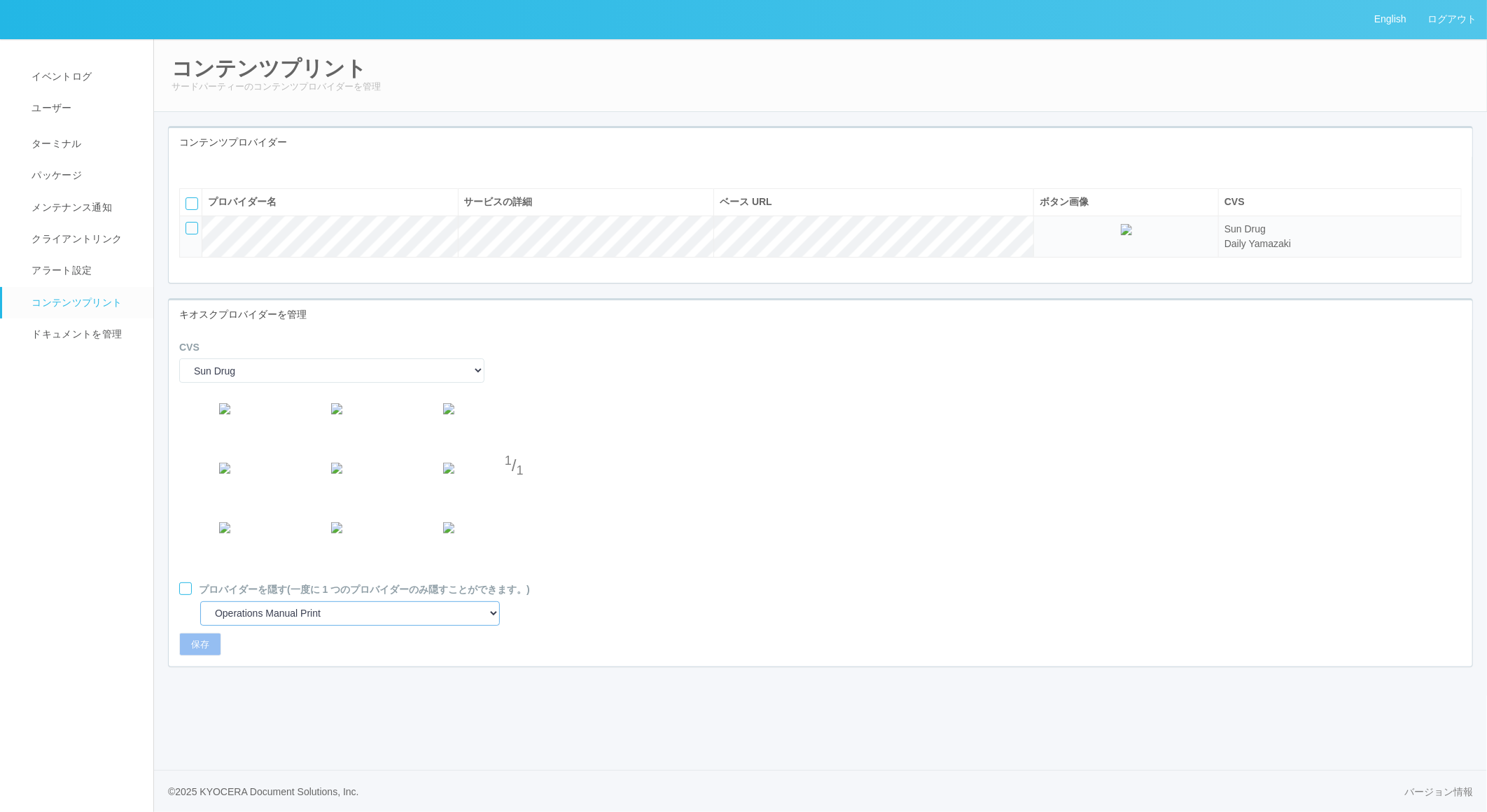
click at [395, 626] on select "Operations Manual Print" at bounding box center [350, 614] width 300 height 25
click at [200, 626] on select "Operations Manual Print" at bounding box center [350, 614] width 300 height 25
click at [189, 595] on div at bounding box center [185, 588] width 12 height 12
click at [204, 657] on button "保存" at bounding box center [200, 645] width 42 height 24
click at [394, 383] on select "Sun Drug Daily Yamazaki" at bounding box center [332, 371] width 305 height 25
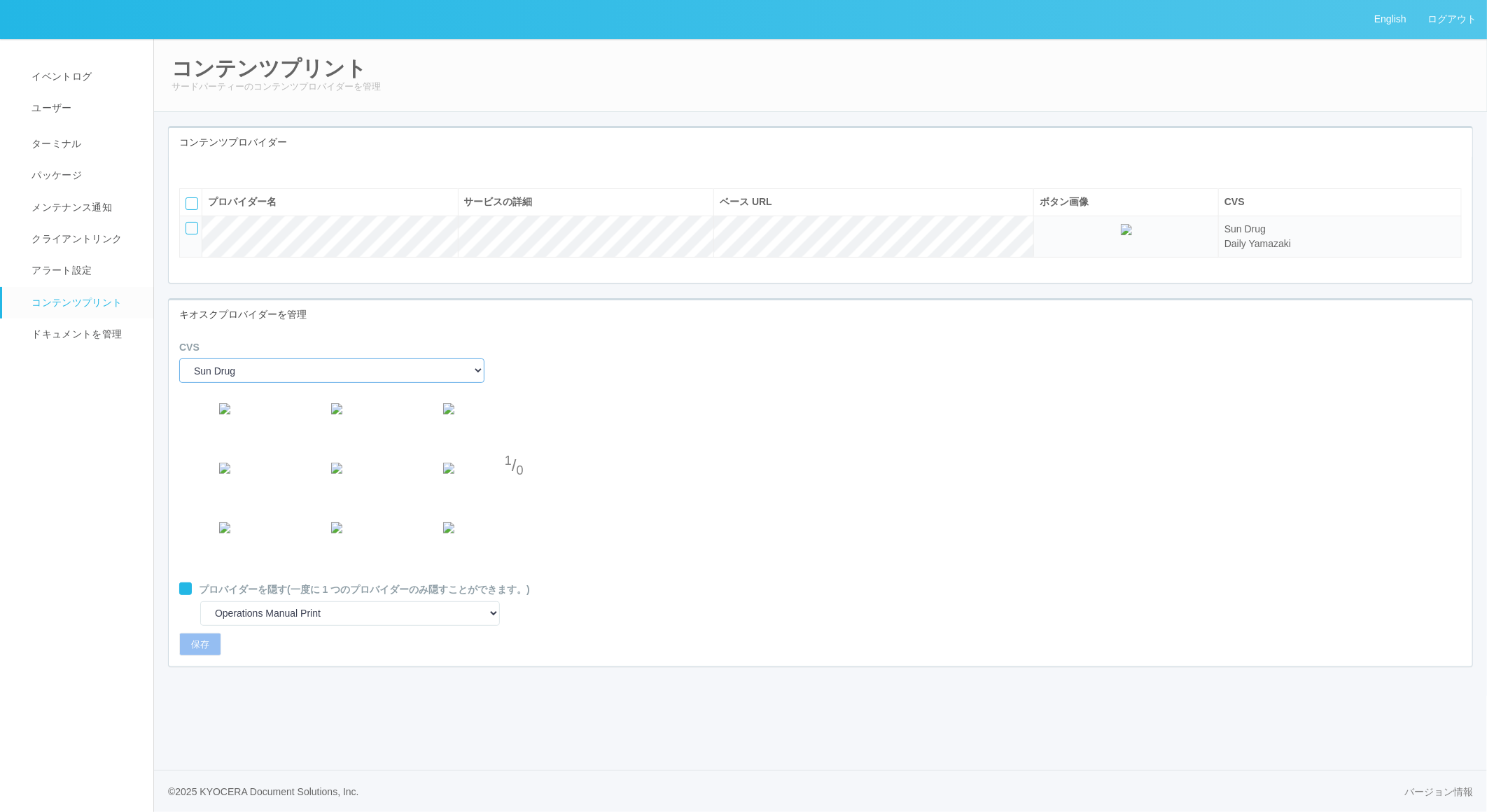
select select "1"
click at [179, 383] on select "Sun Drug Daily Yamazaki" at bounding box center [332, 371] width 305 height 25
click at [185, 595] on div at bounding box center [185, 588] width 12 height 12
click at [201, 657] on button "保存" at bounding box center [200, 645] width 42 height 24
click at [181, 584] on icon at bounding box center [181, 584] width 0 height 0
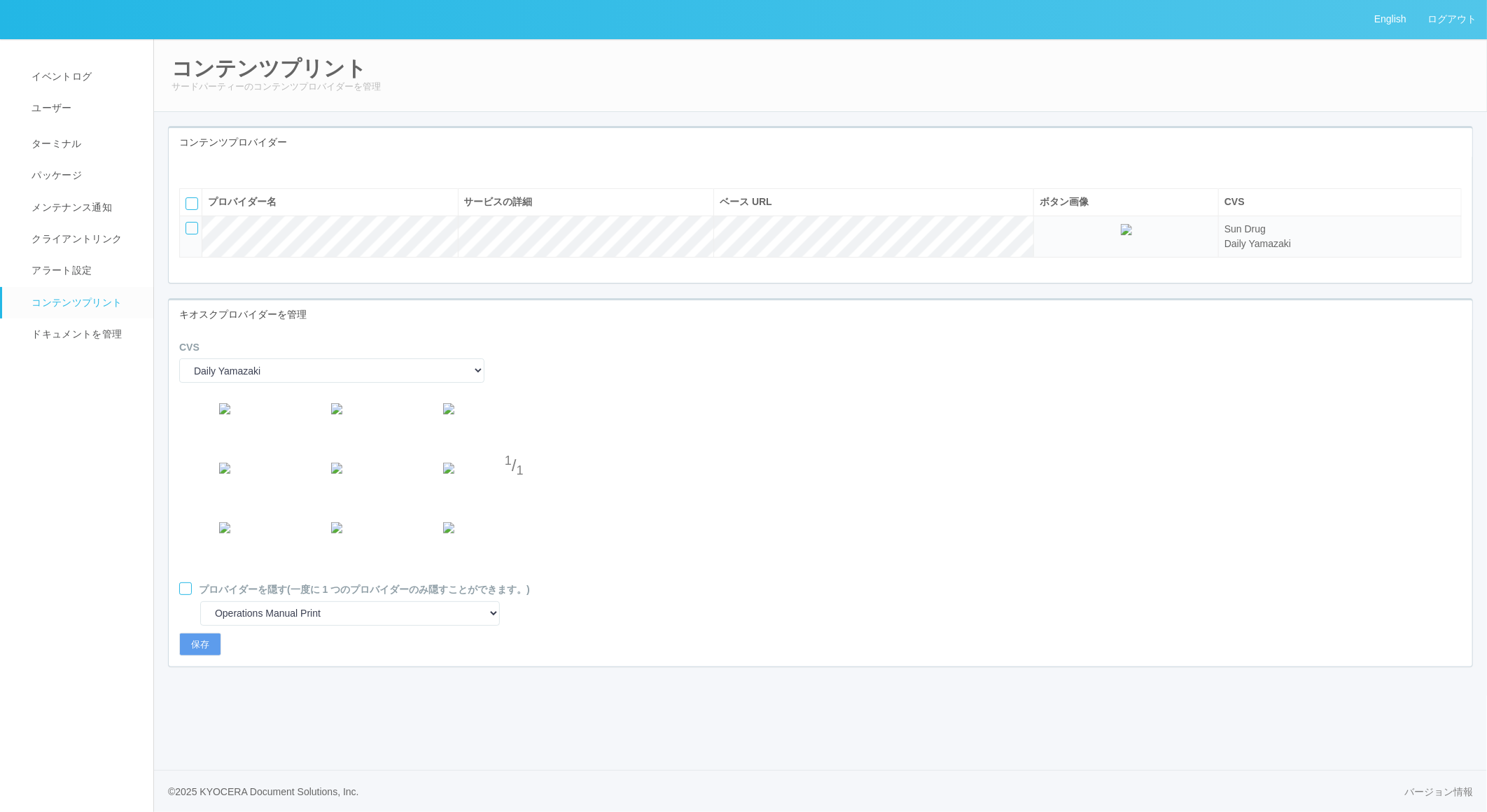
click at [186, 595] on div at bounding box center [185, 588] width 12 height 12
click at [203, 657] on button "保存" at bounding box center [200, 645] width 42 height 24
click at [75, 333] on span "ドキュメントを管理" at bounding box center [75, 333] width 94 height 11
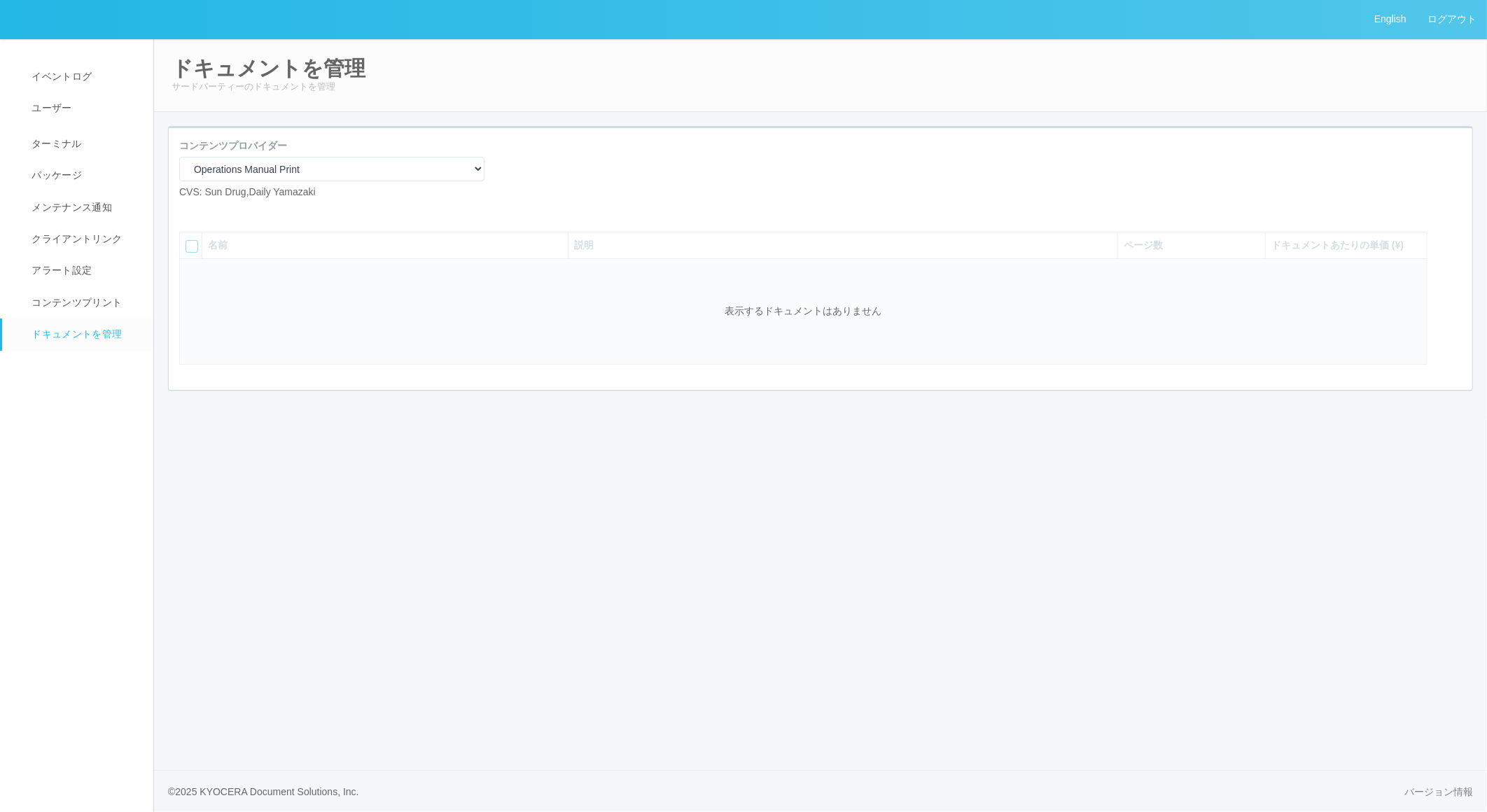
click at [188, 221] on div at bounding box center [332, 216] width 326 height 11
click at [189, 210] on icon at bounding box center [189, 210] width 0 height 0
select select "A4"
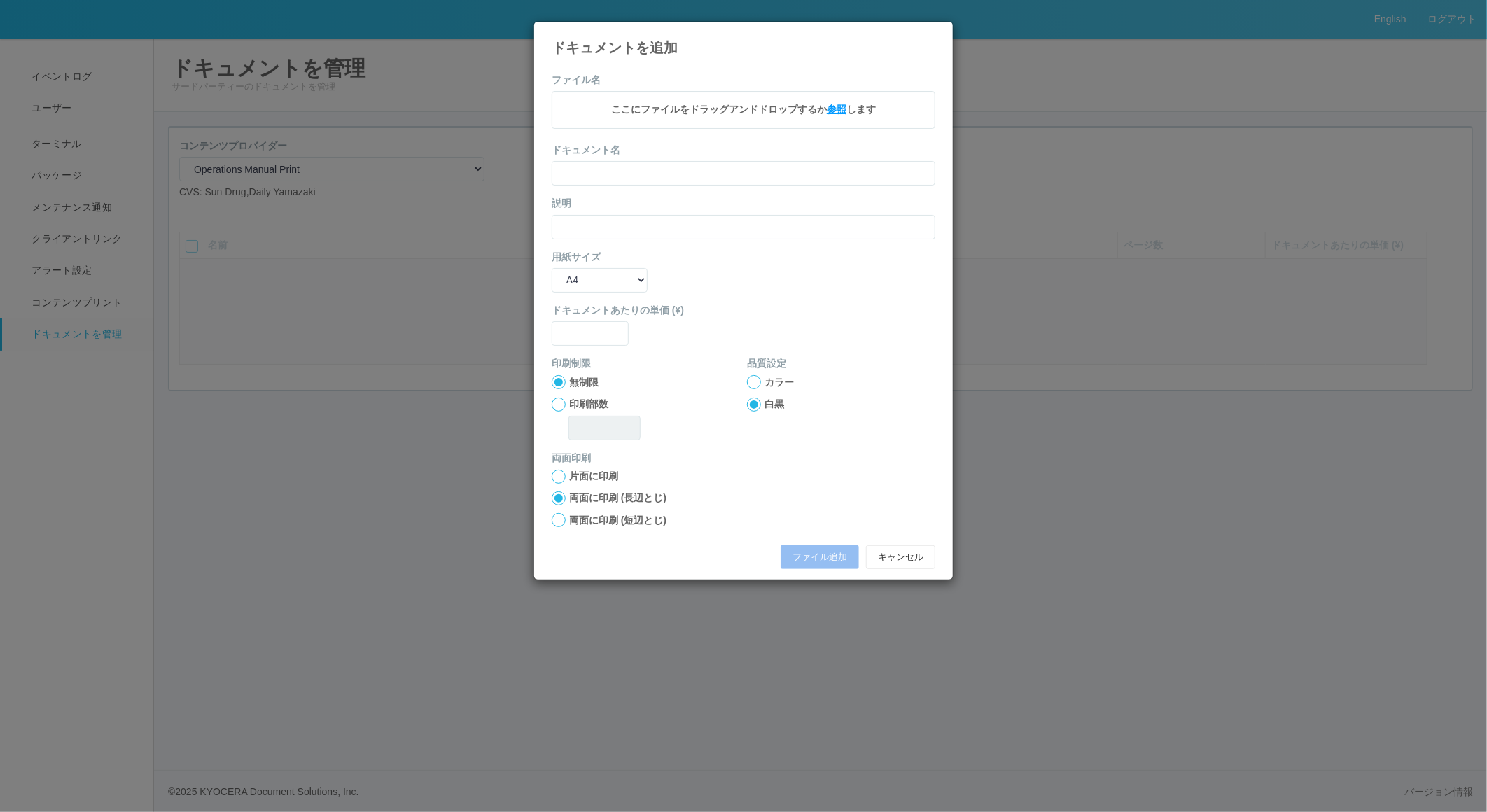
click at [838, 109] on span "参照" at bounding box center [837, 109] width 19 height 11
click at [637, 177] on input "text" at bounding box center [743, 175] width 383 height 25
type input "A4"
type input "0"
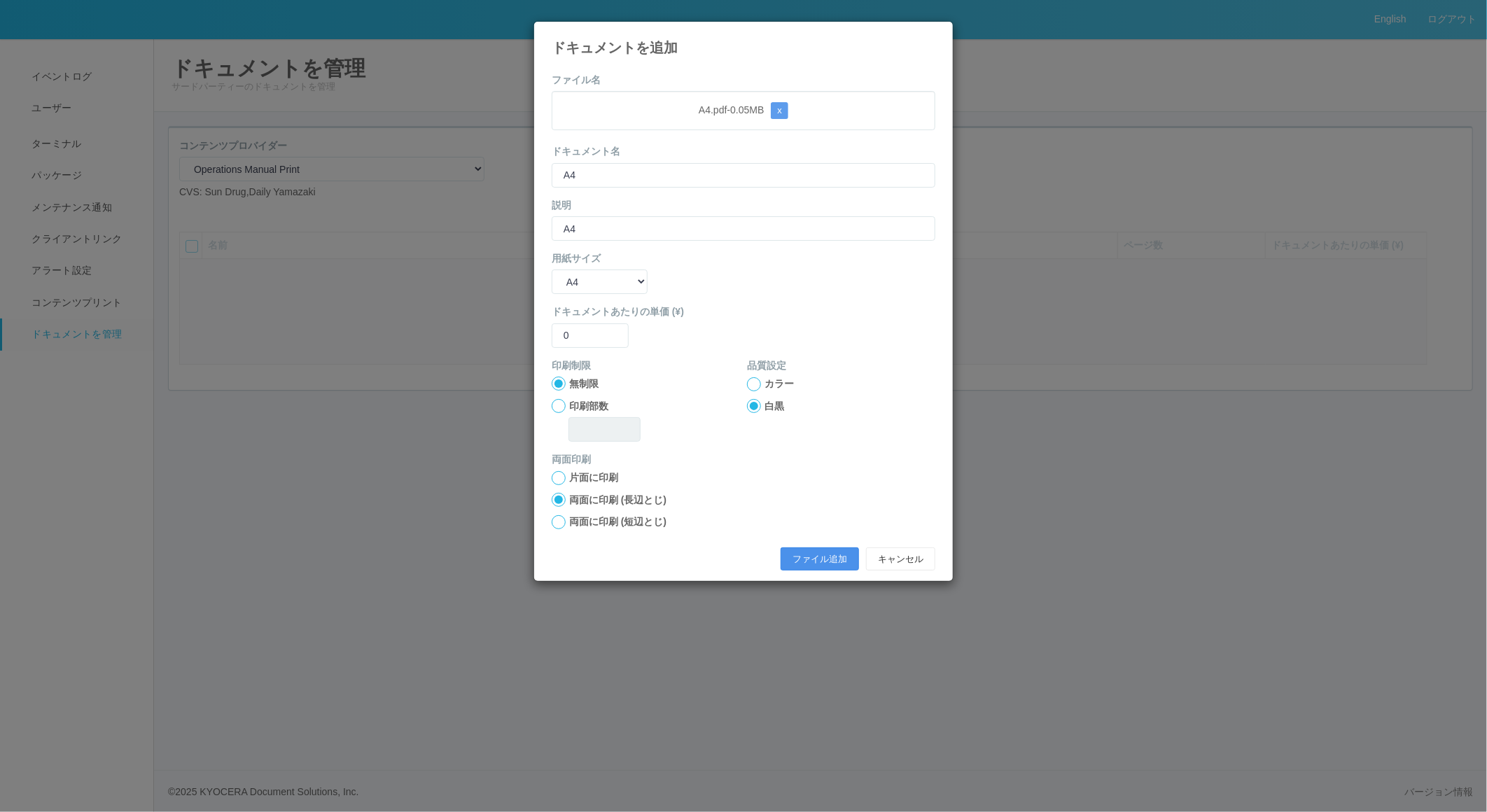
click at [806, 546] on div "ファイル追加 キャンセル" at bounding box center [743, 559] width 404 height 38
click at [808, 560] on button "ファイル追加" at bounding box center [819, 559] width 78 height 24
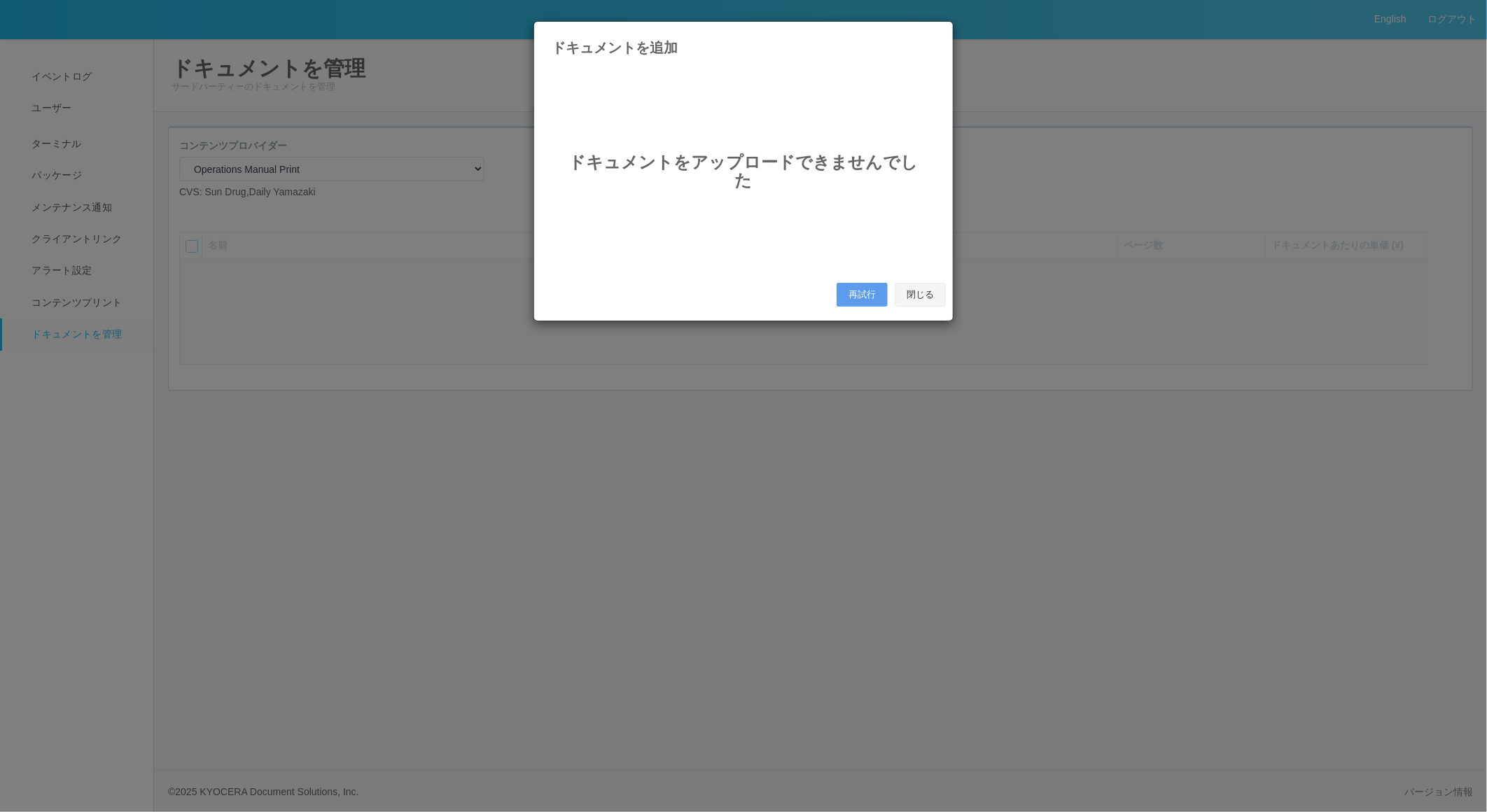
click at [922, 295] on button "閉じる" at bounding box center [920, 294] width 51 height 24
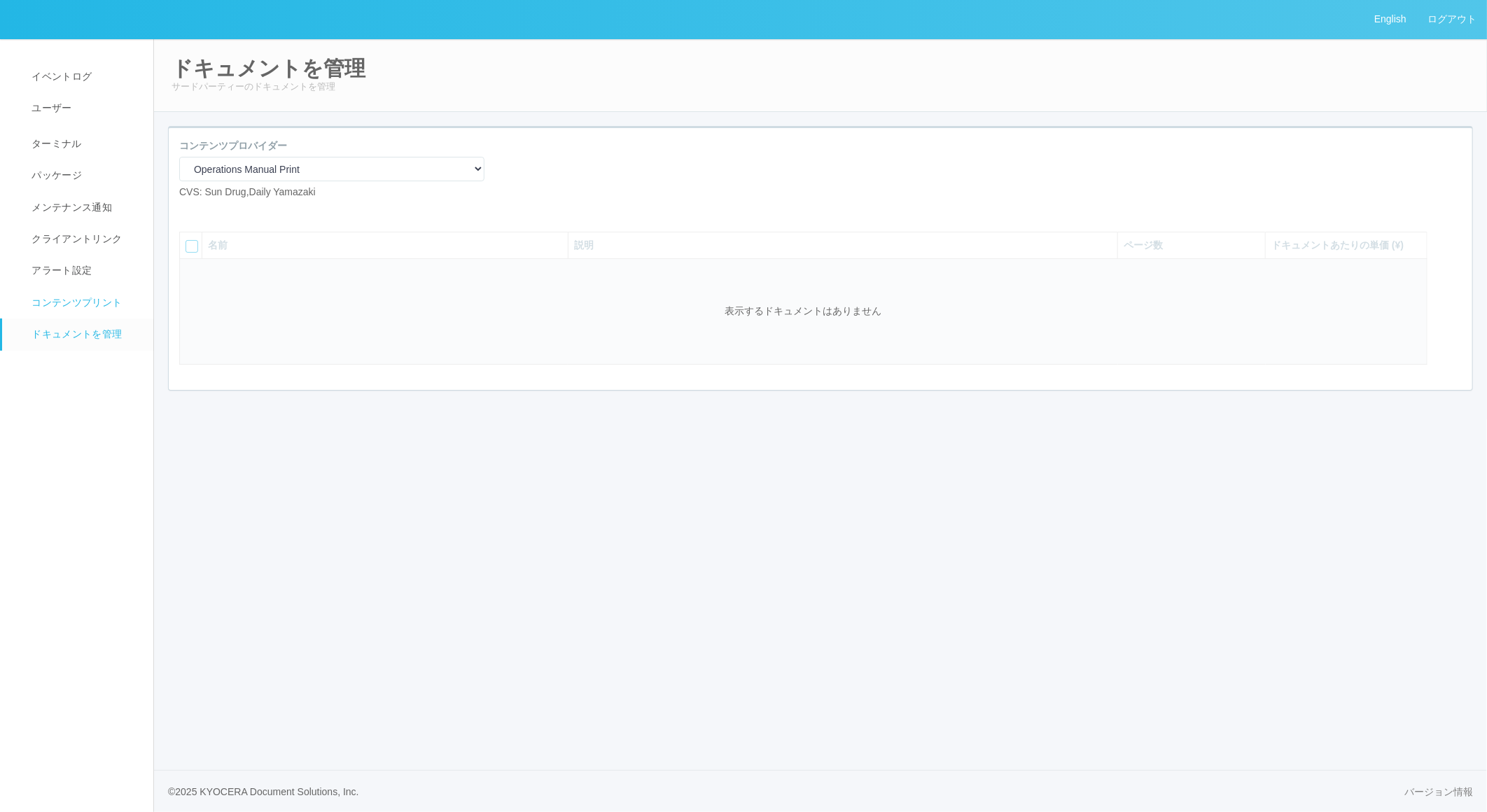
click at [57, 303] on span "コンテンツプリント" at bounding box center [75, 302] width 94 height 11
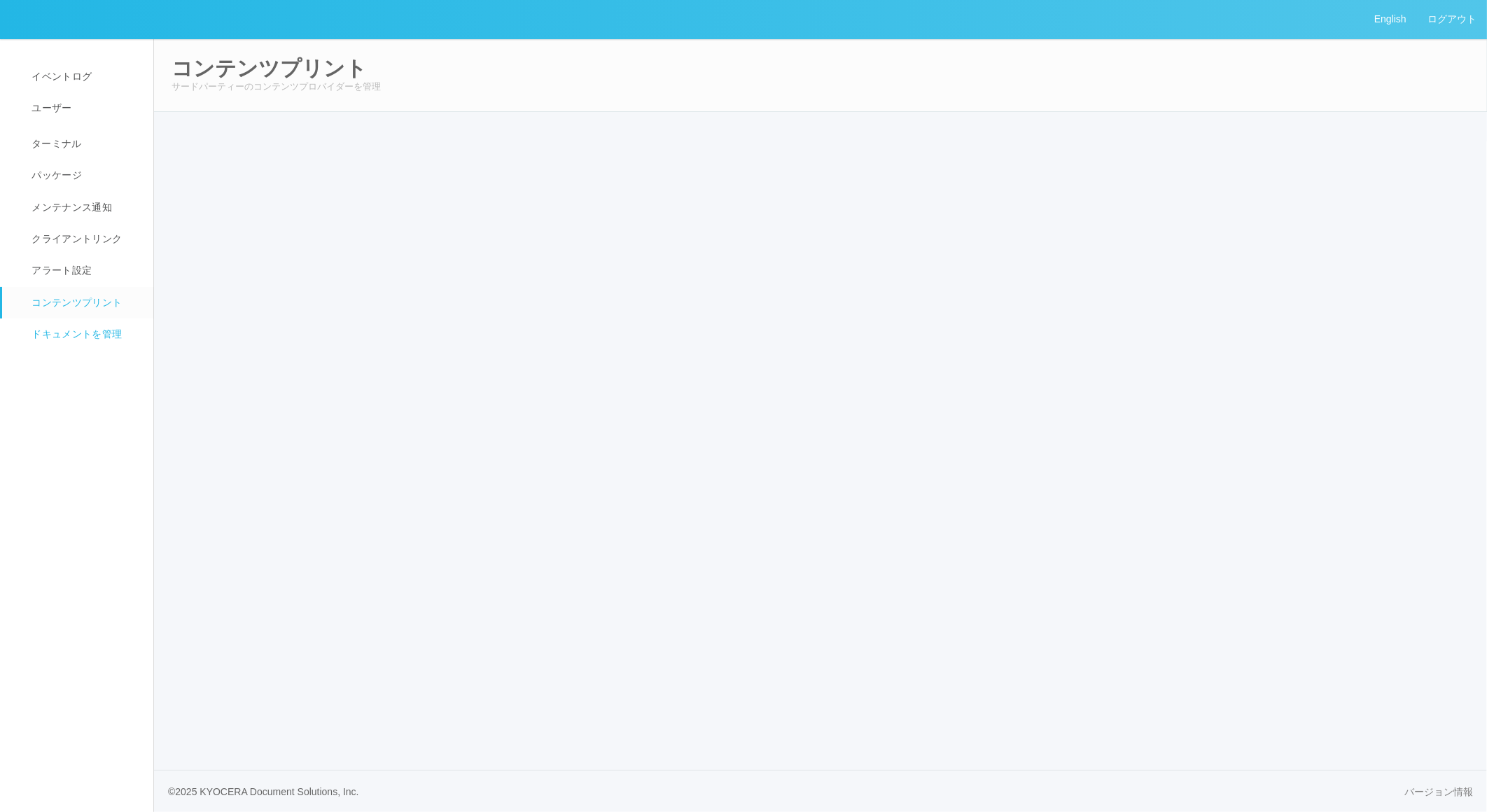
click at [78, 337] on span "ドキュメントを管理" at bounding box center [75, 333] width 94 height 11
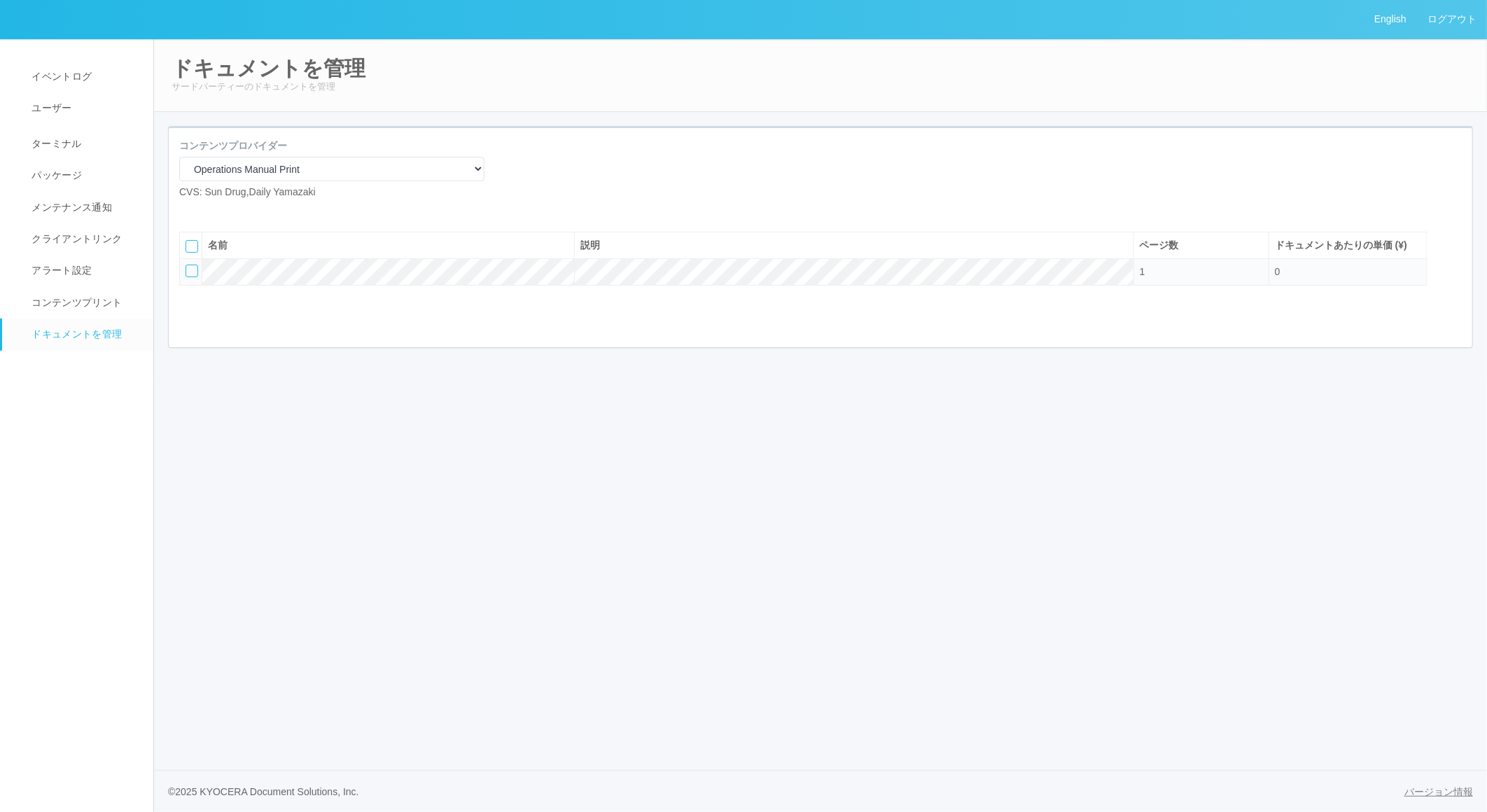
click at [1422, 789] on link "バージョン情報" at bounding box center [1439, 792] width 68 height 15
